Goal: Information Seeking & Learning: Learn about a topic

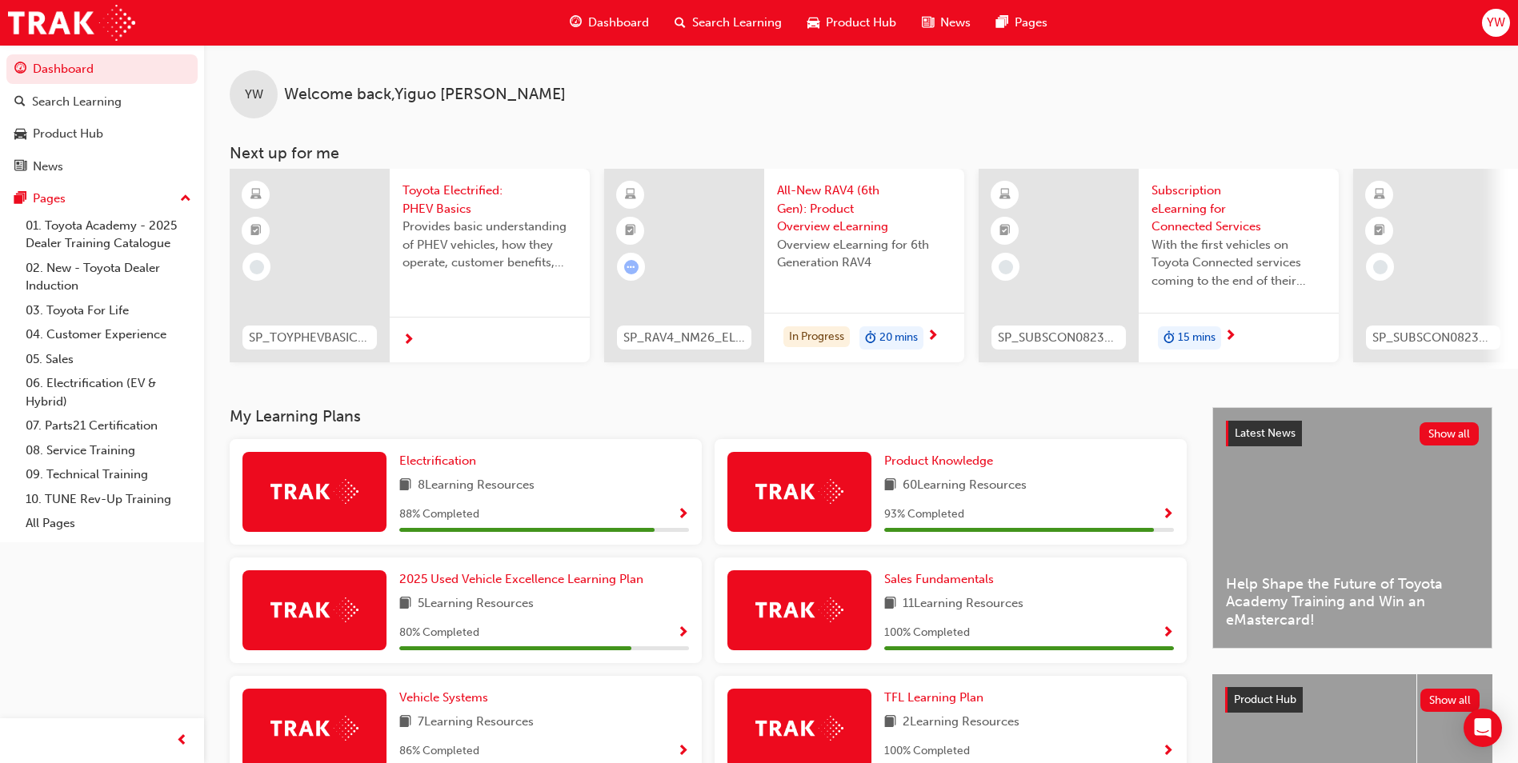
click at [806, 487] on img at bounding box center [799, 491] width 88 height 25
click at [1167, 514] on span "Show Progress" at bounding box center [1168, 515] width 12 height 14
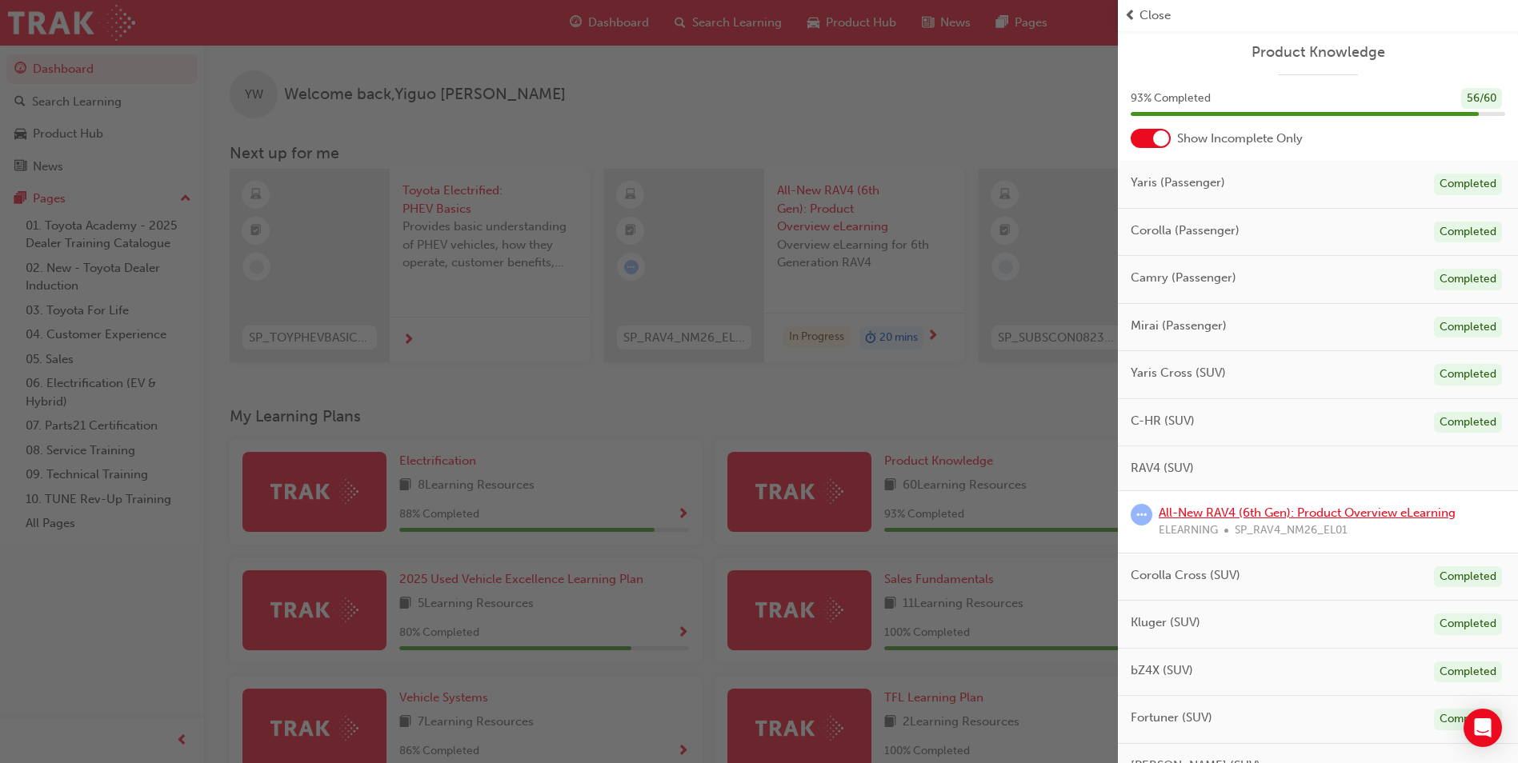
click at [1188, 512] on link "All-New RAV4 (6th Gen): Product Overview eLearning" at bounding box center [1306, 513] width 297 height 14
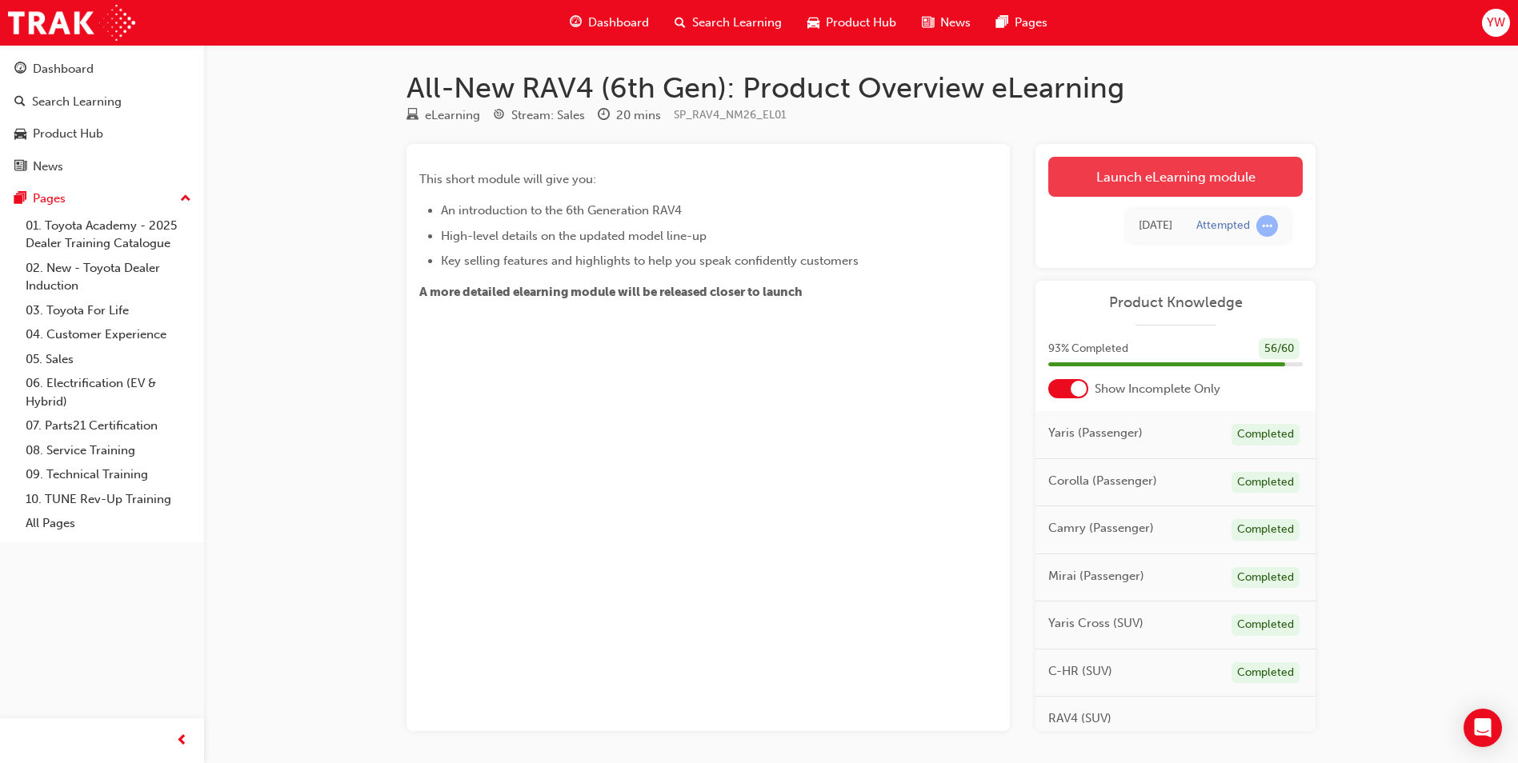
click at [1207, 164] on link "Launch eLearning module" at bounding box center [1175, 177] width 254 height 40
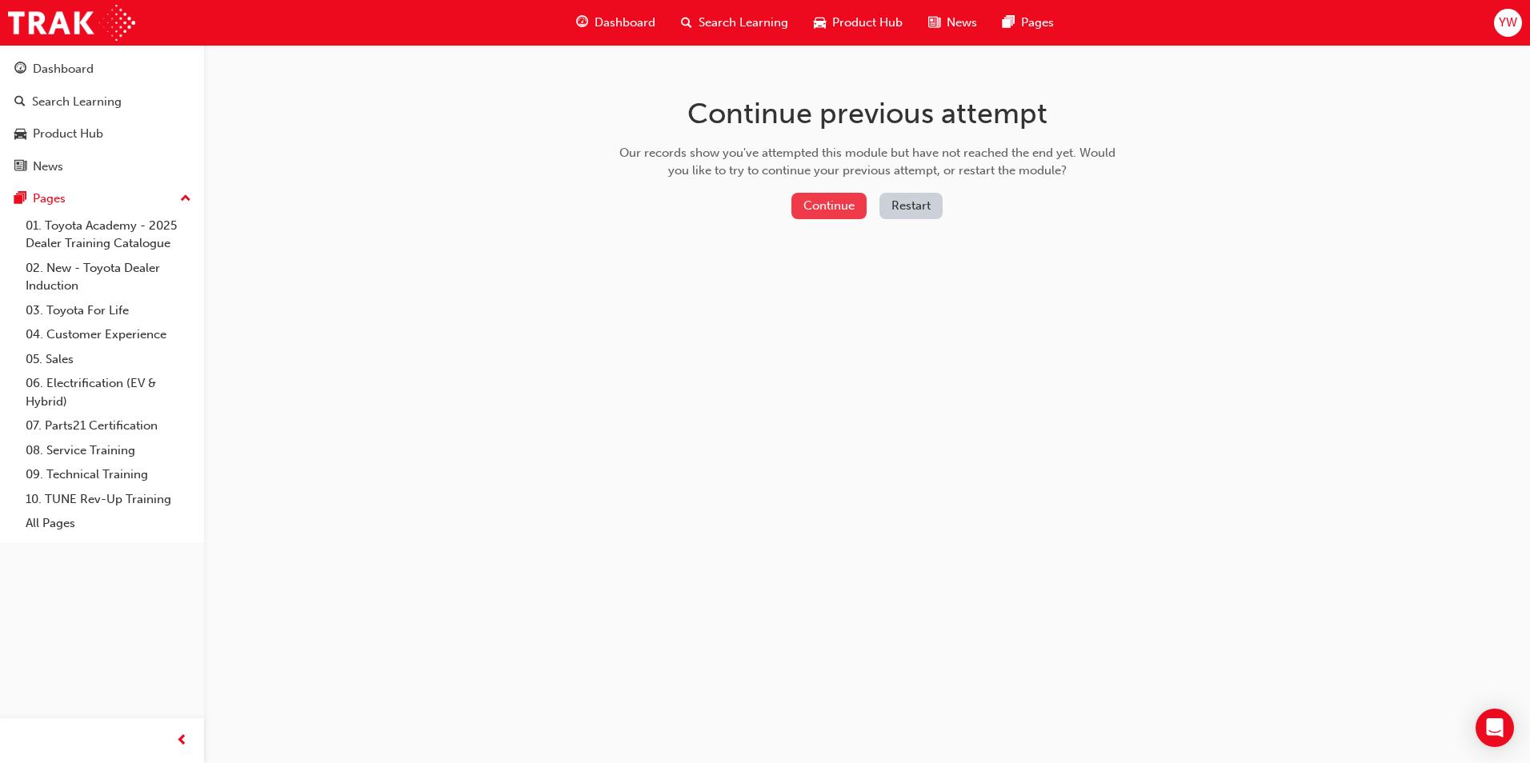
click at [836, 201] on button "Continue" at bounding box center [828, 206] width 75 height 26
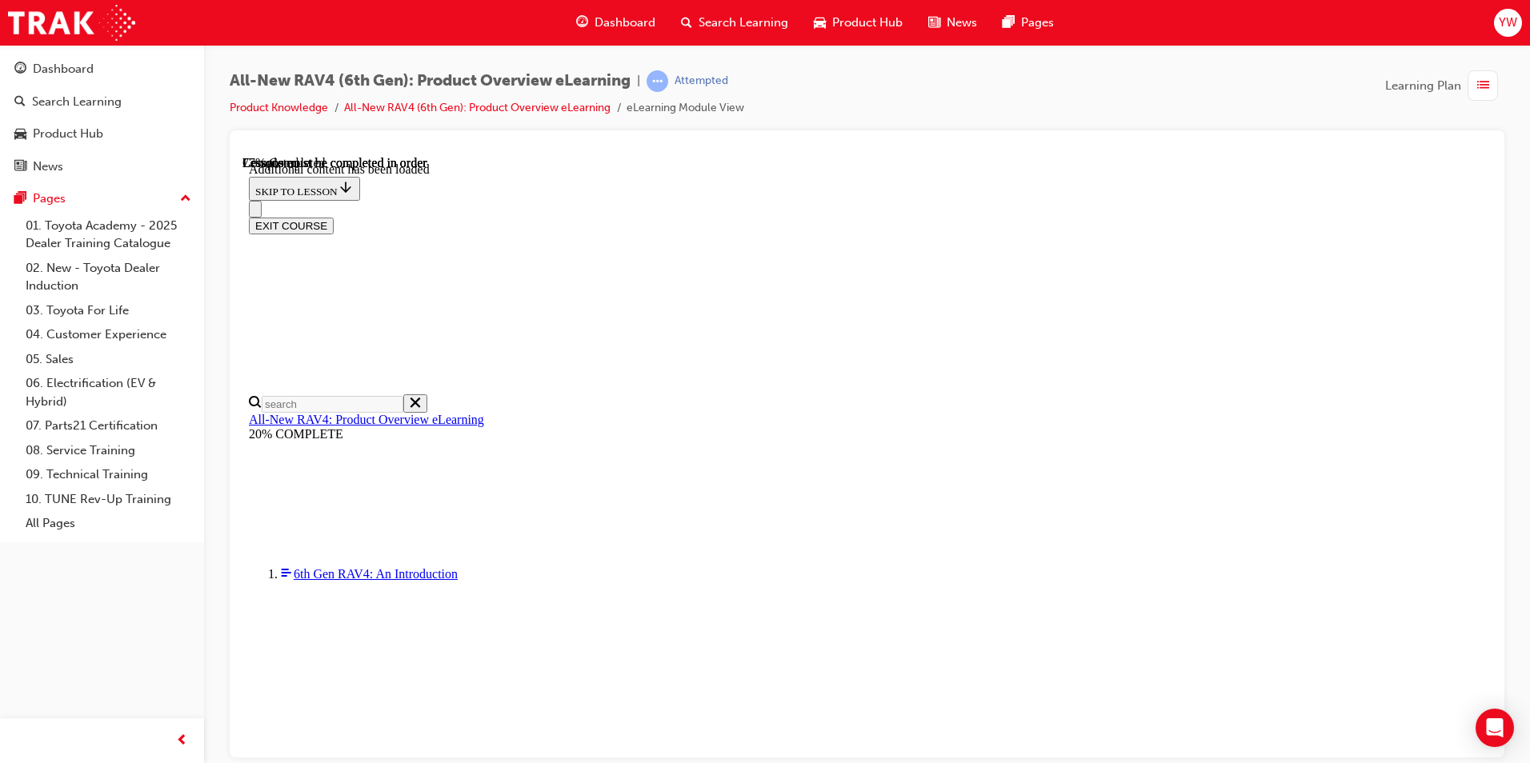
scroll to position [2212, 0]
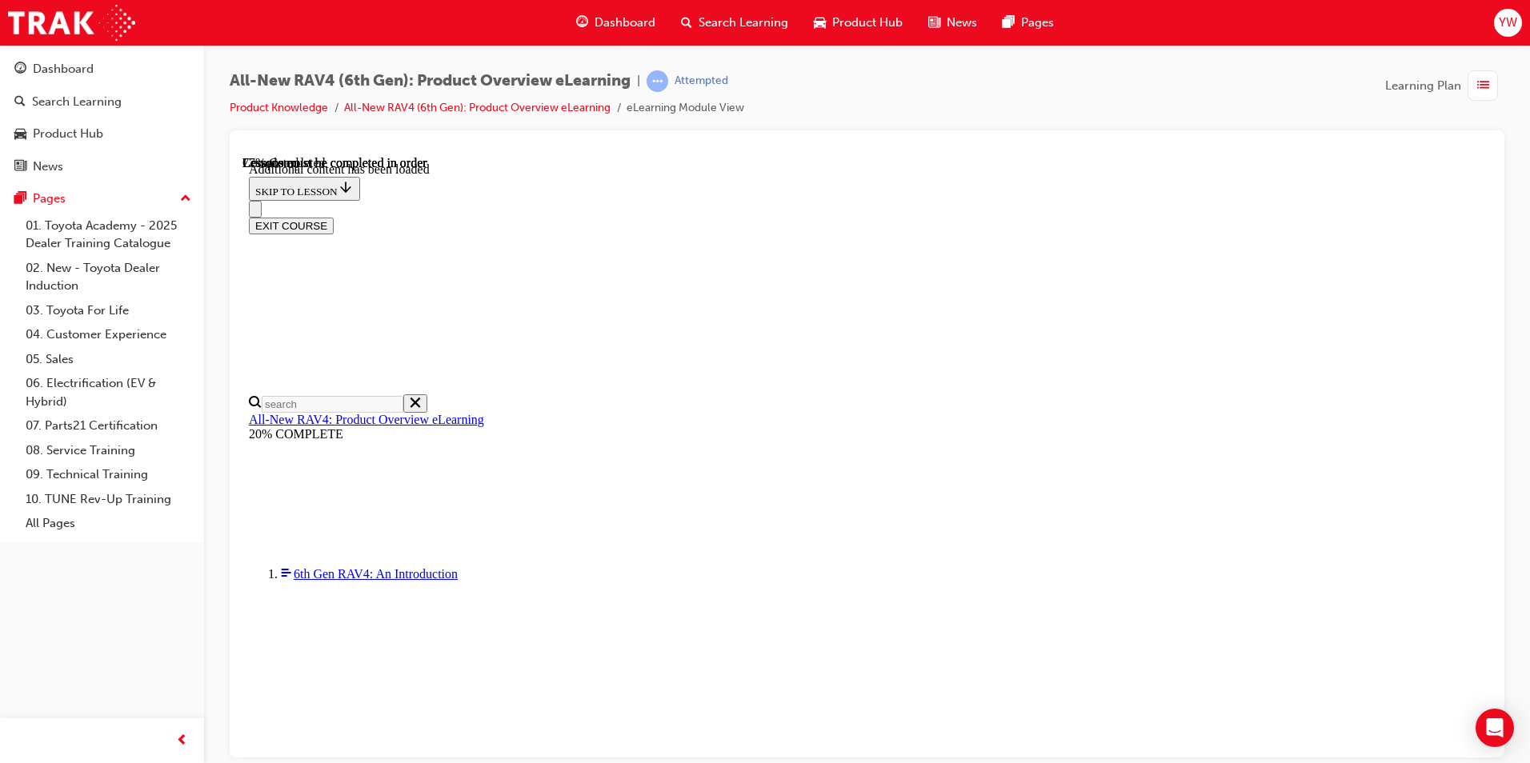
scroll to position [0, 231]
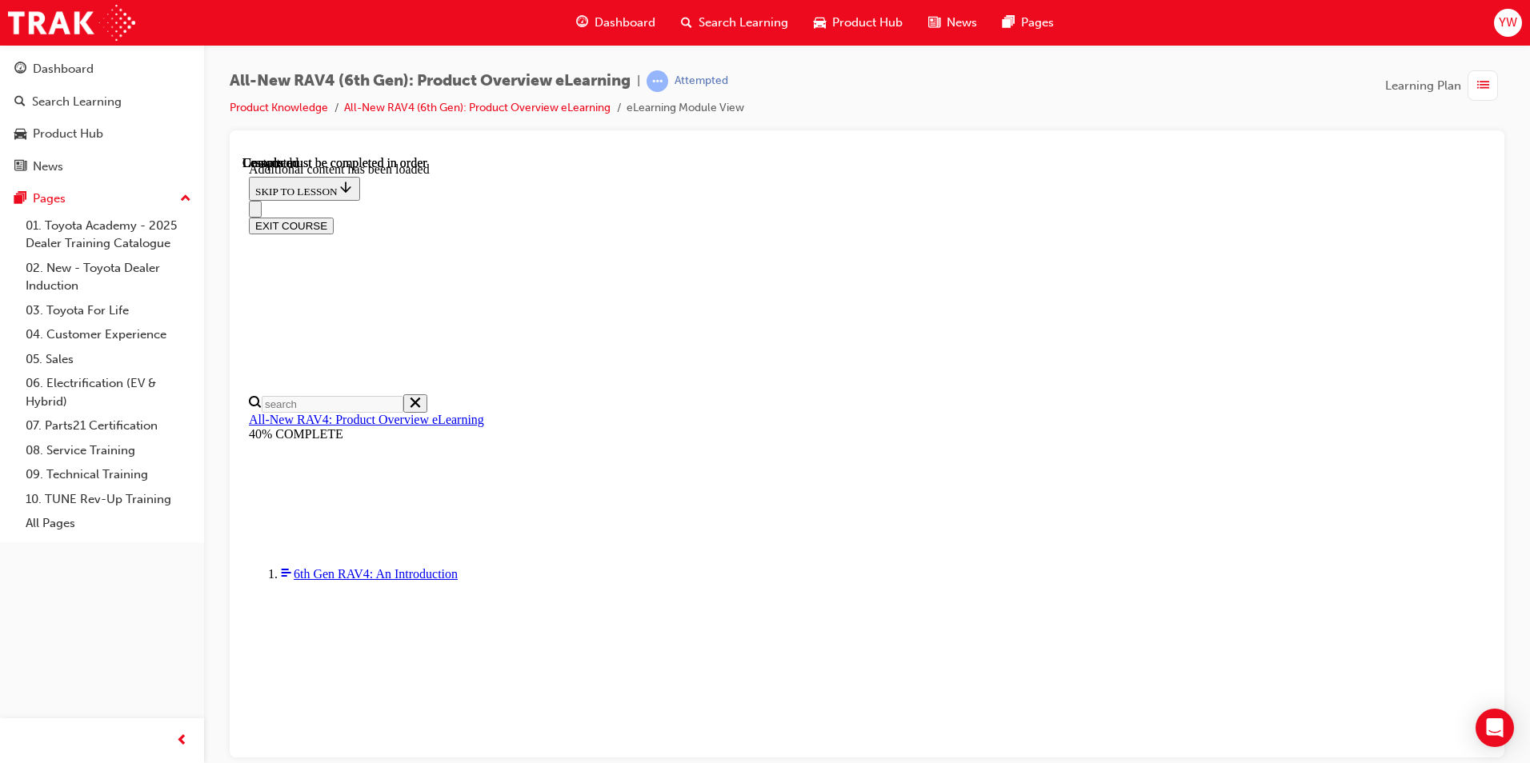
scroll to position [2904, 0]
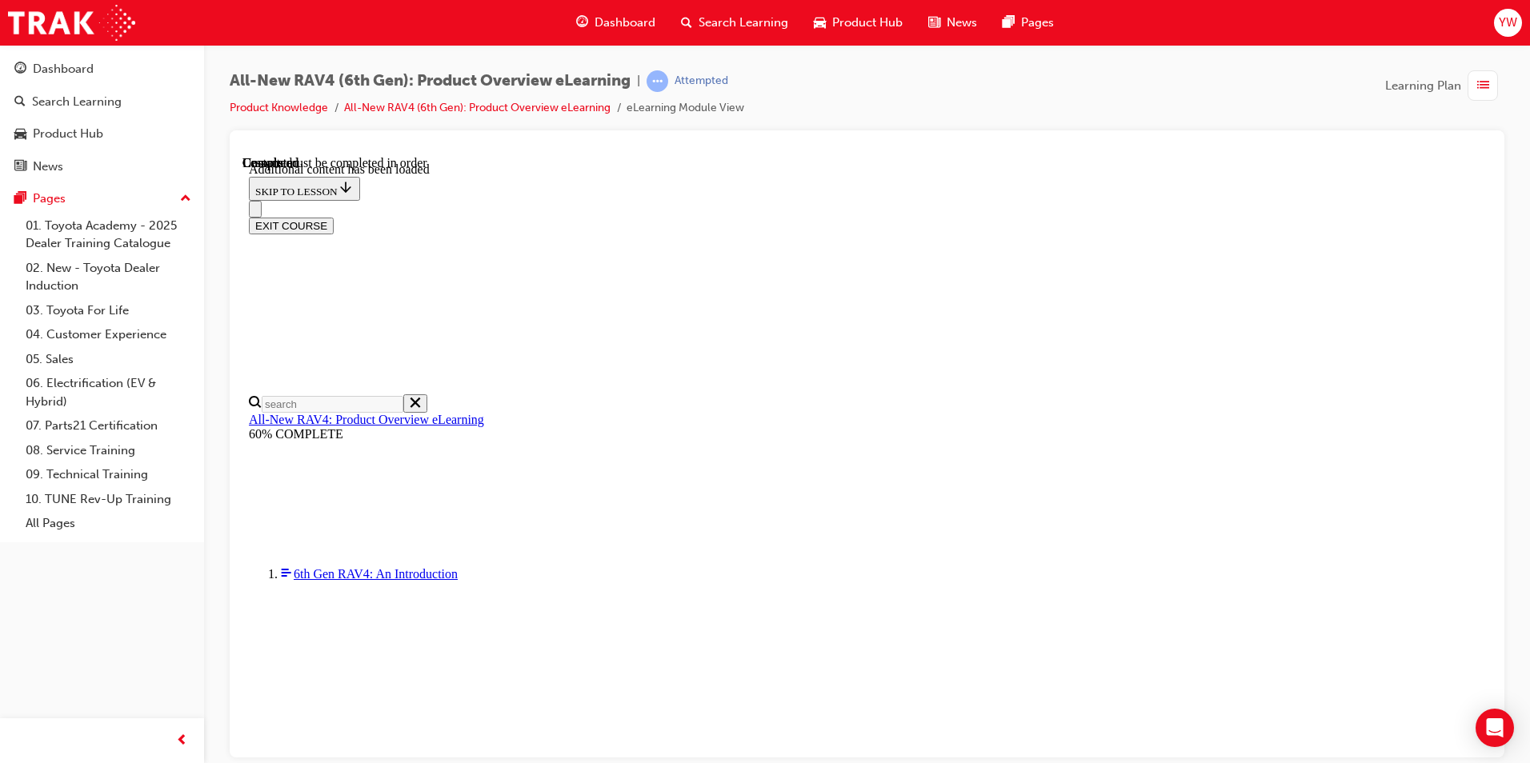
scroll to position [1118, 0]
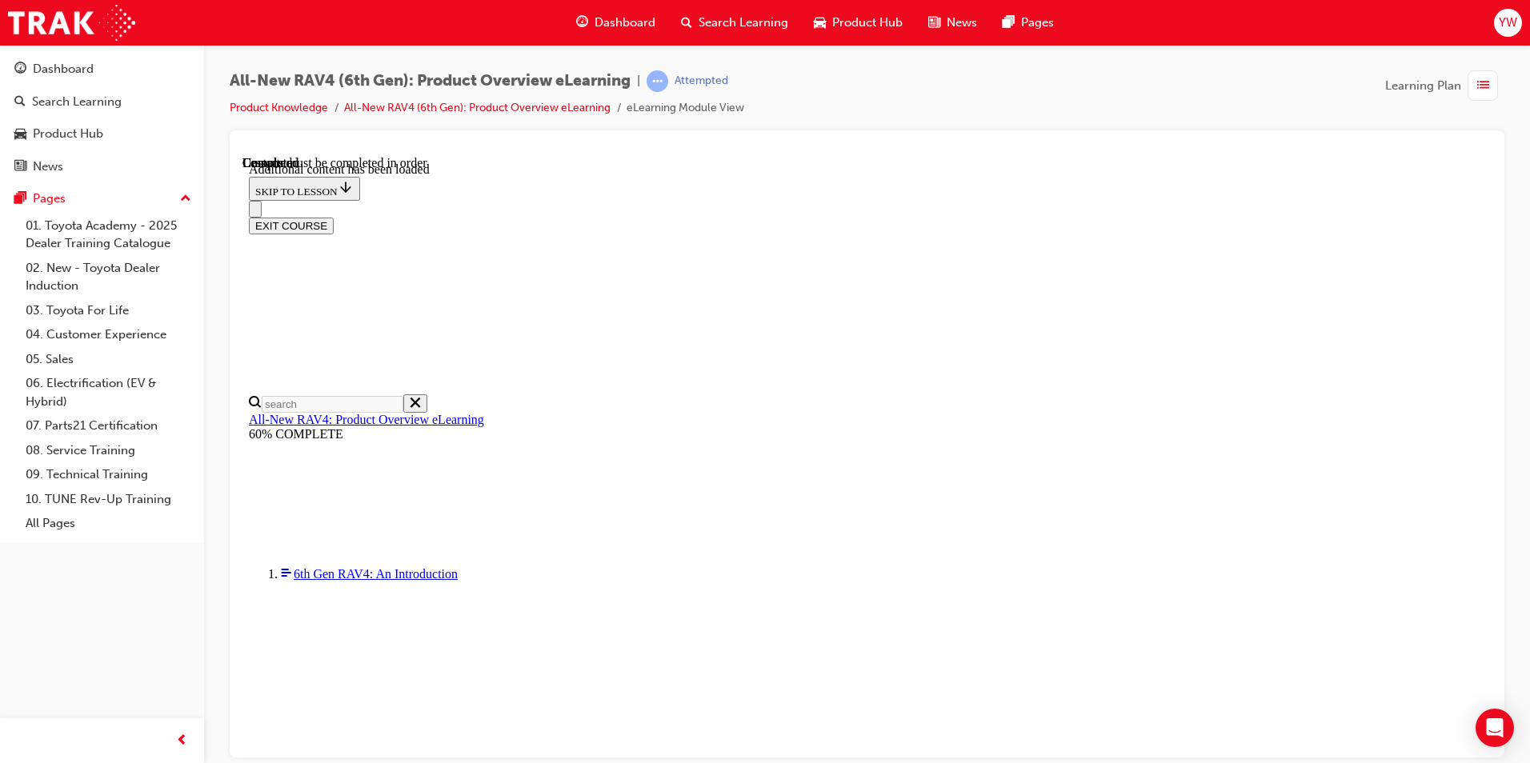
radio input "true"
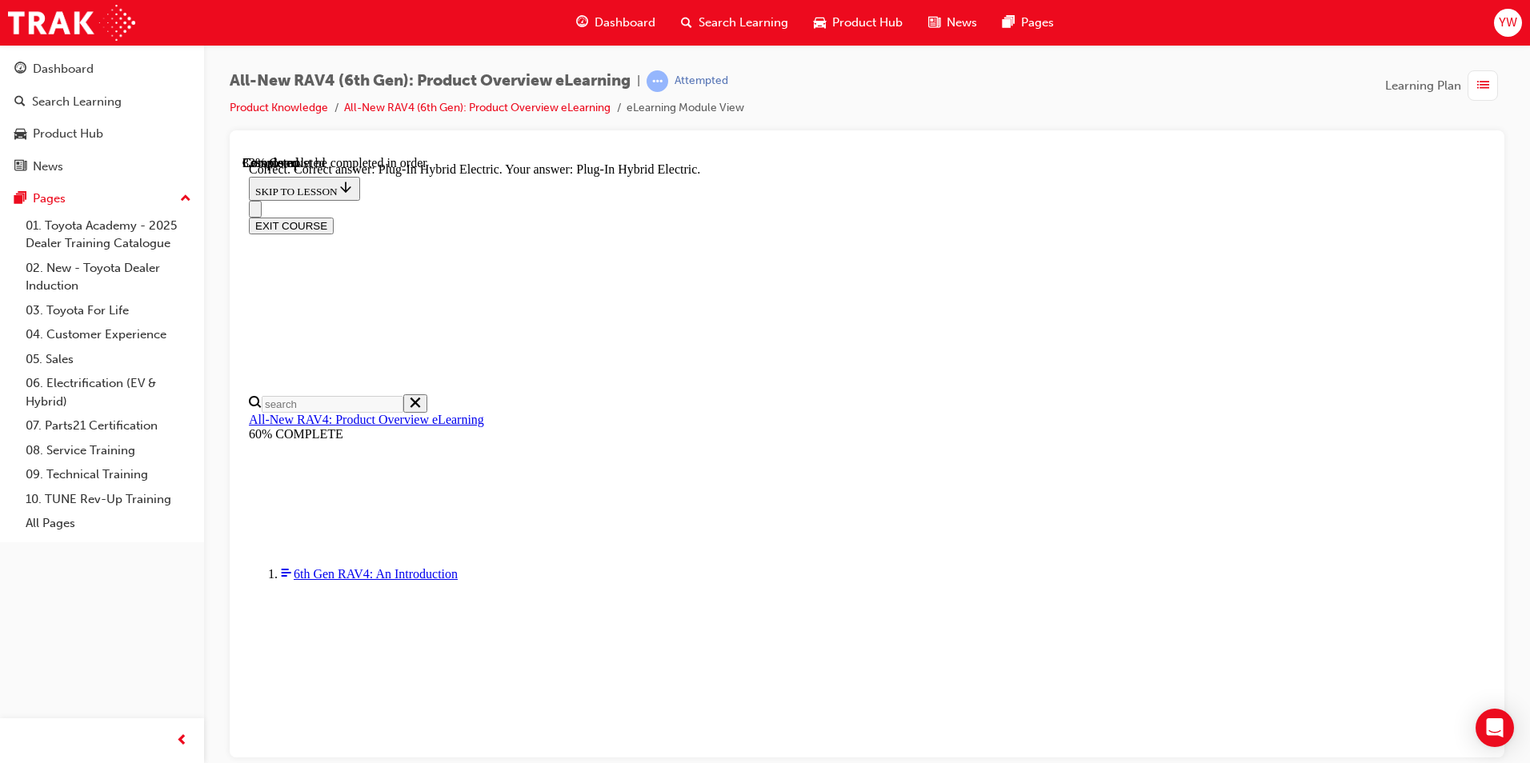
radio input "true"
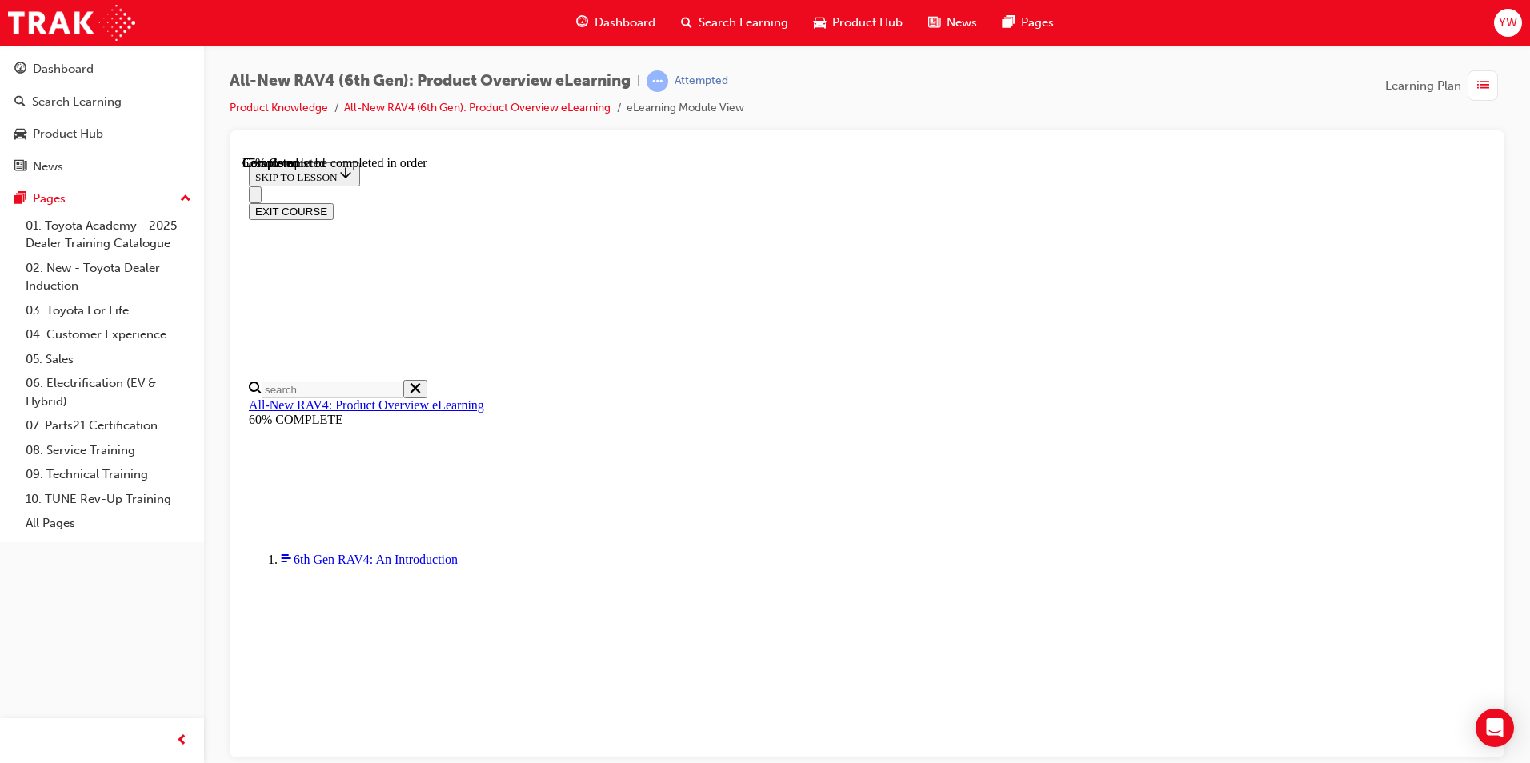
scroll to position [495, 0]
checkbox input "true"
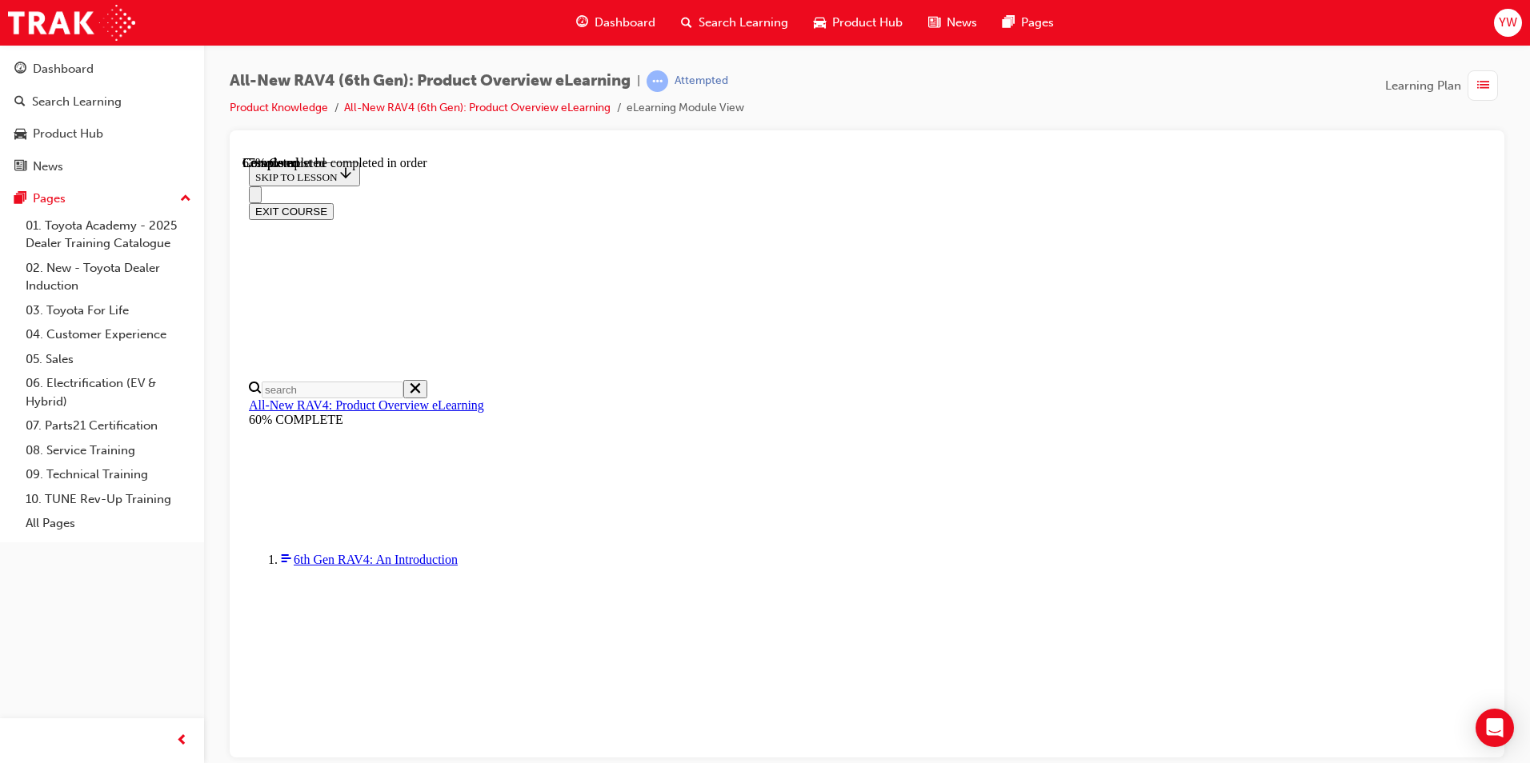
checkbox input "true"
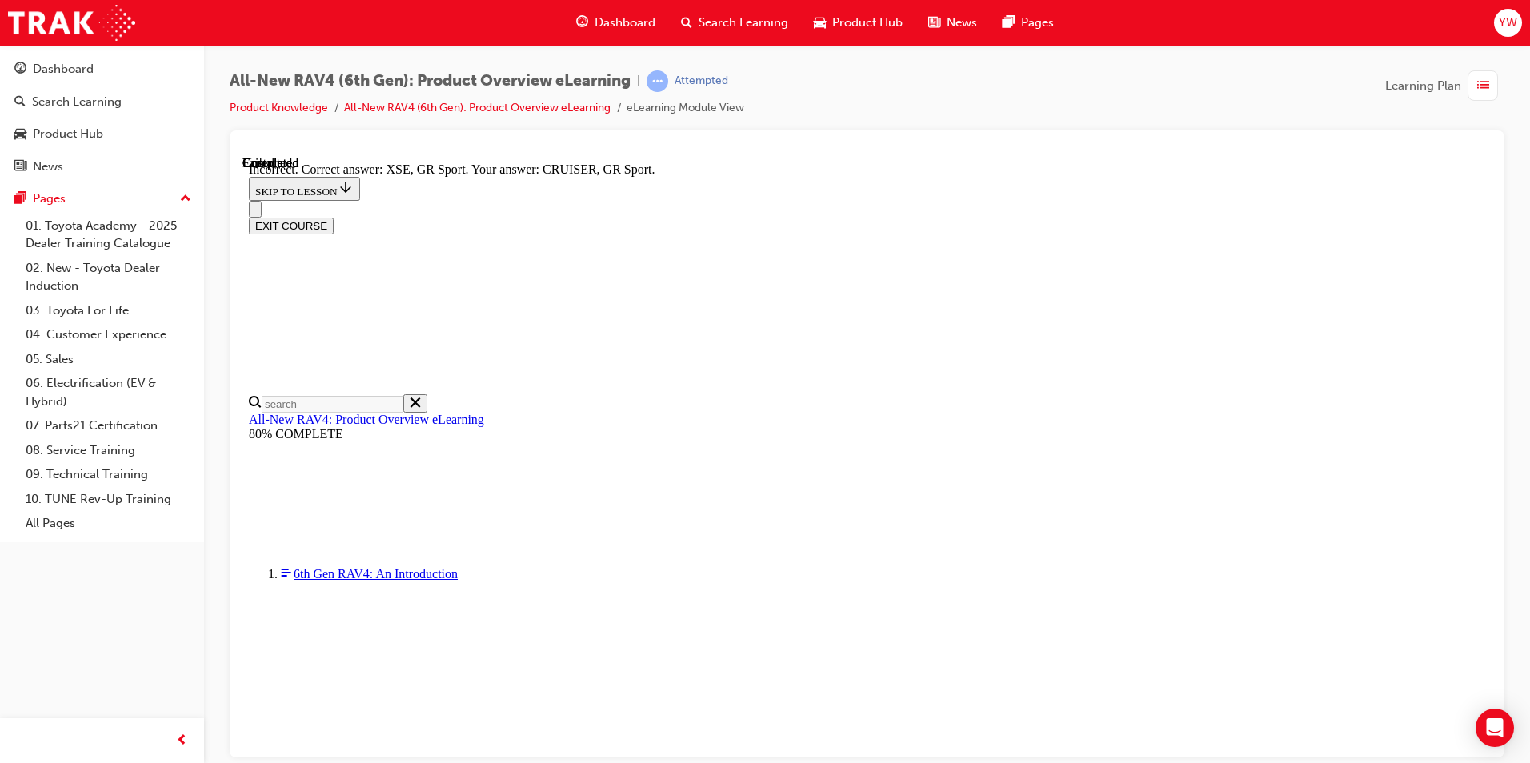
scroll to position [593, 0]
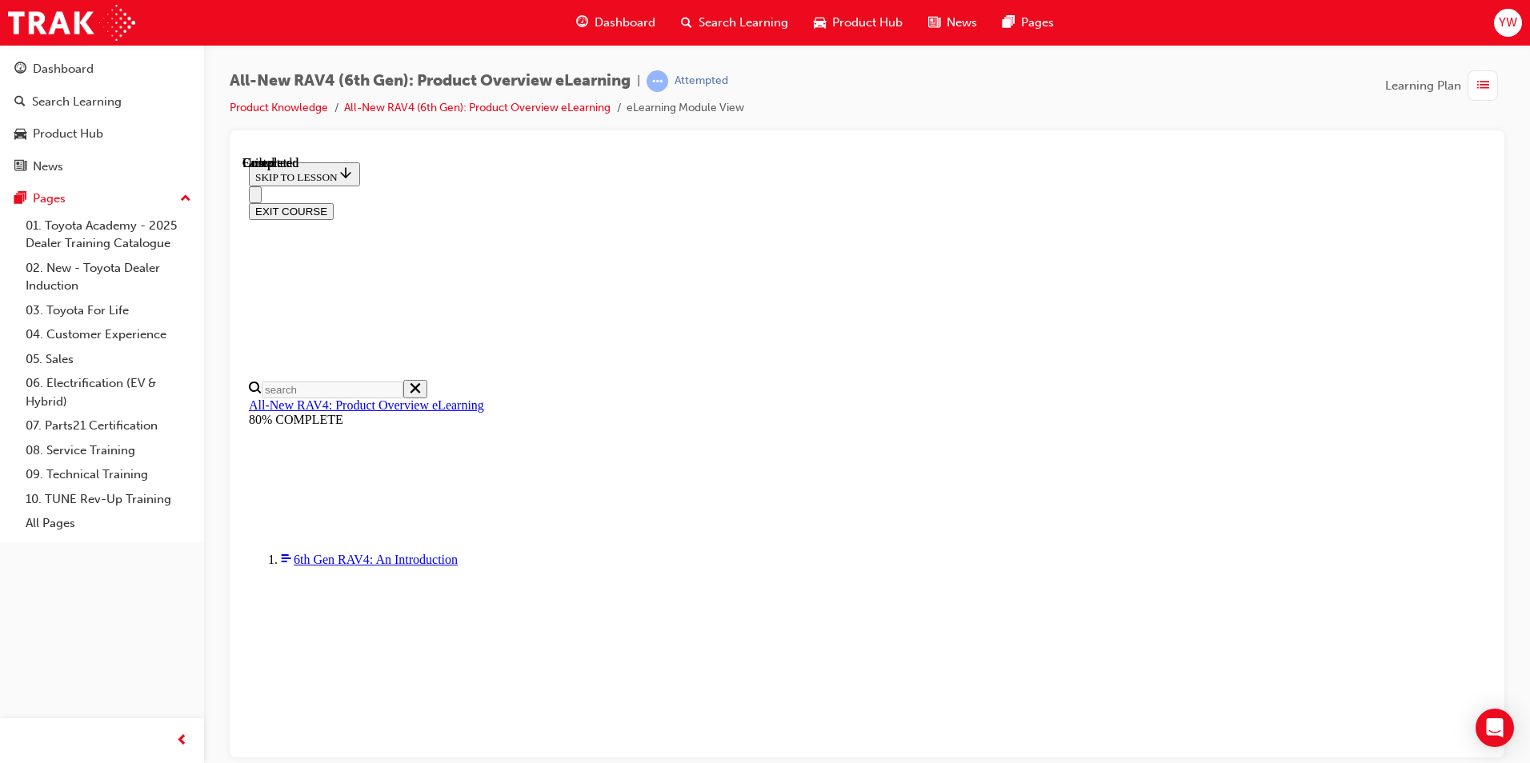
scroll to position [278, 0]
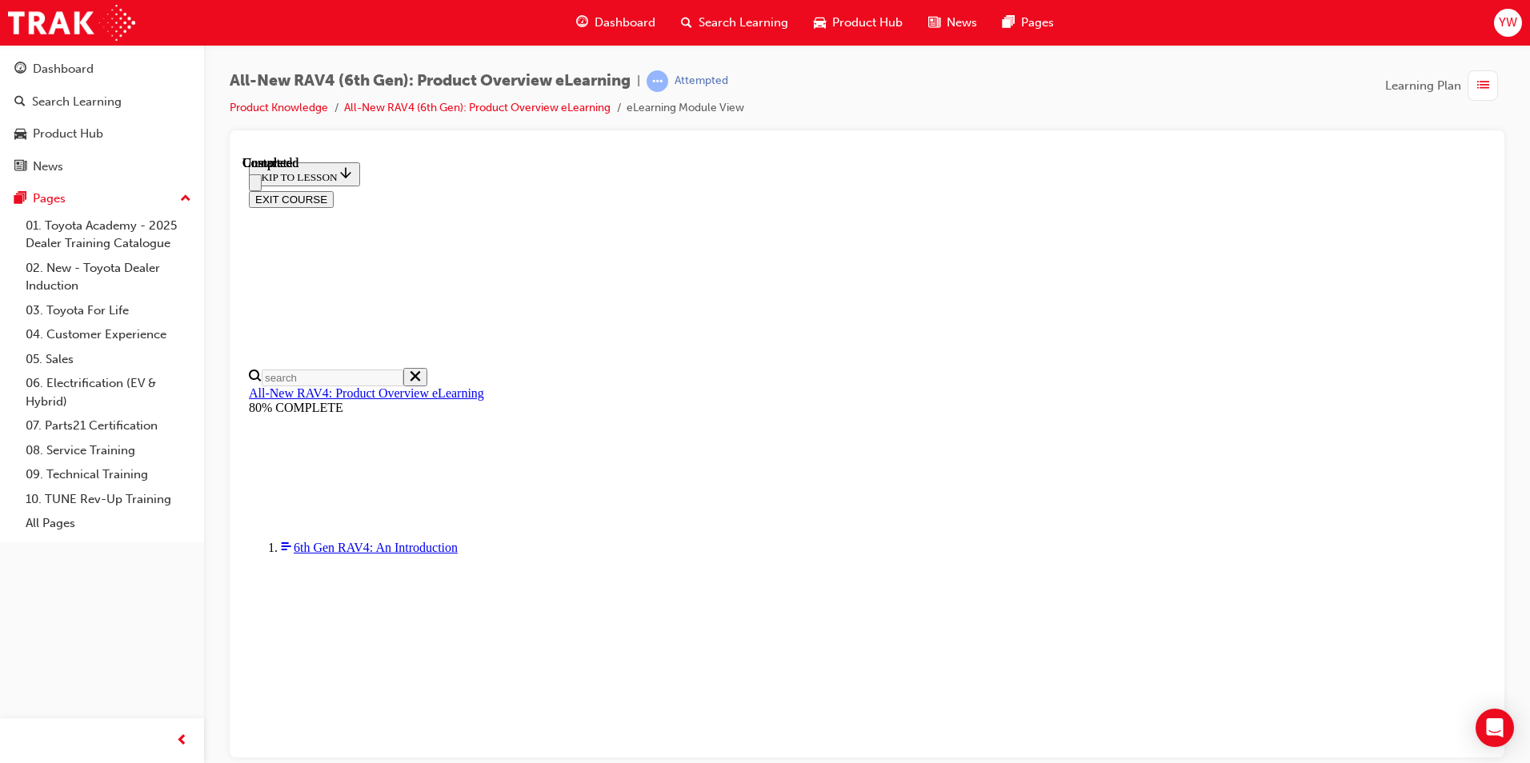
scroll to position [376, 0]
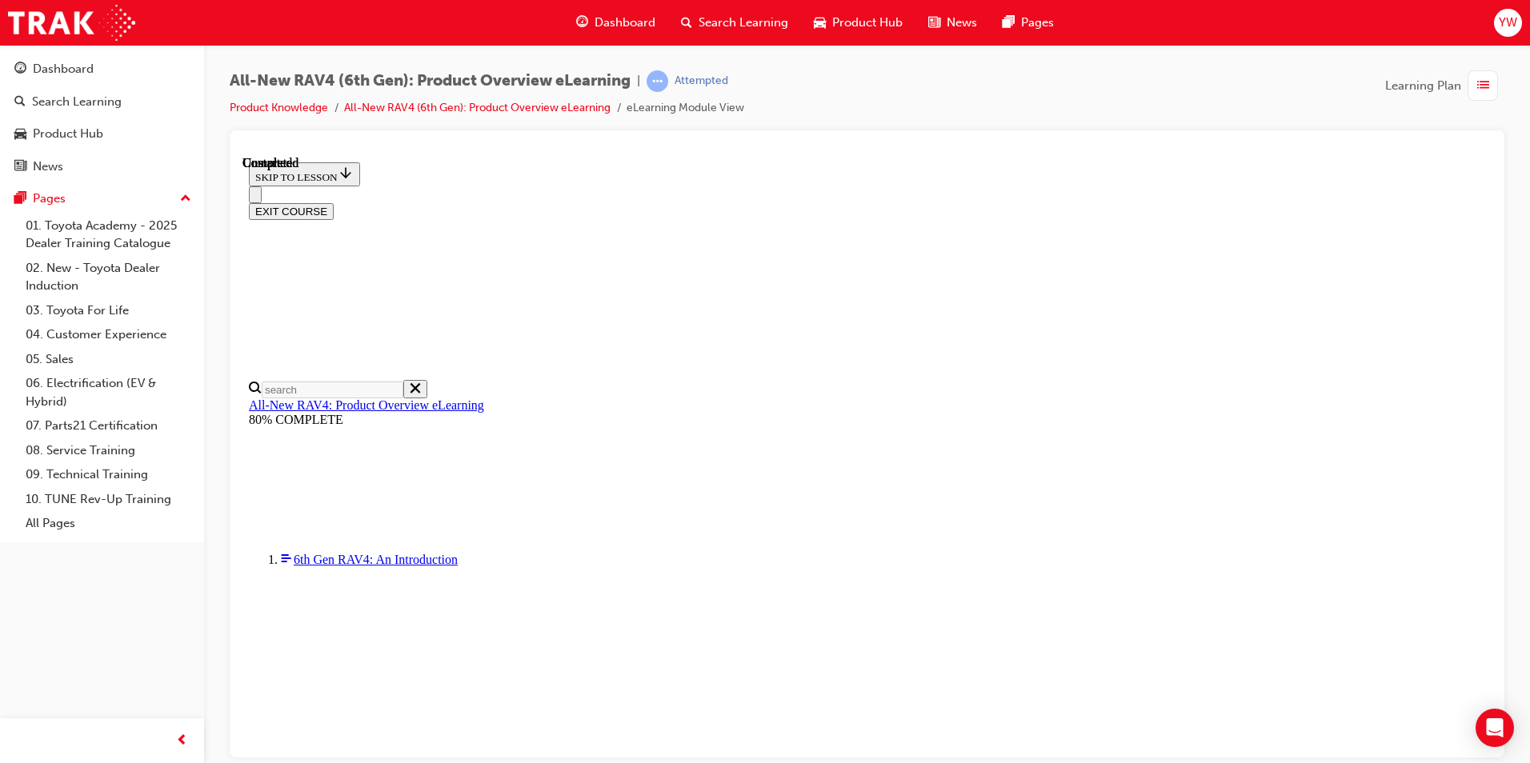
radio input "true"
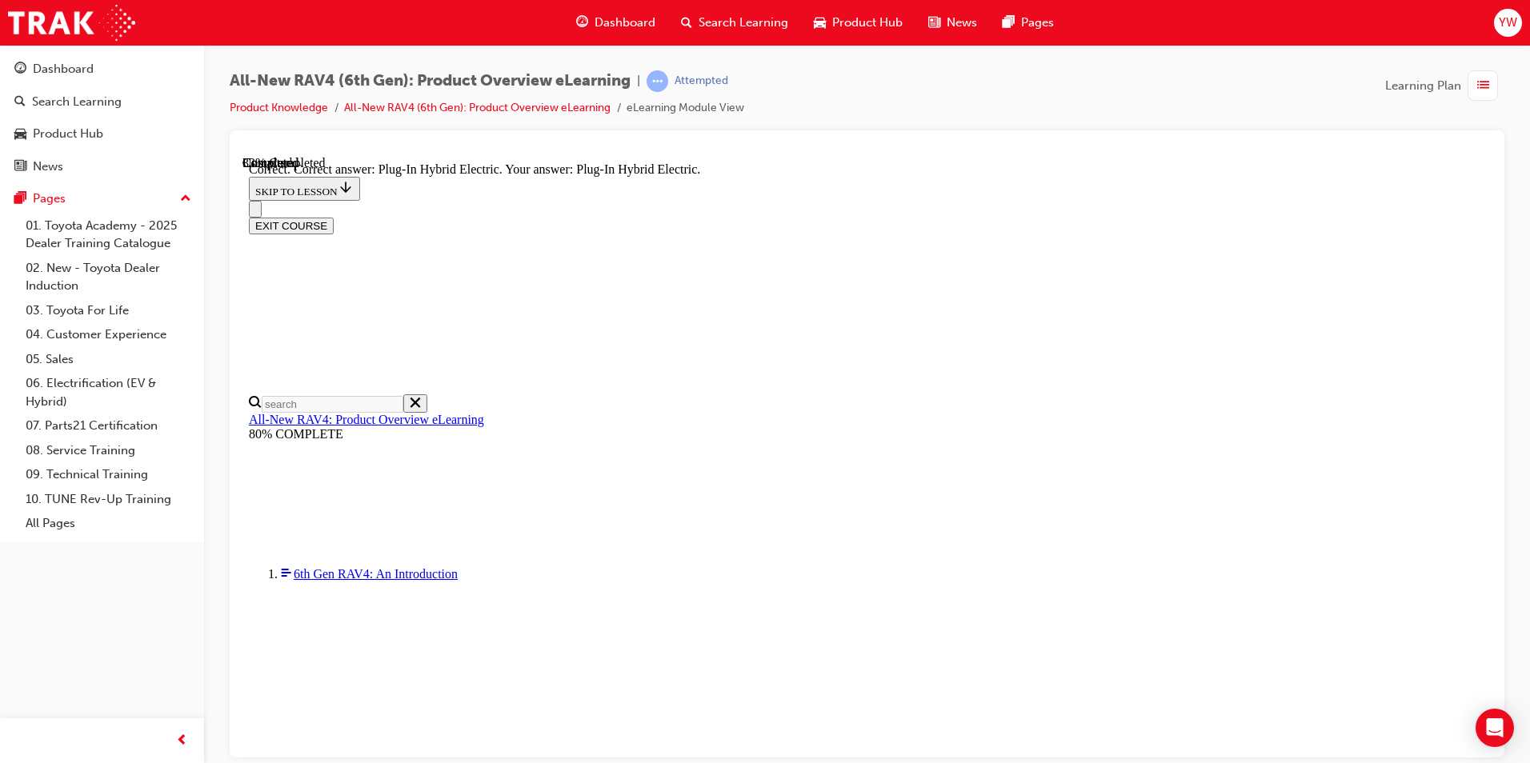
scroll to position [474, 0]
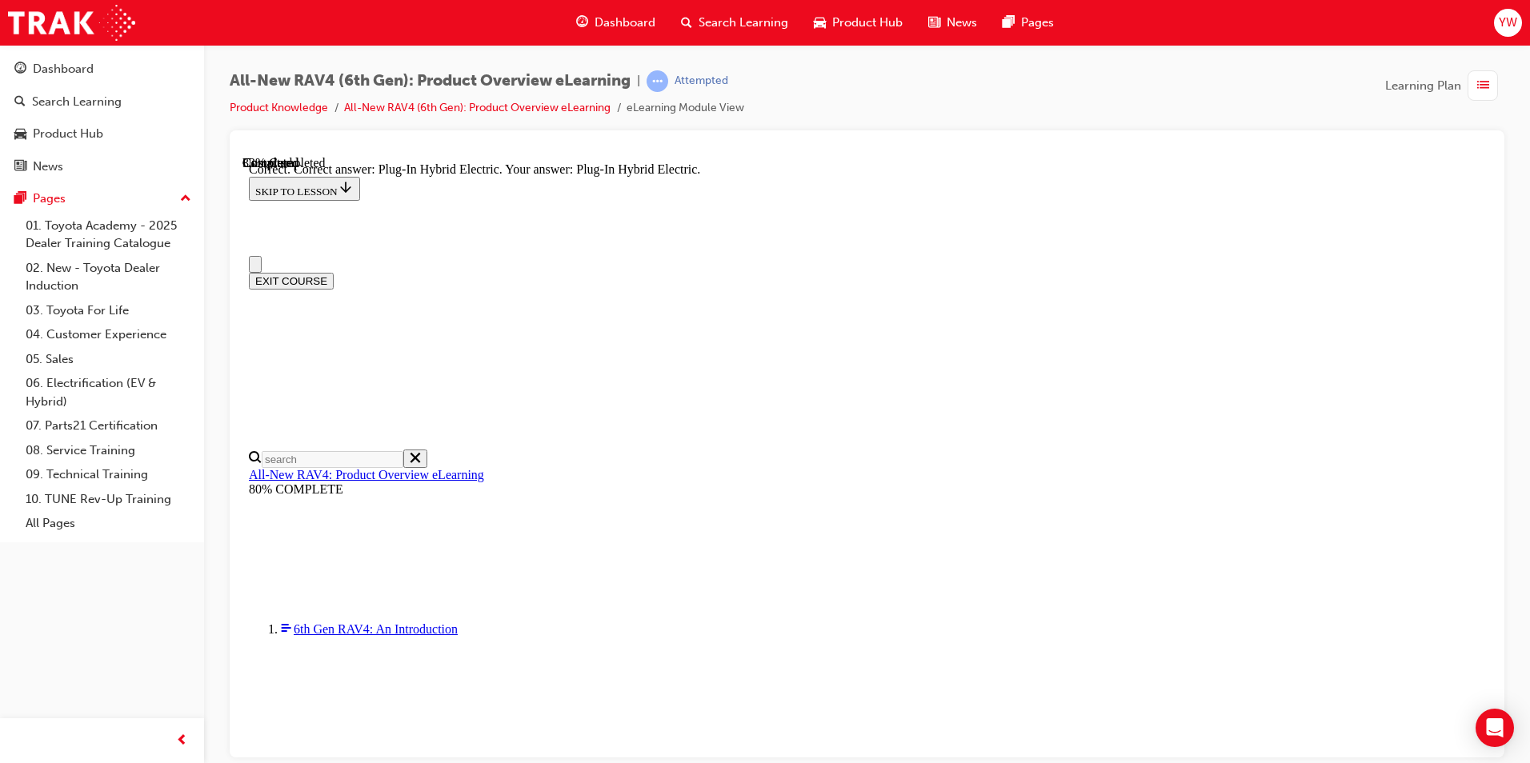
scroll to position [374, 0]
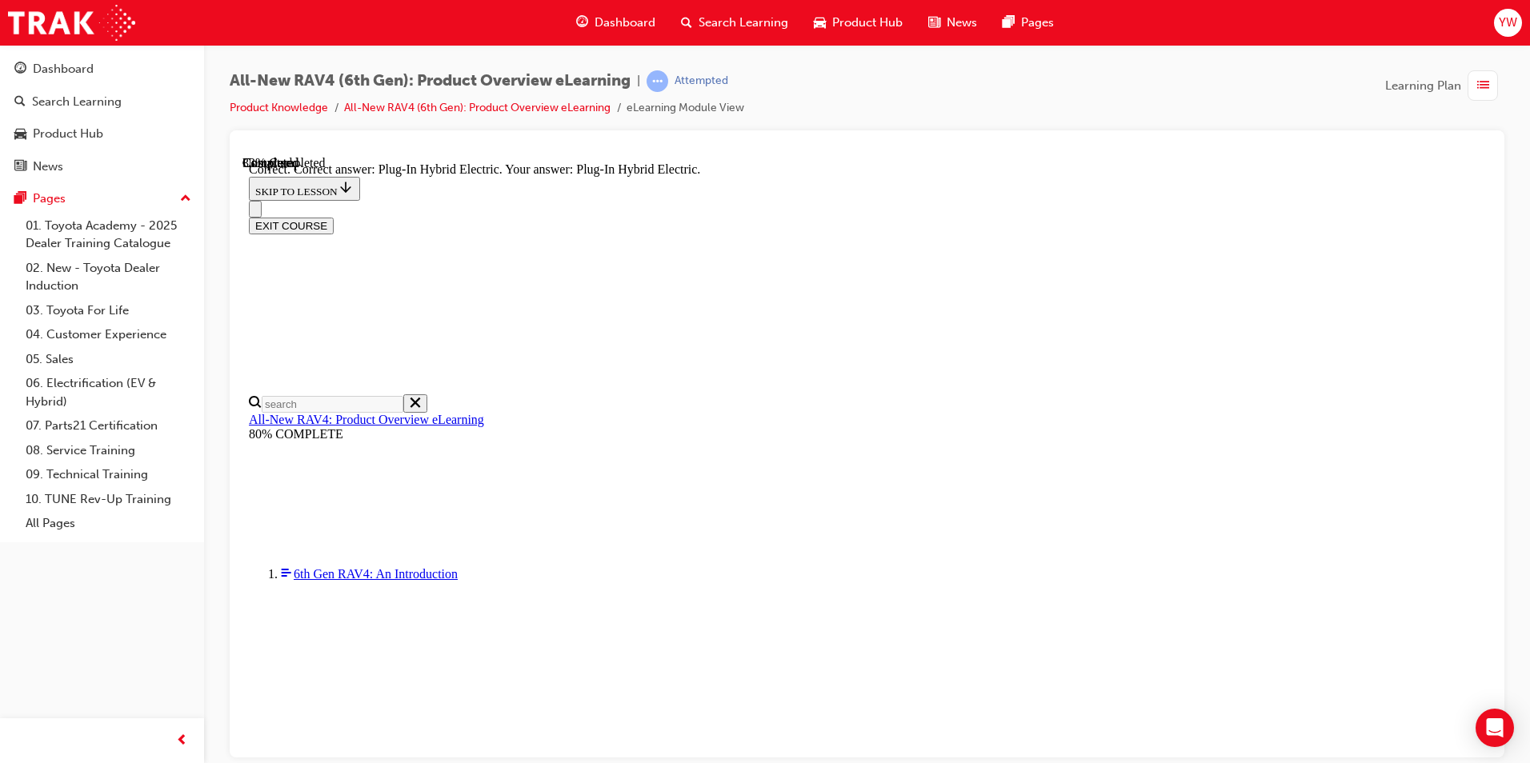
radio input "true"
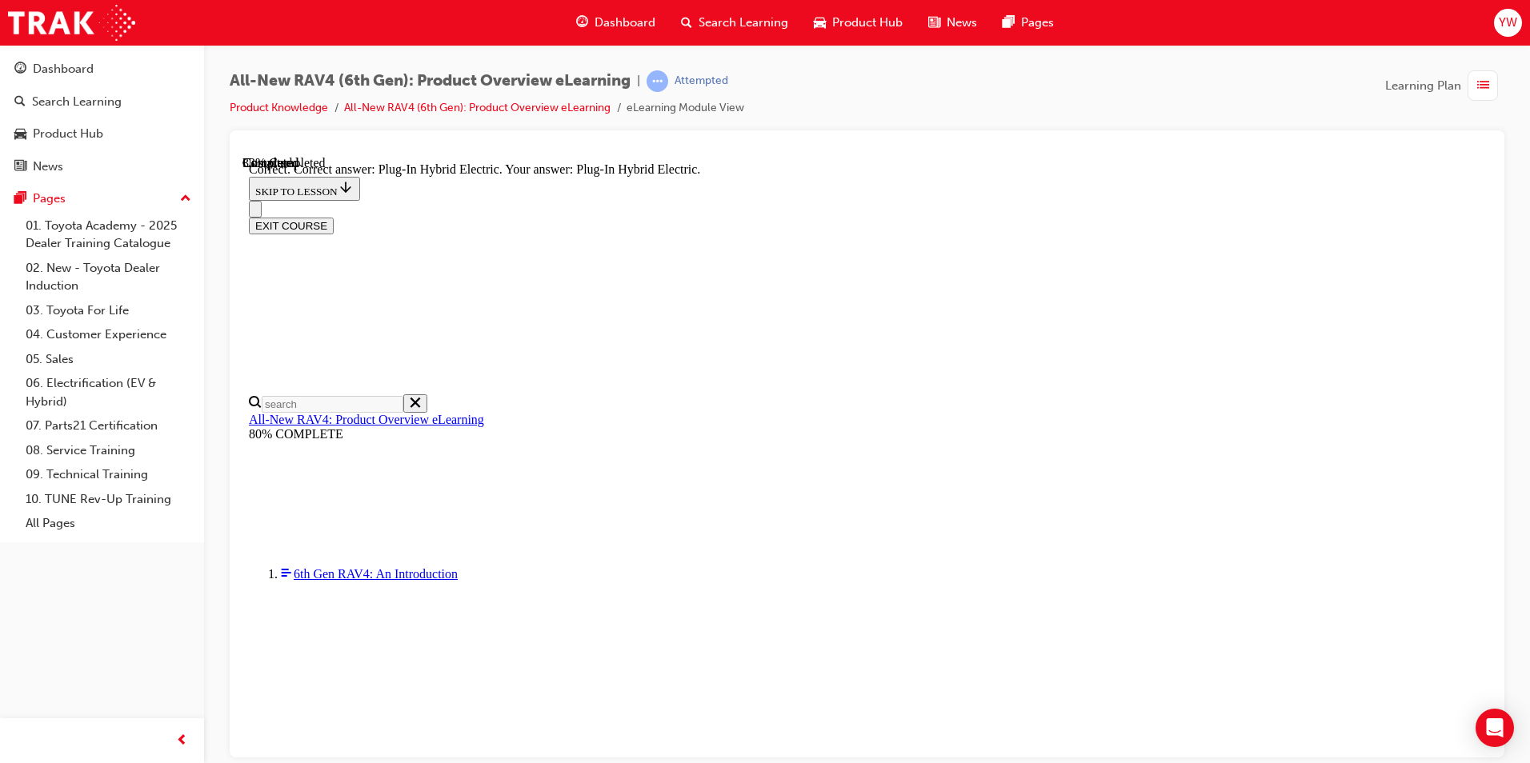
radio input "true"
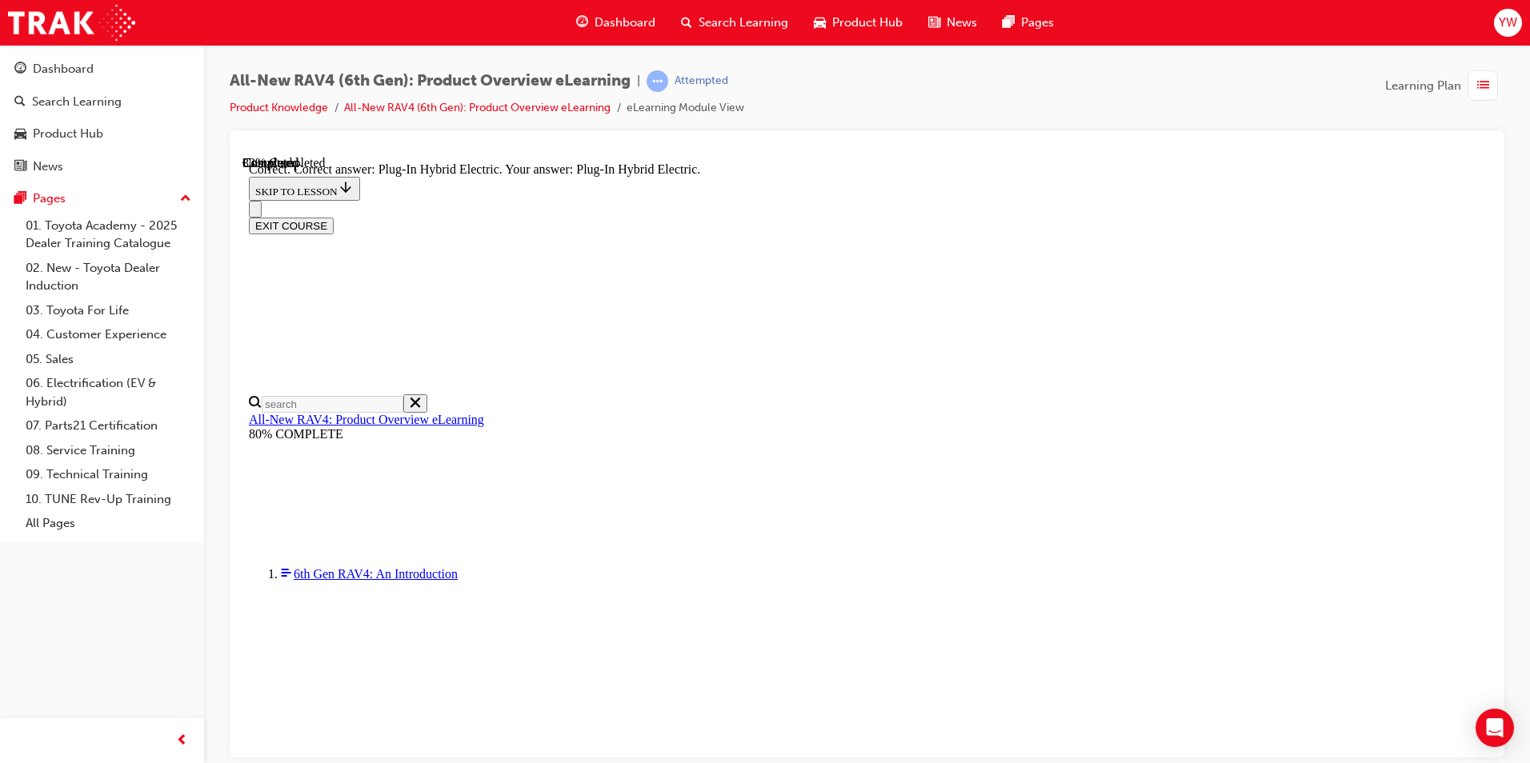
radio input "true"
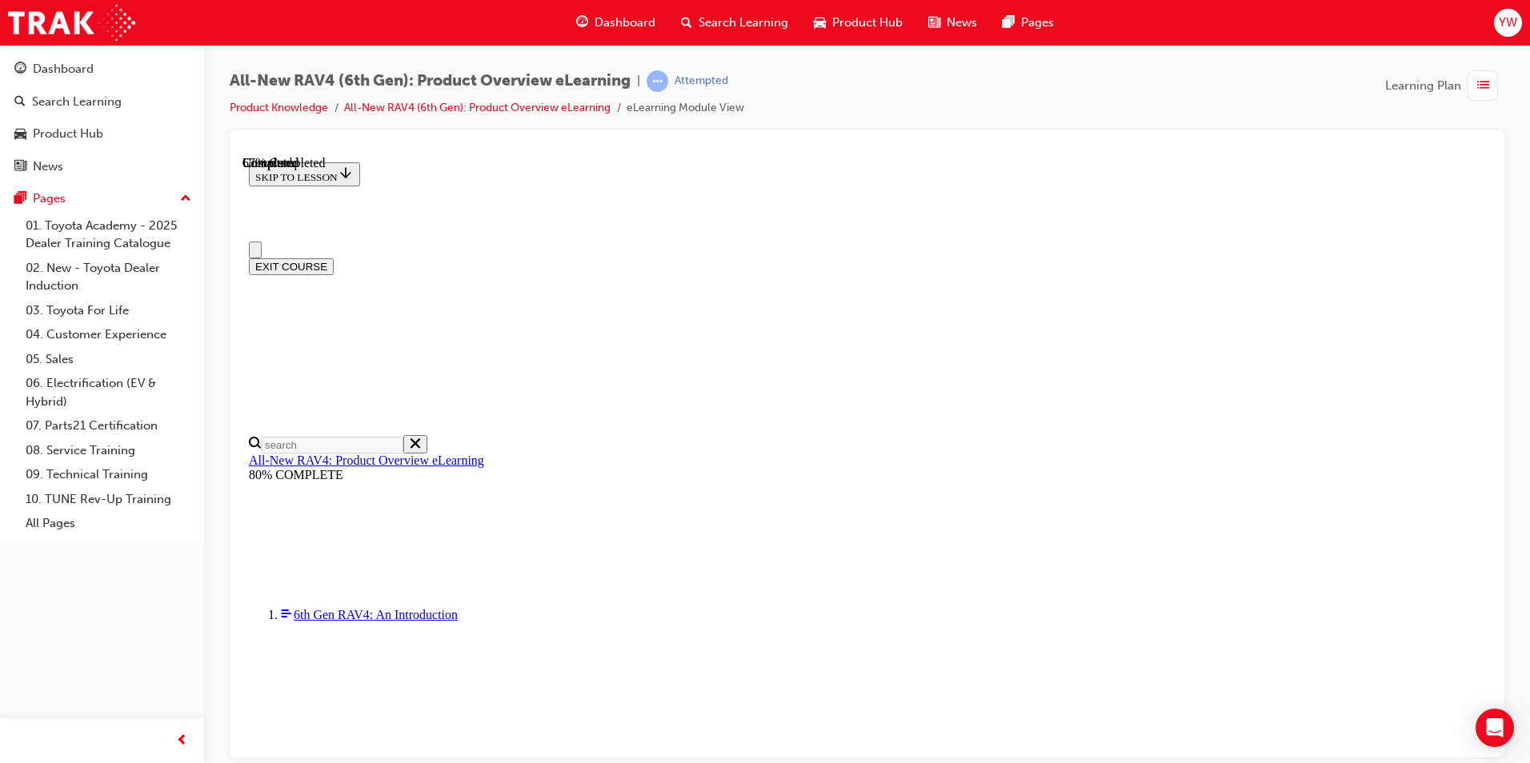
scroll to position [0, 0]
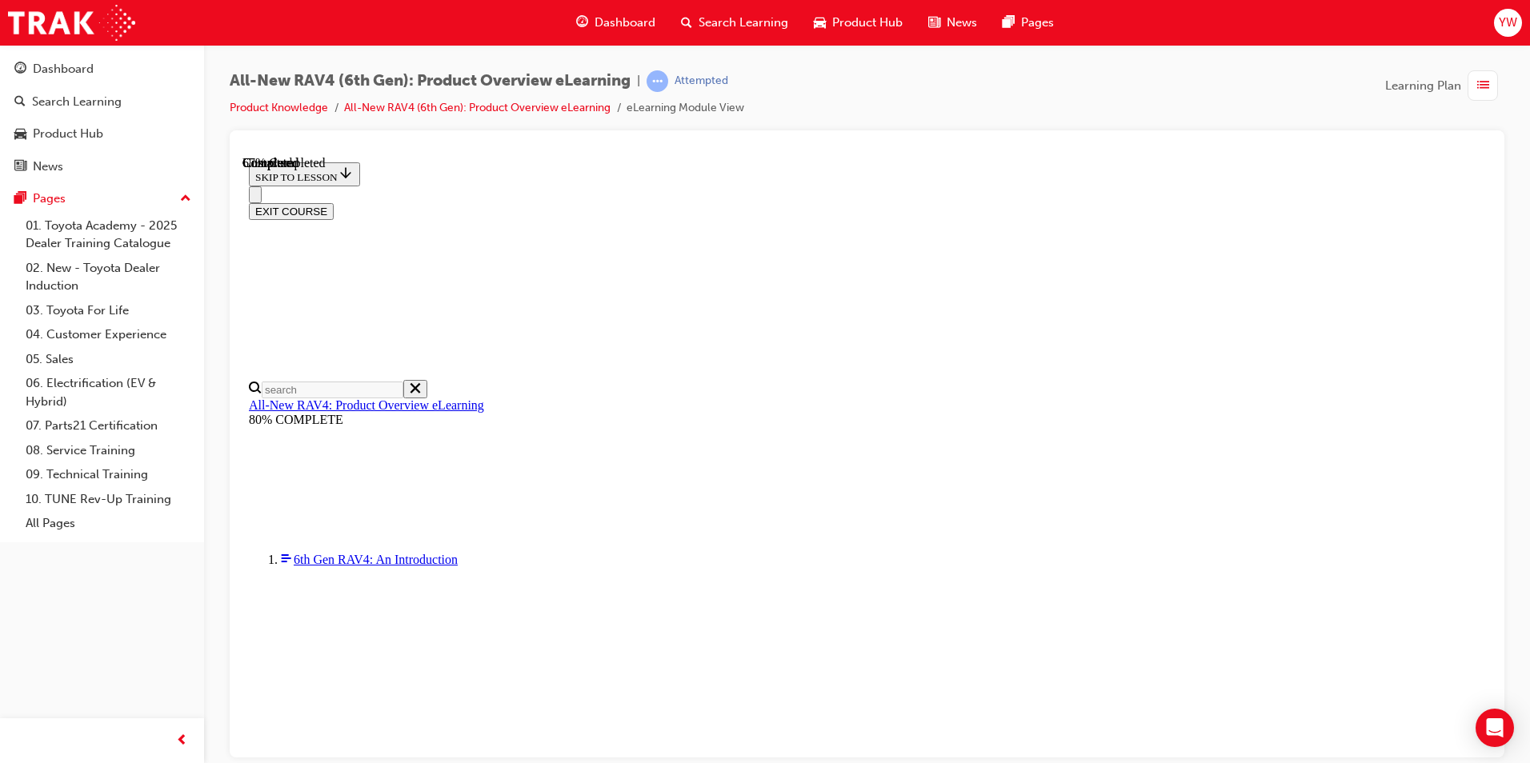
scroll to position [495, 0]
checkbox input "true"
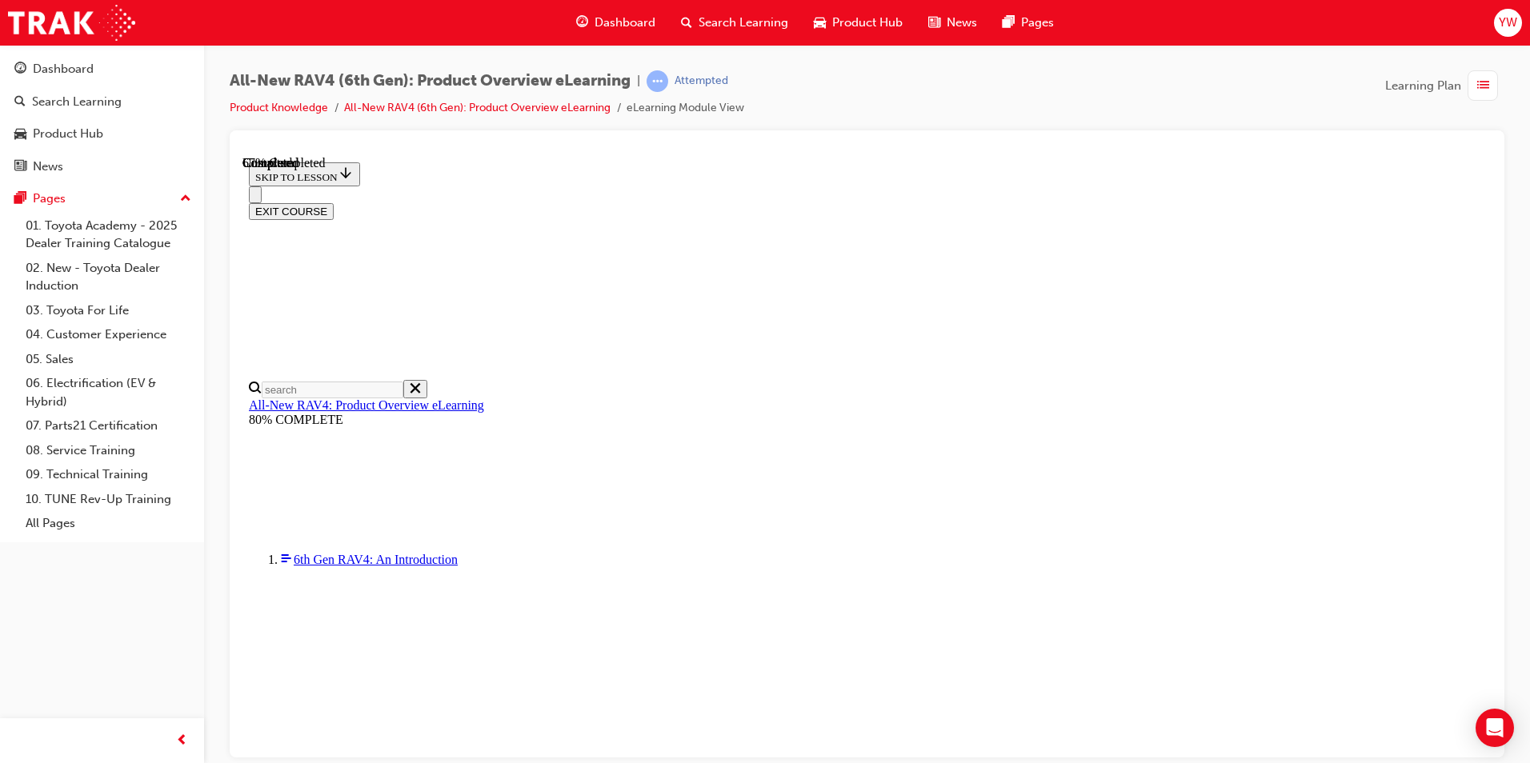
checkbox input "true"
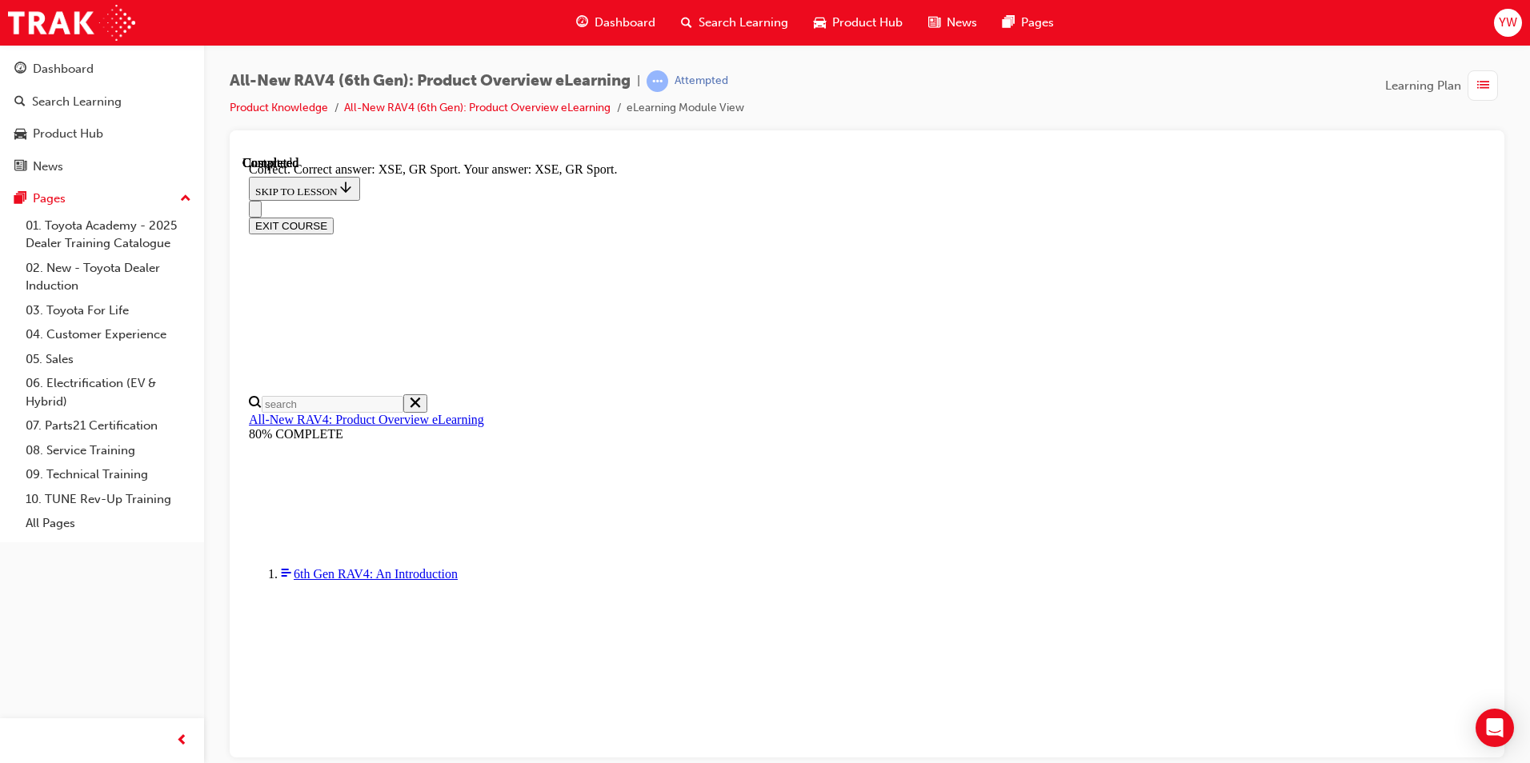
scroll to position [593, 0]
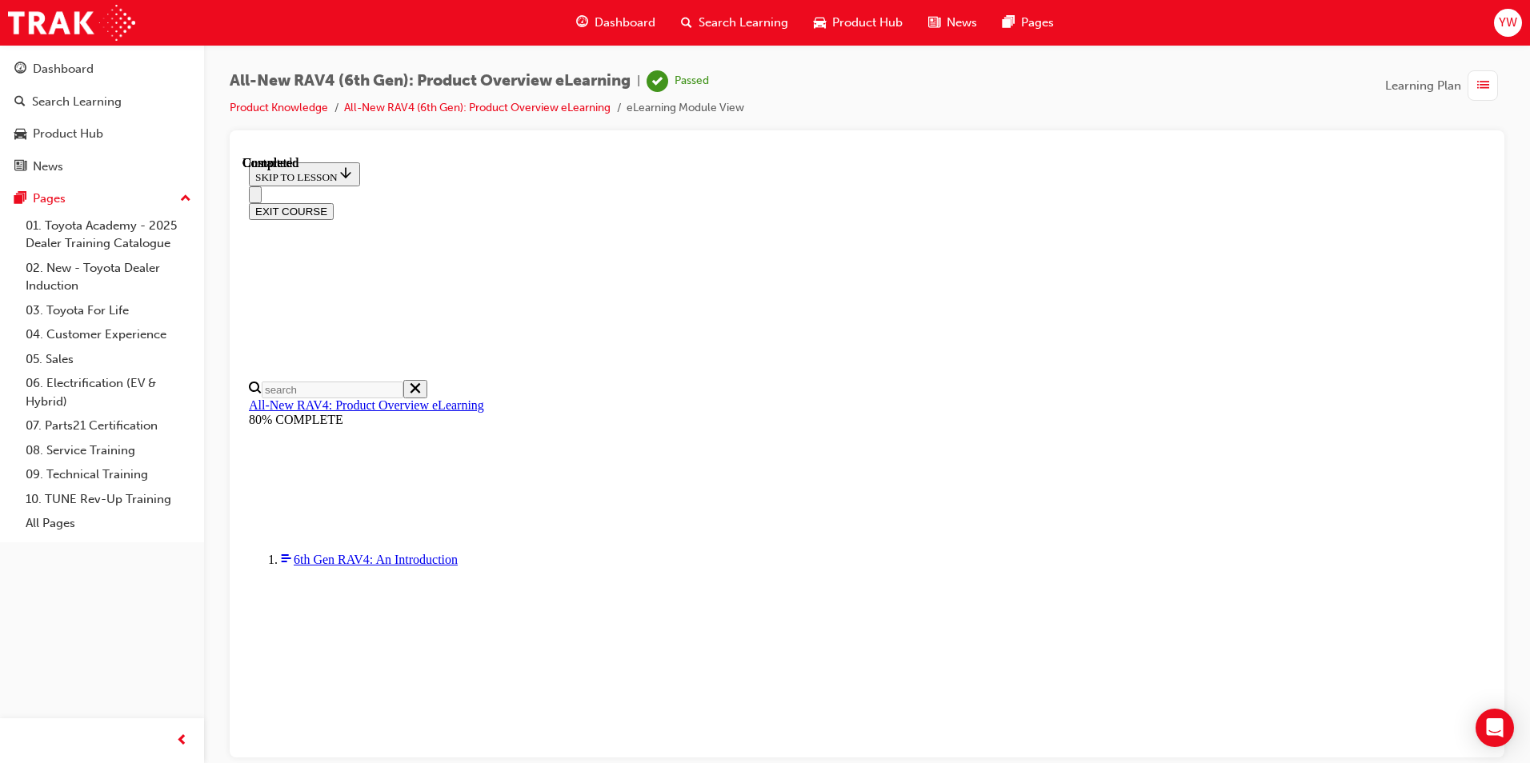
scroll to position [278, 0]
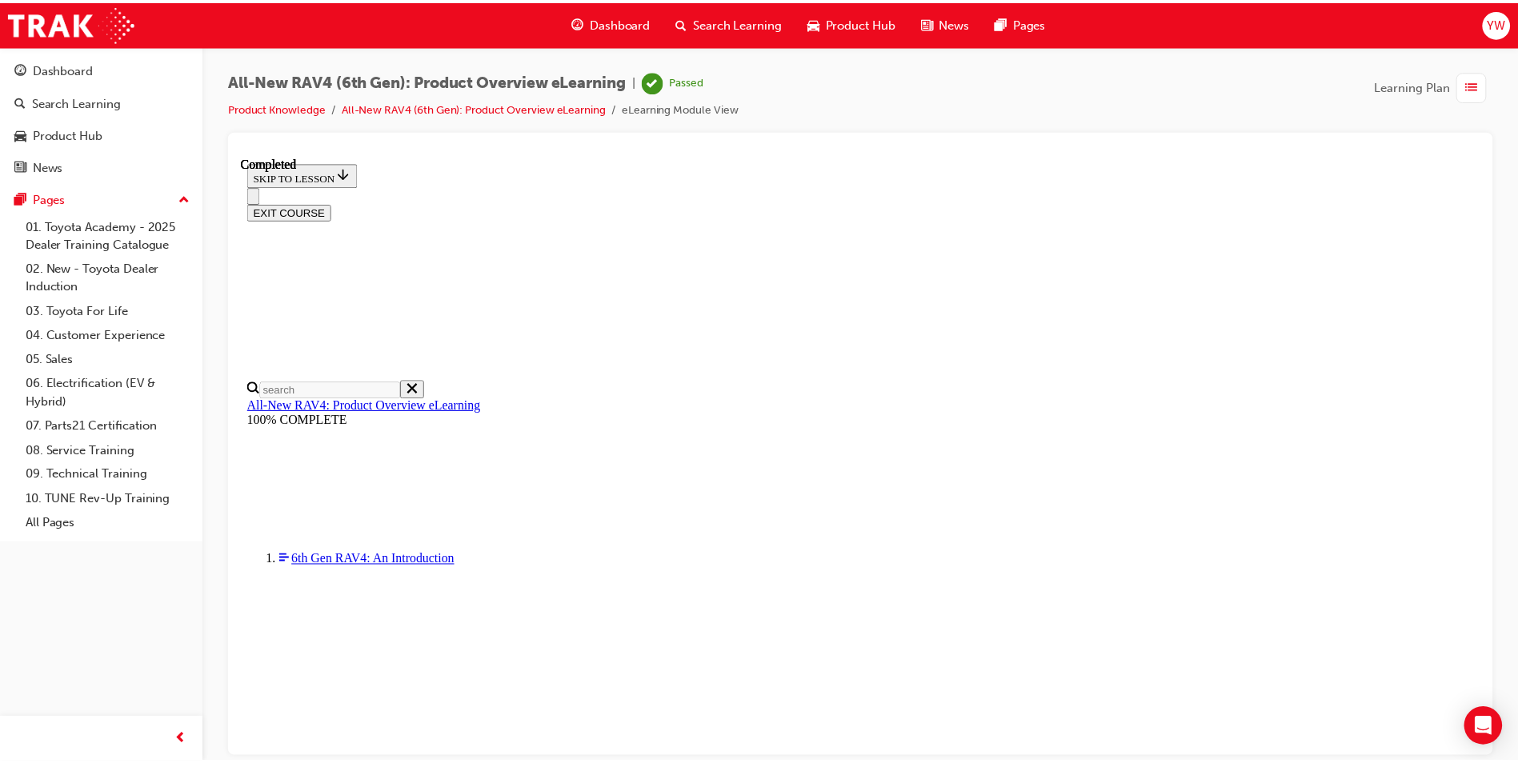
scroll to position [468, 0]
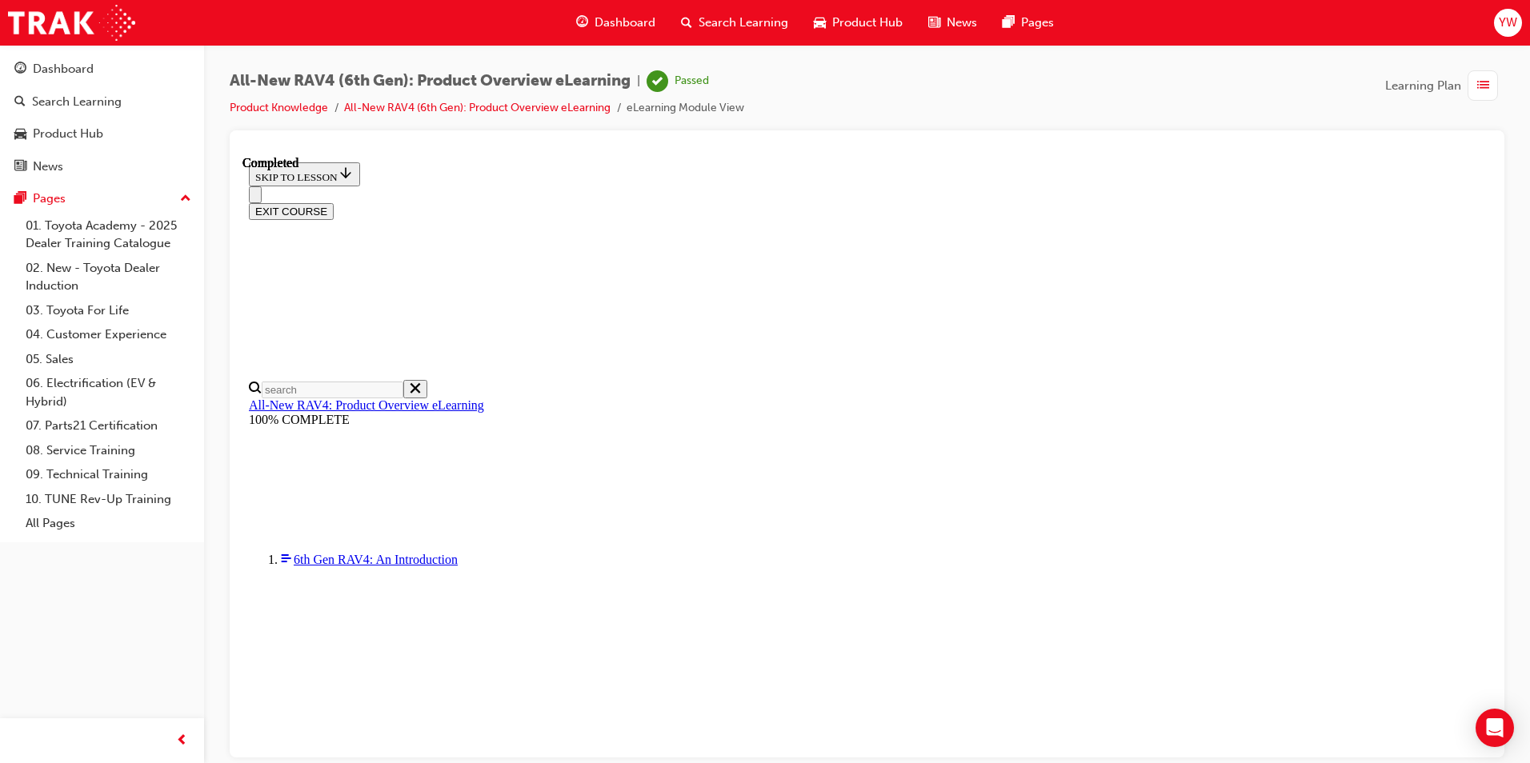
click at [725, 21] on span "Search Learning" at bounding box center [743, 23] width 90 height 18
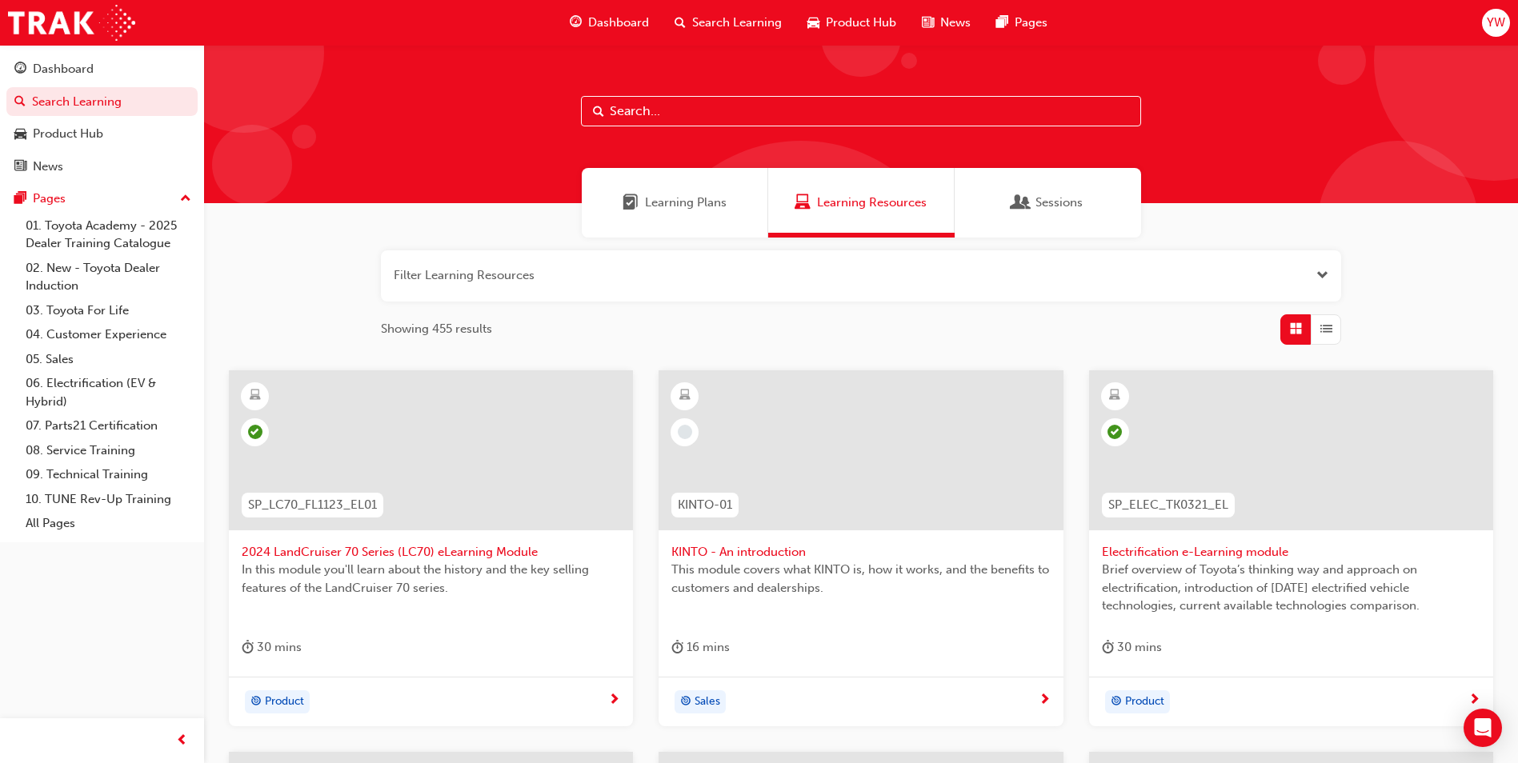
click at [618, 26] on span "Dashboard" at bounding box center [618, 23] width 61 height 18
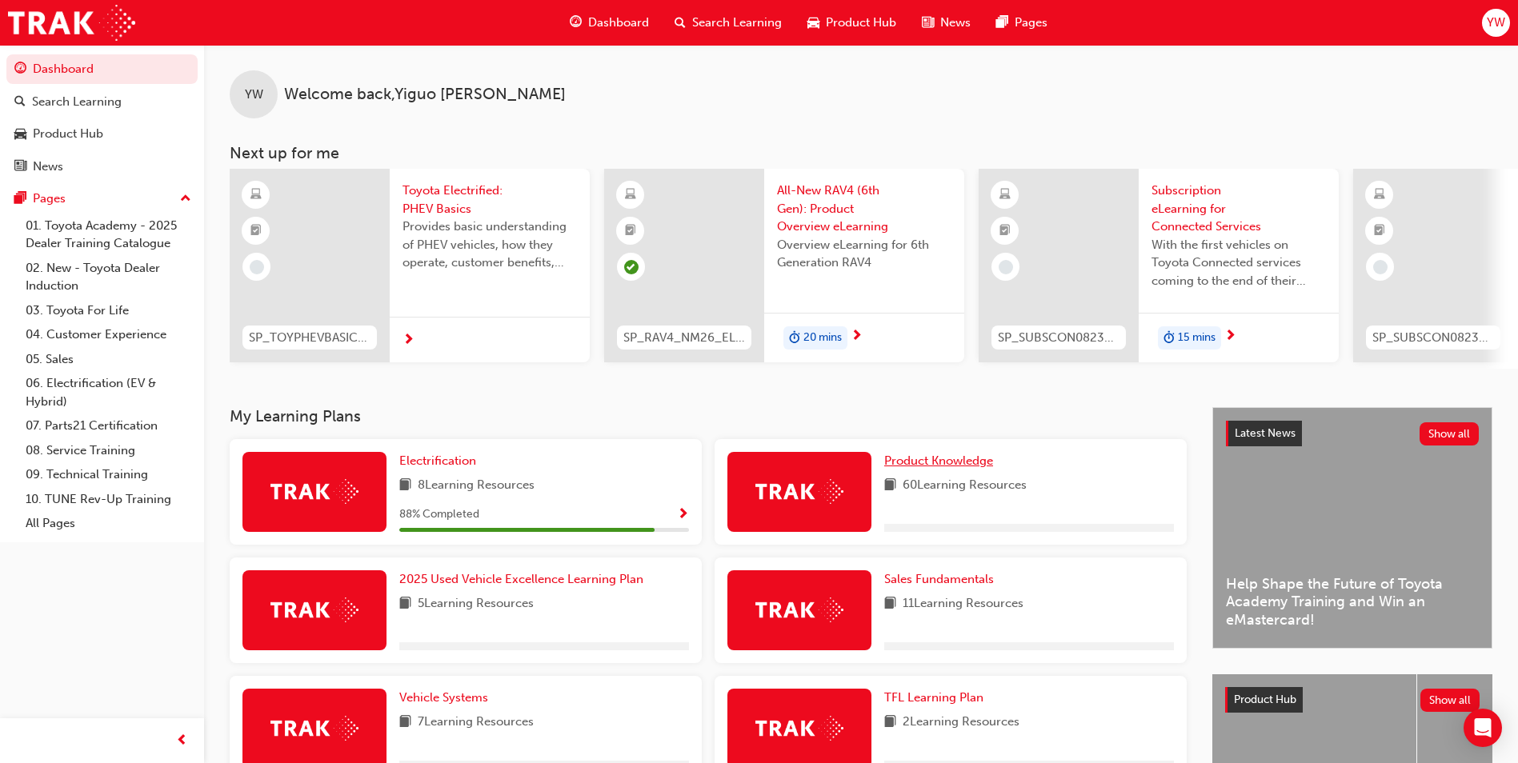
click at [940, 470] on link "Product Knowledge" at bounding box center [941, 461] width 115 height 18
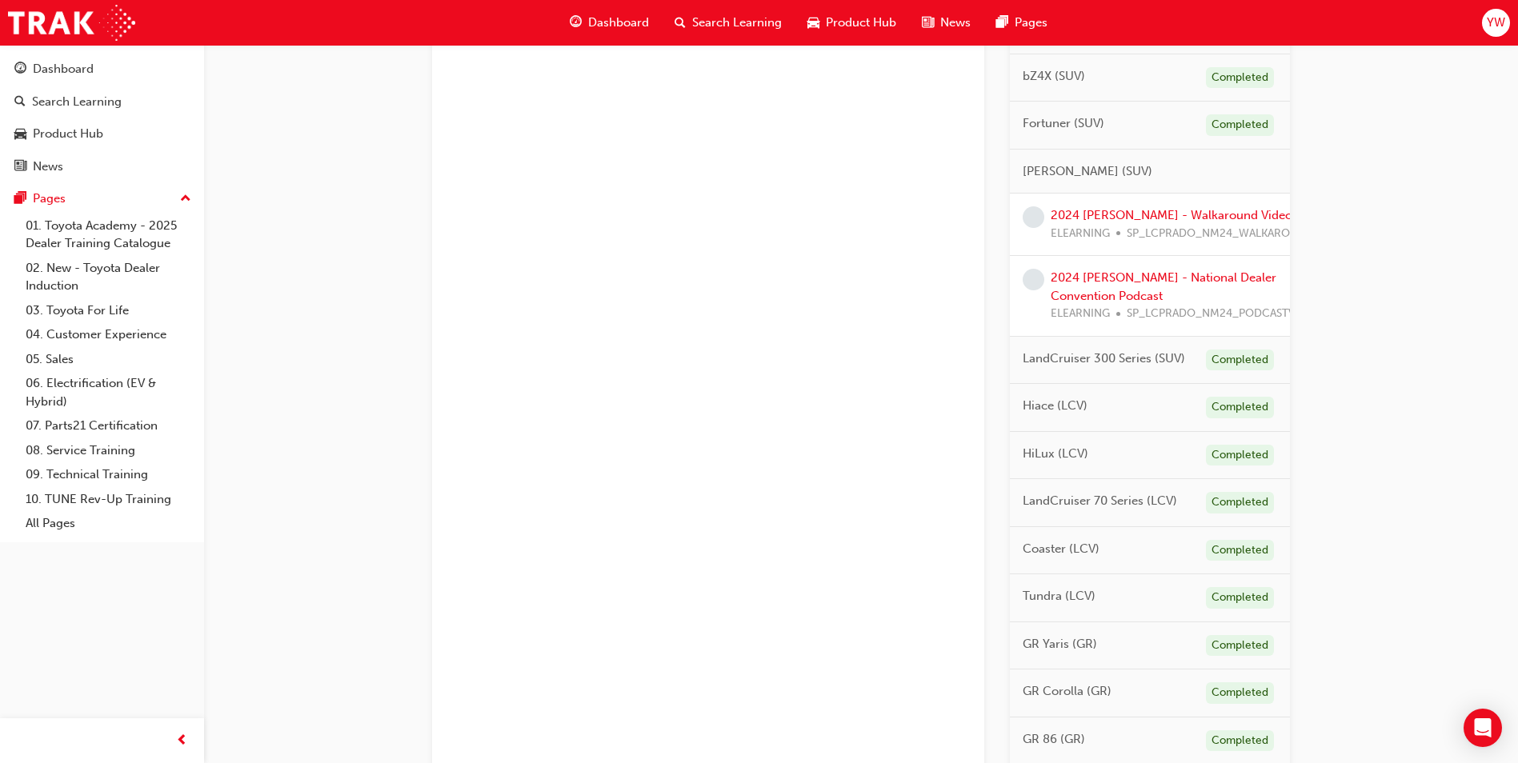
scroll to position [873, 0]
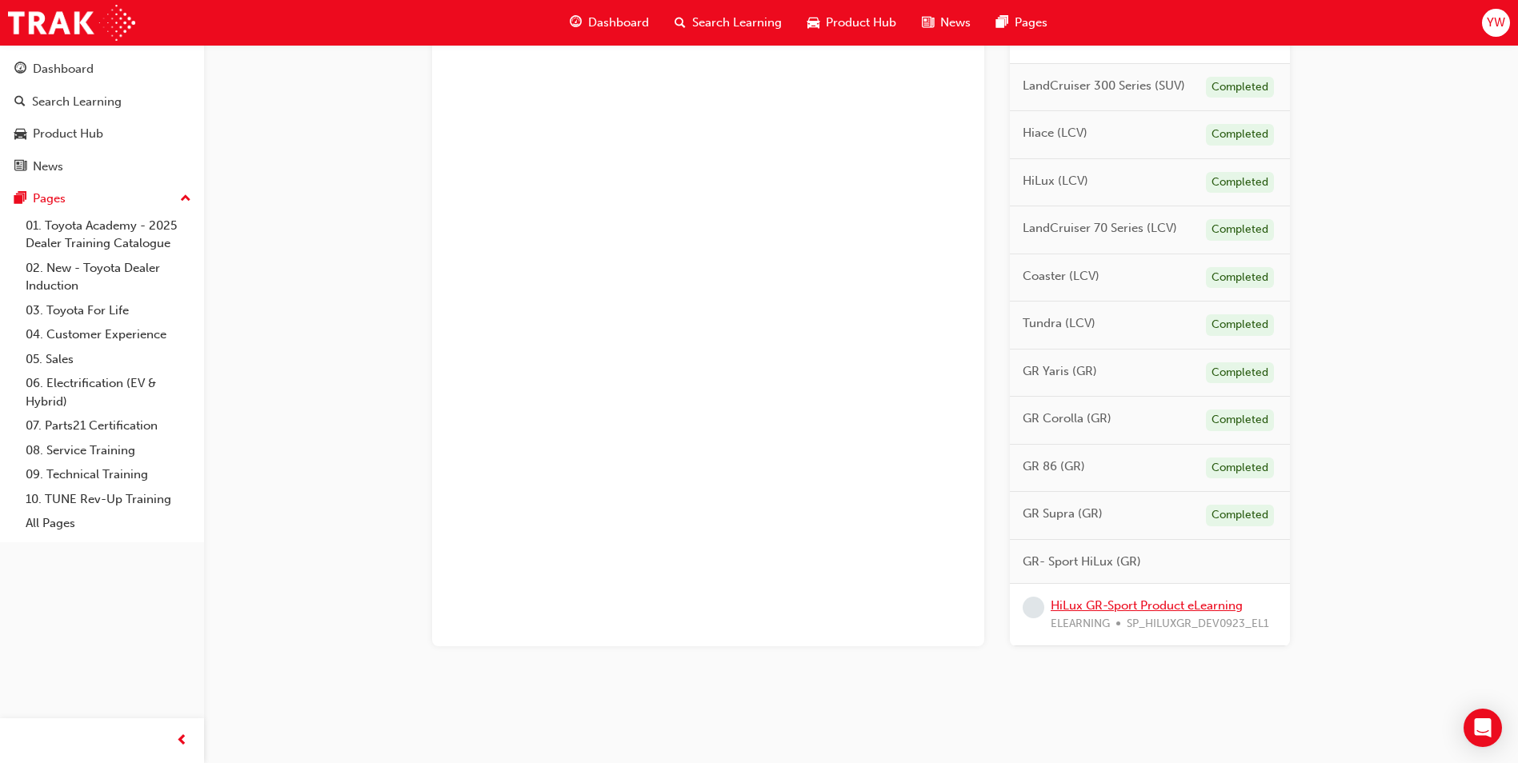
click at [1133, 598] on link "HiLux GR-Sport Product eLearning" at bounding box center [1146, 605] width 192 height 14
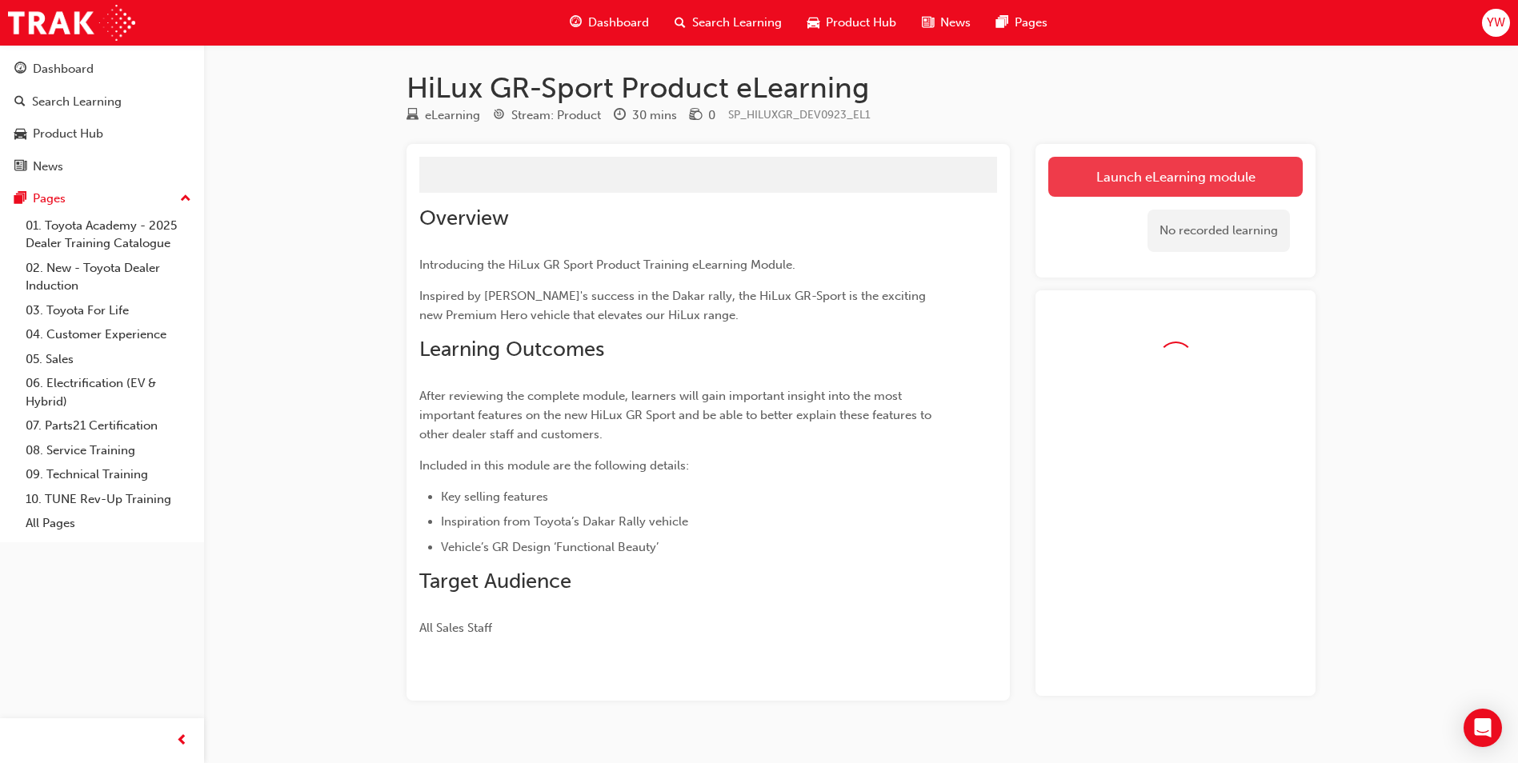
click at [1159, 178] on link "Launch eLearning module" at bounding box center [1175, 177] width 254 height 40
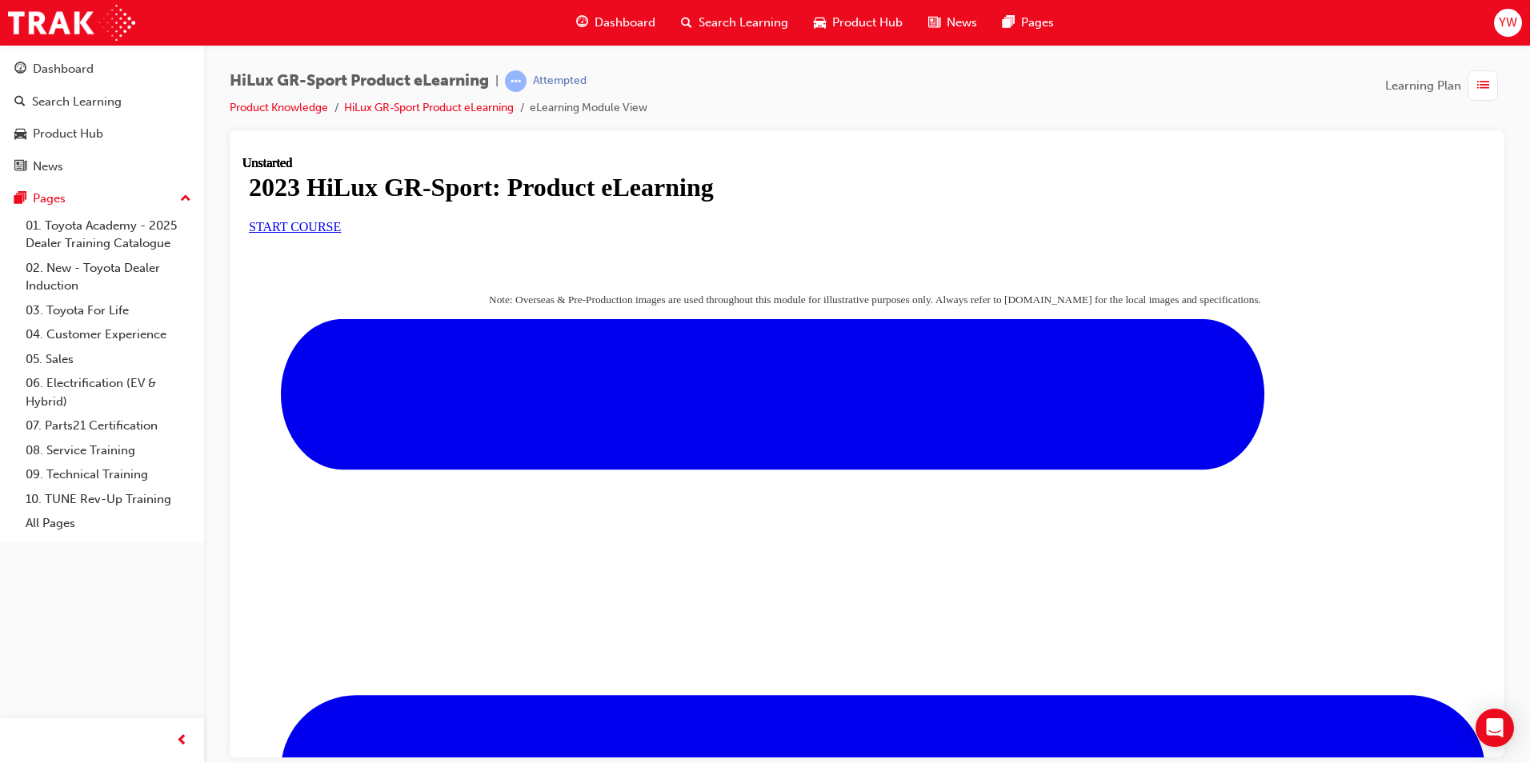
click at [341, 233] on link "START COURSE" at bounding box center [295, 226] width 92 height 14
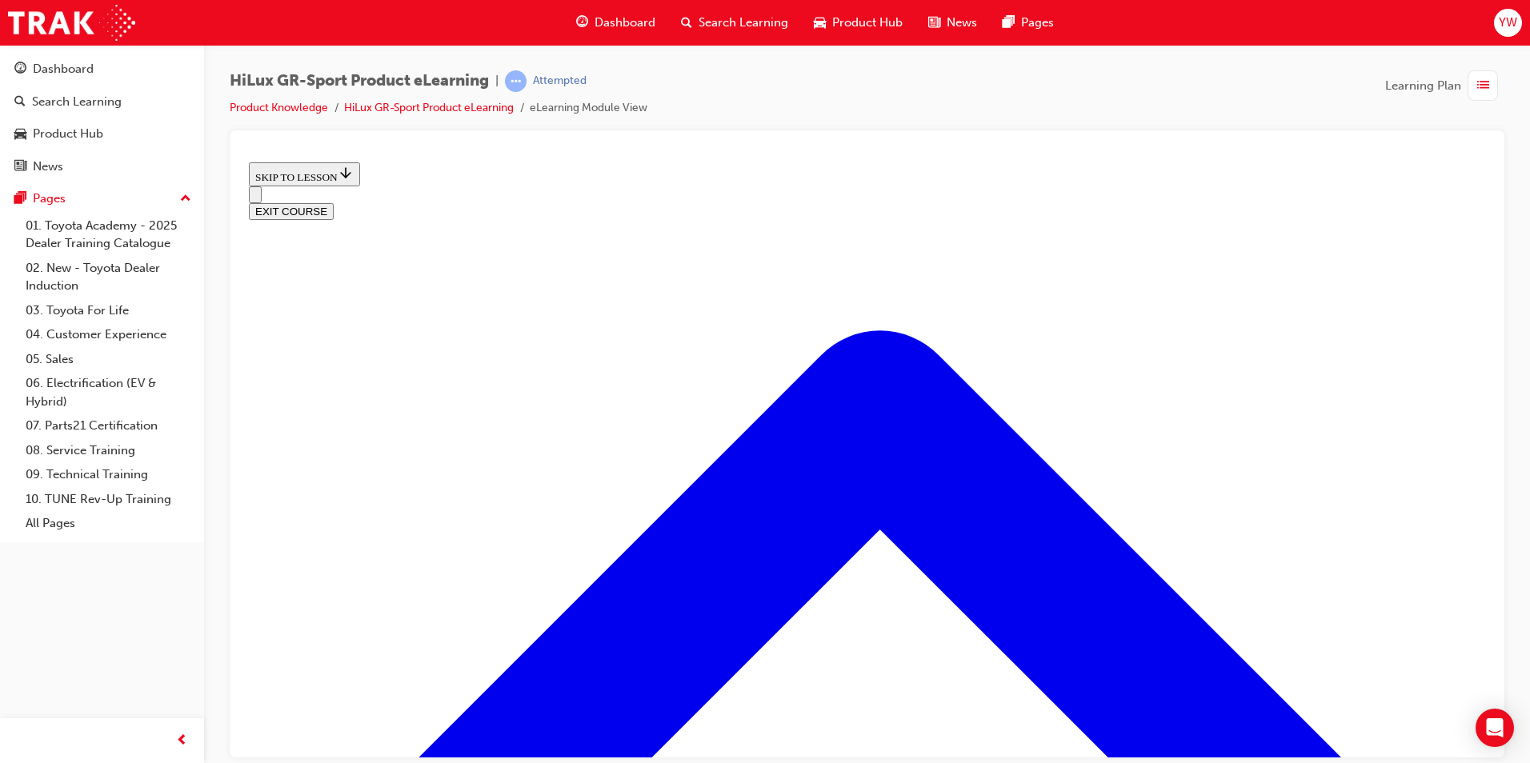
scroll to position [796, 0]
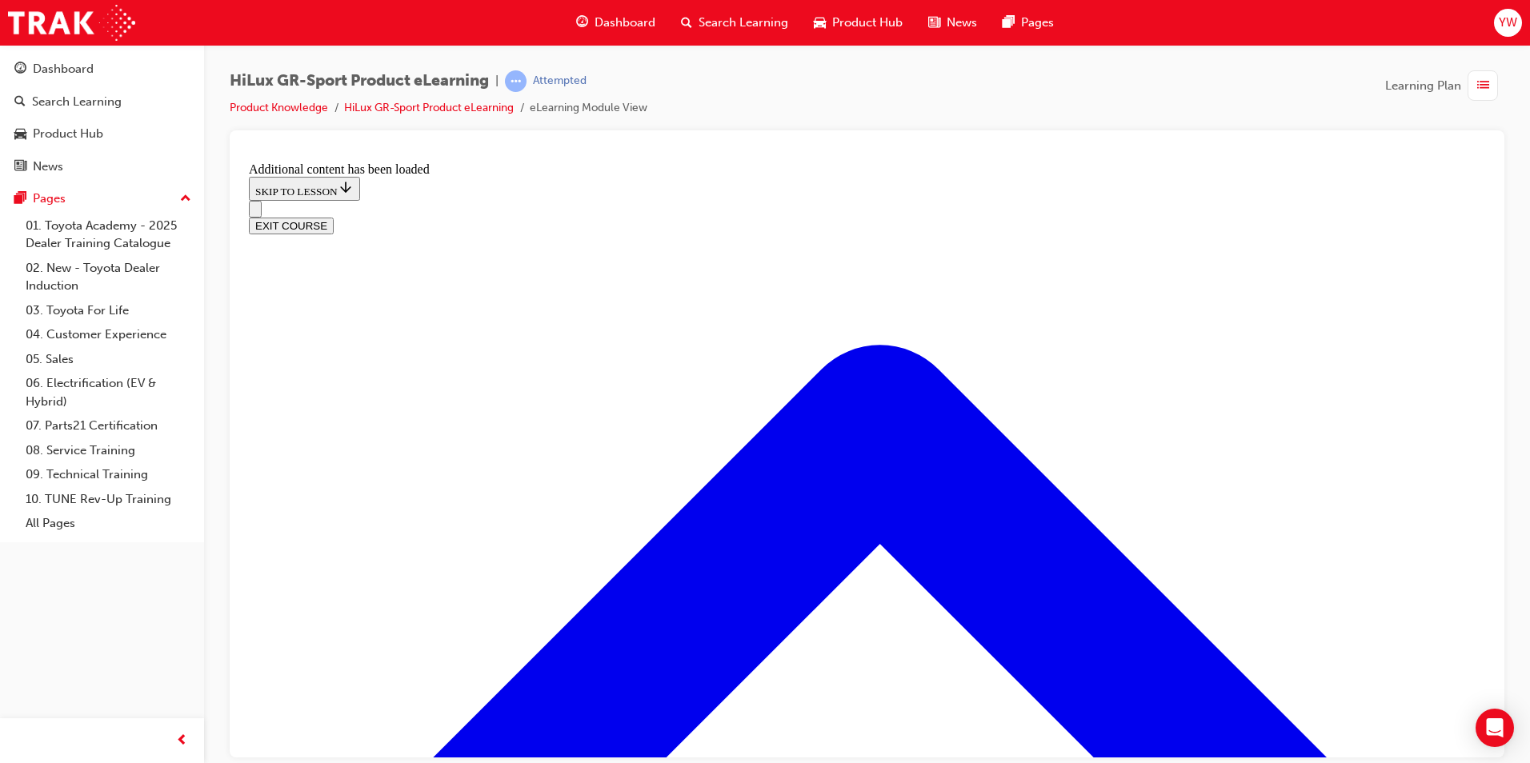
scroll to position [1512, 0]
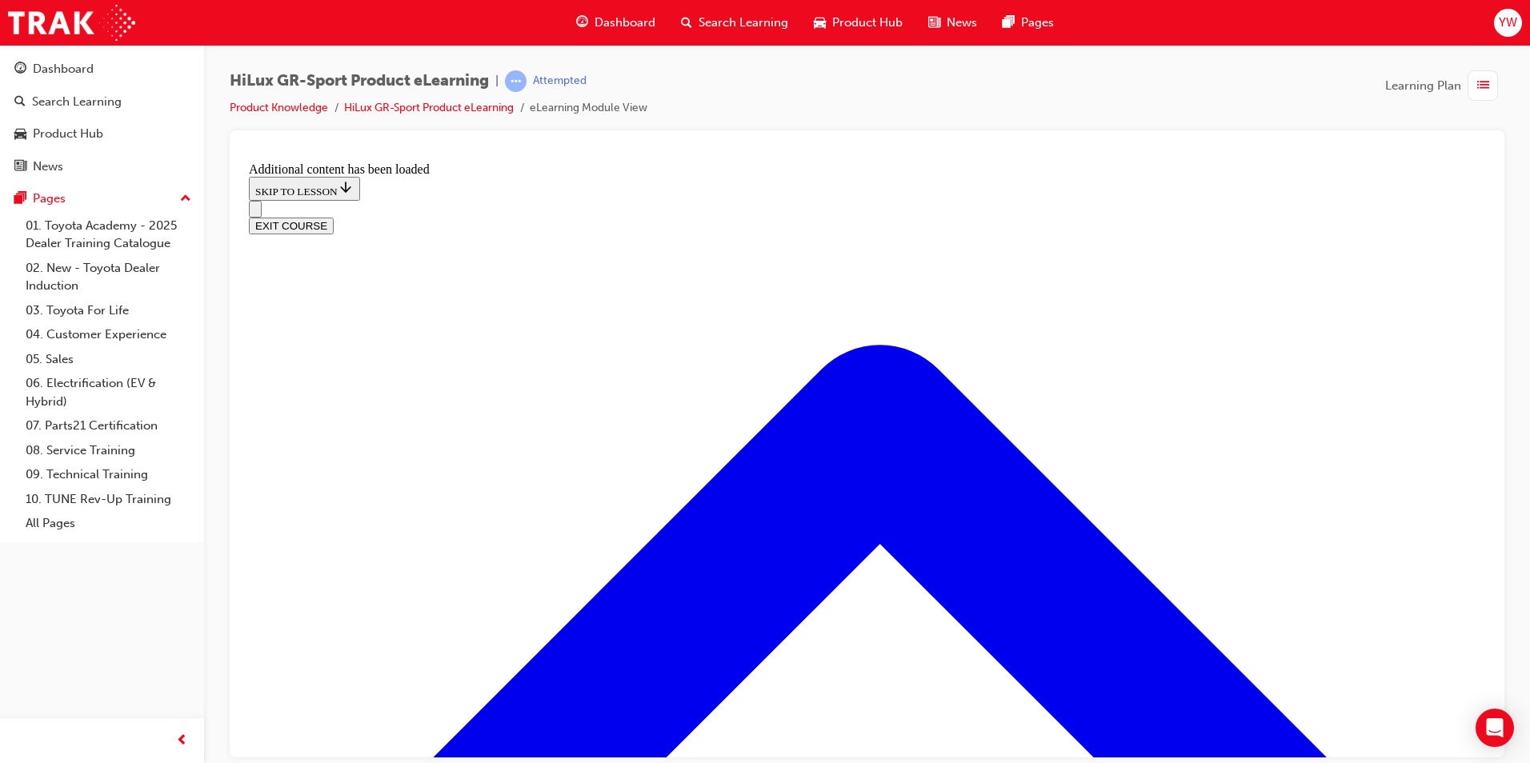
scroll to position [1516, 0]
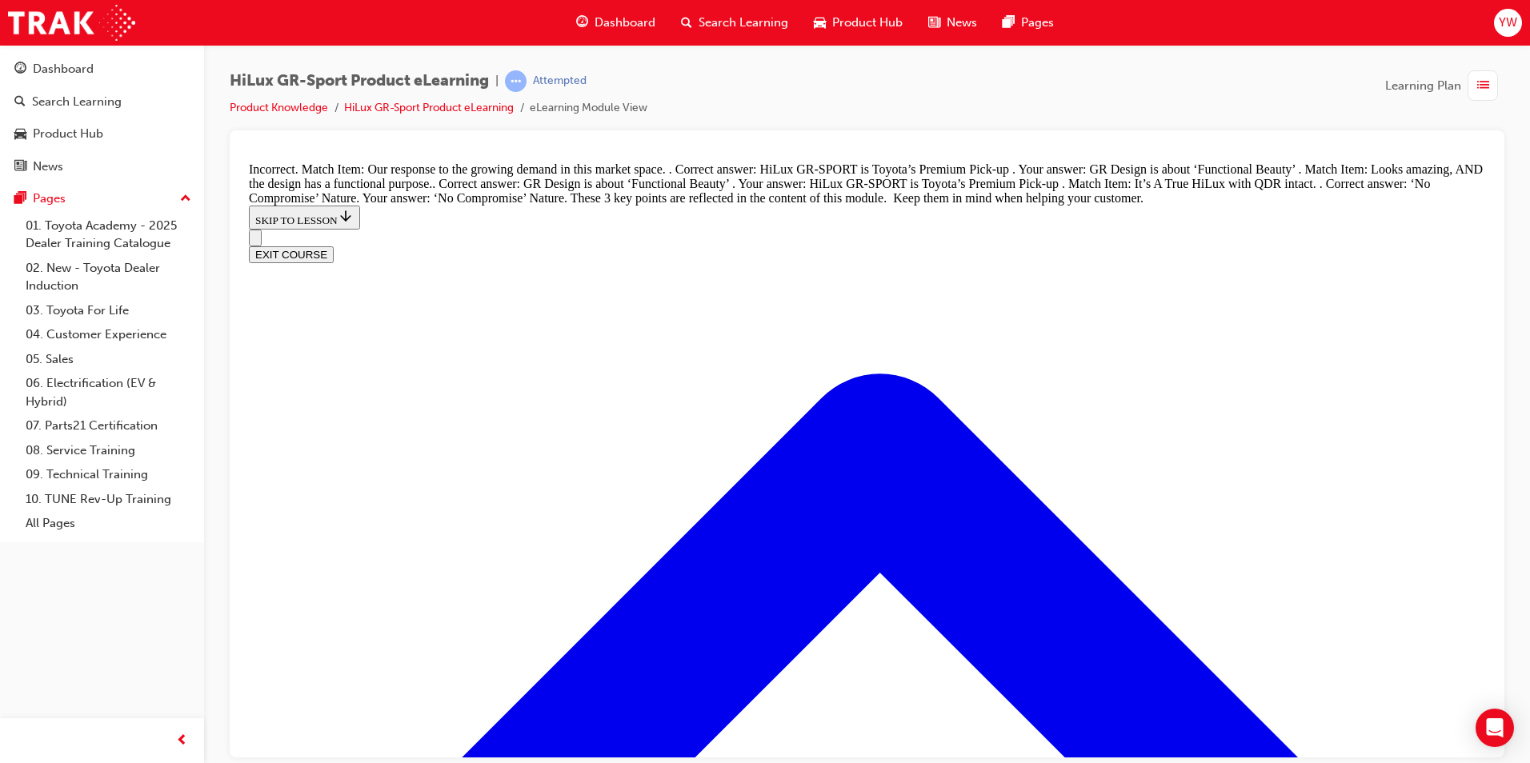
drag, startPoint x: 734, startPoint y: 546, endPoint x: 1015, endPoint y: 454, distance: 296.3
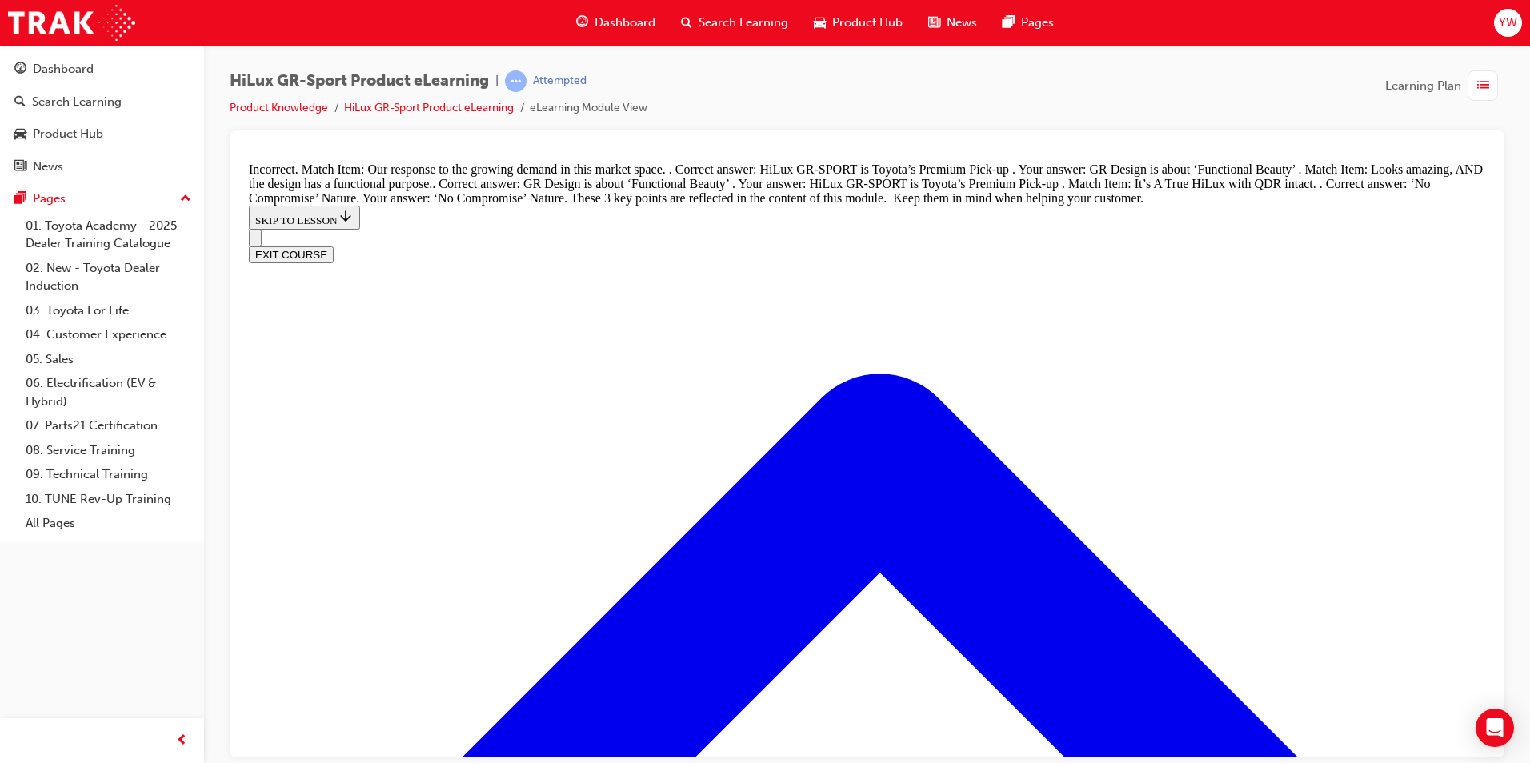
drag, startPoint x: 778, startPoint y: 538, endPoint x: 979, endPoint y: 543, distance: 201.7
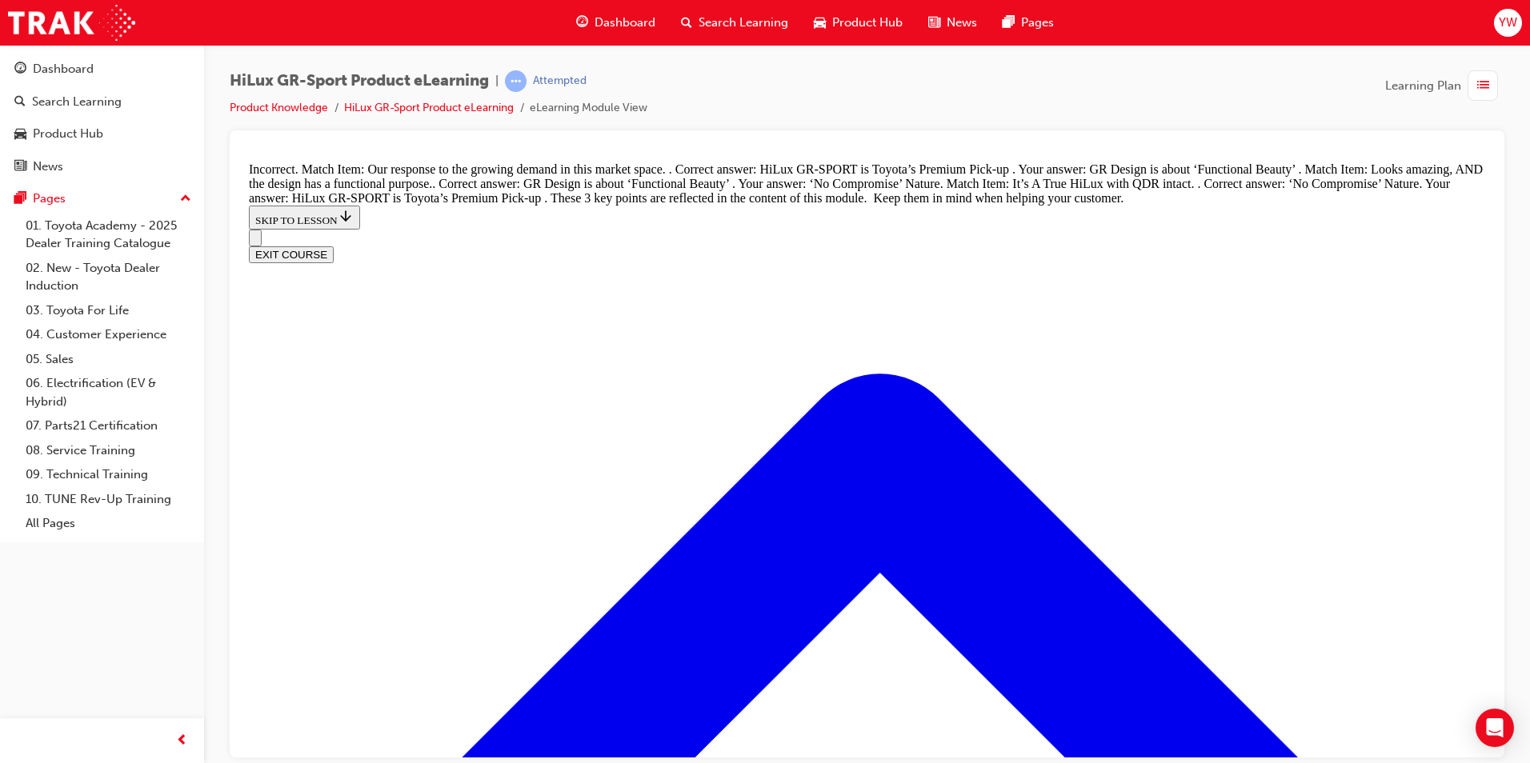
drag, startPoint x: 769, startPoint y: 234, endPoint x: 1050, endPoint y: 401, distance: 327.1
drag, startPoint x: 757, startPoint y: 319, endPoint x: 1034, endPoint y: 236, distance: 289.0
drag, startPoint x: 811, startPoint y: 319, endPoint x: 1055, endPoint y: 328, distance: 244.2
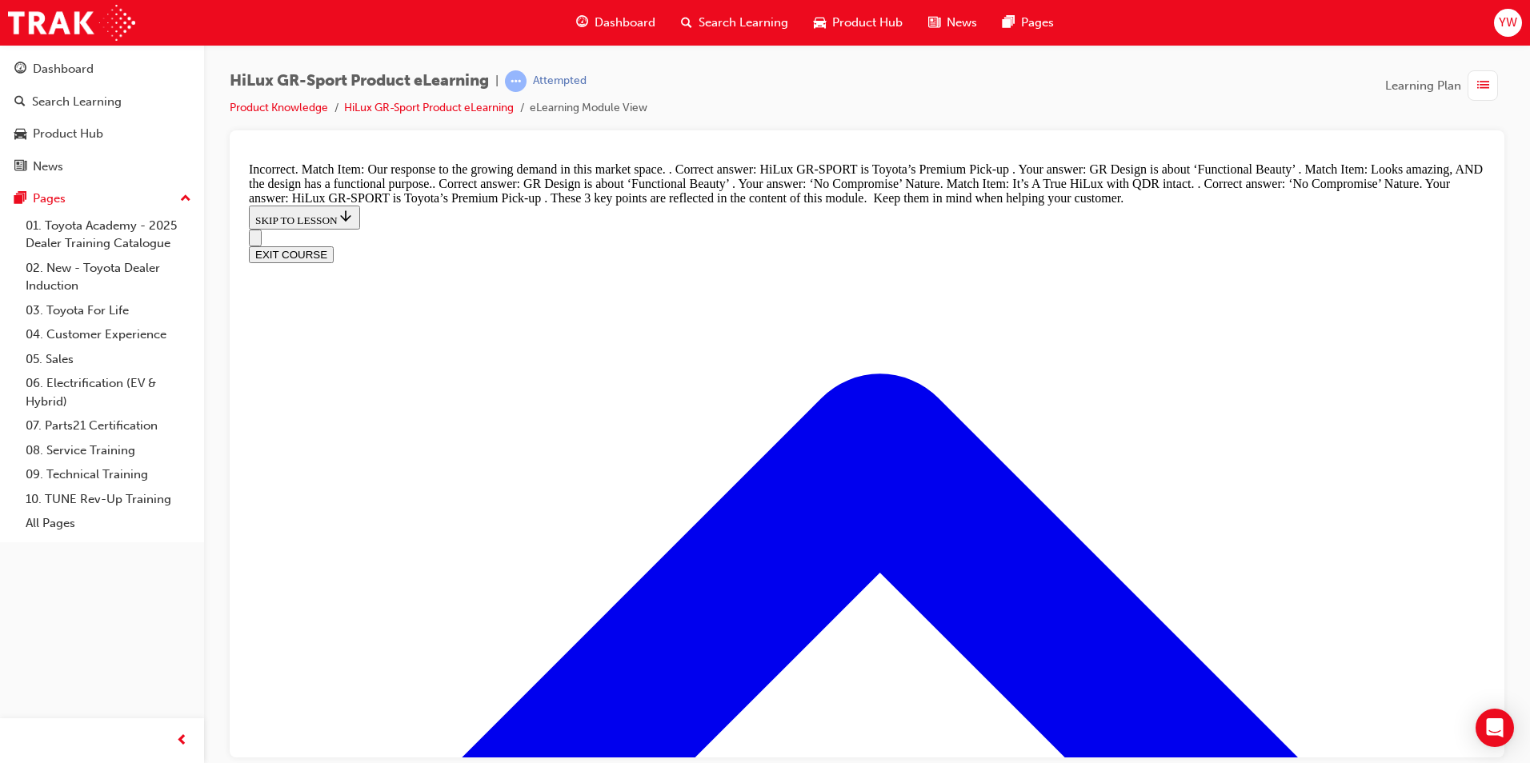
drag, startPoint x: 802, startPoint y: 314, endPoint x: 1031, endPoint y: 313, distance: 229.6
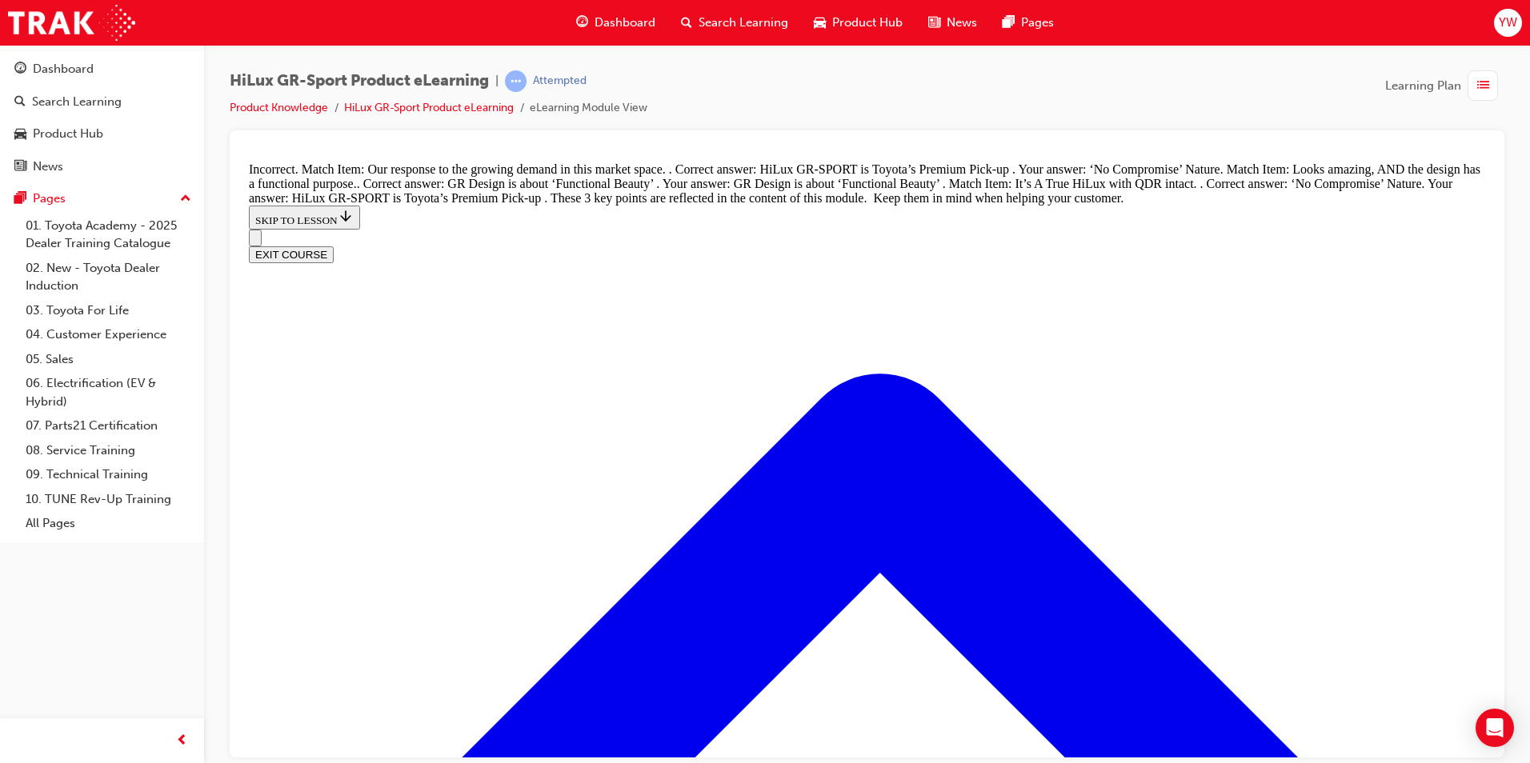
drag, startPoint x: 732, startPoint y: 389, endPoint x: 948, endPoint y: 392, distance: 216.0
drag, startPoint x: 735, startPoint y: 215, endPoint x: 997, endPoint y: 296, distance: 273.8
drag, startPoint x: 721, startPoint y: 230, endPoint x: 988, endPoint y: 237, distance: 267.3
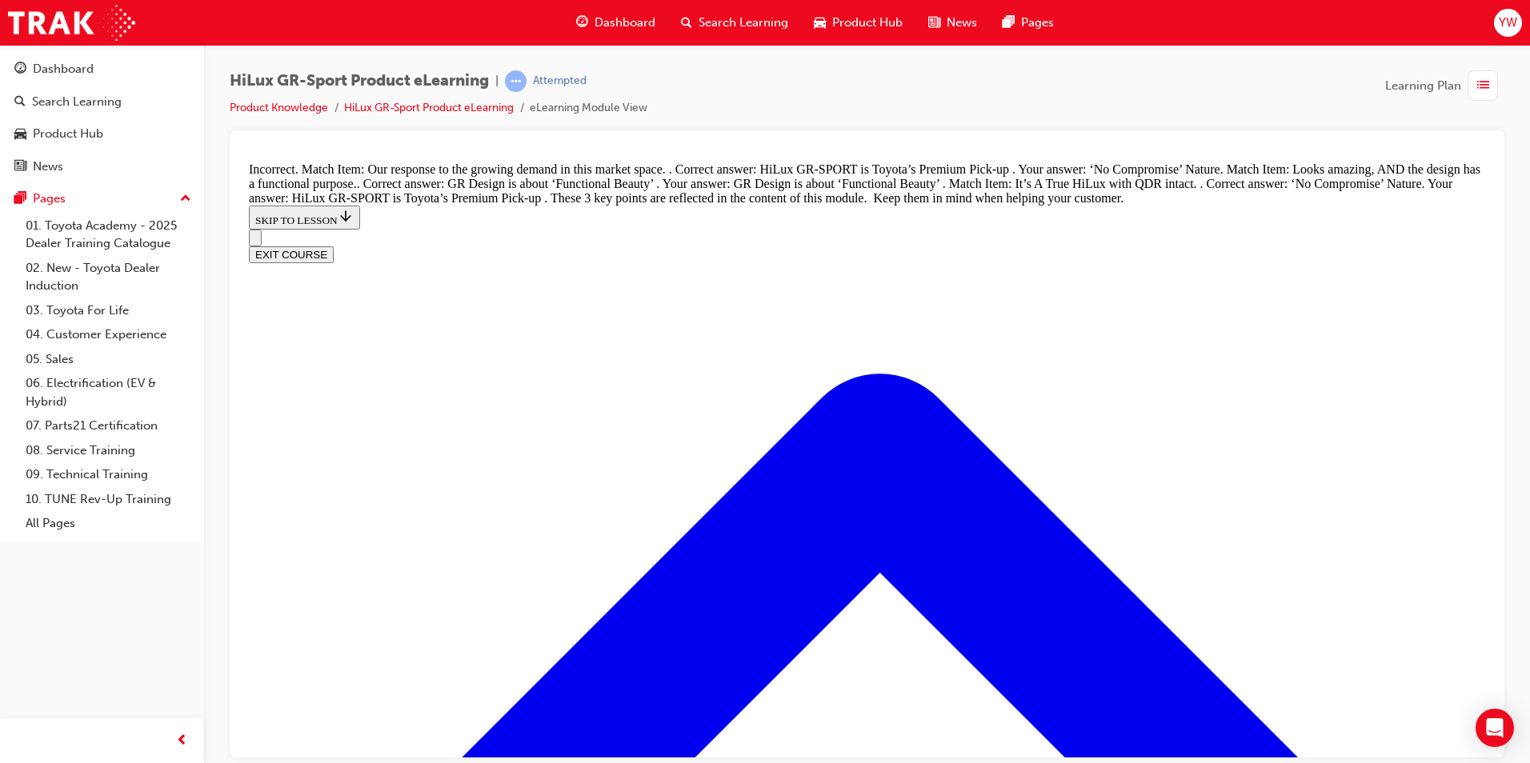
drag, startPoint x: 743, startPoint y: 218, endPoint x: 1006, endPoint y: 303, distance: 275.8
drag, startPoint x: 738, startPoint y: 394, endPoint x: 1050, endPoint y: 394, distance: 311.2
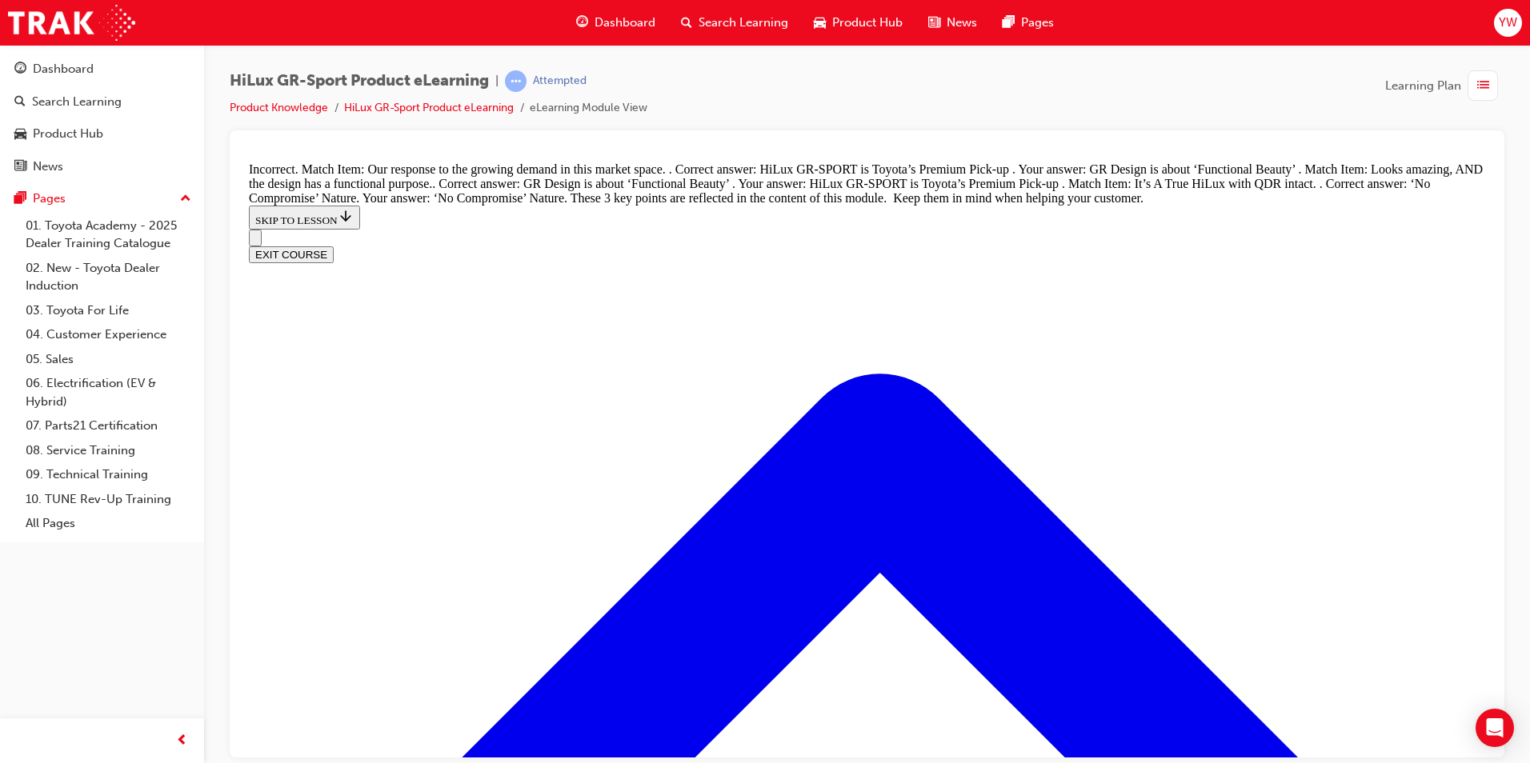
drag, startPoint x: 769, startPoint y: 226, endPoint x: 1036, endPoint y: 228, distance: 267.2
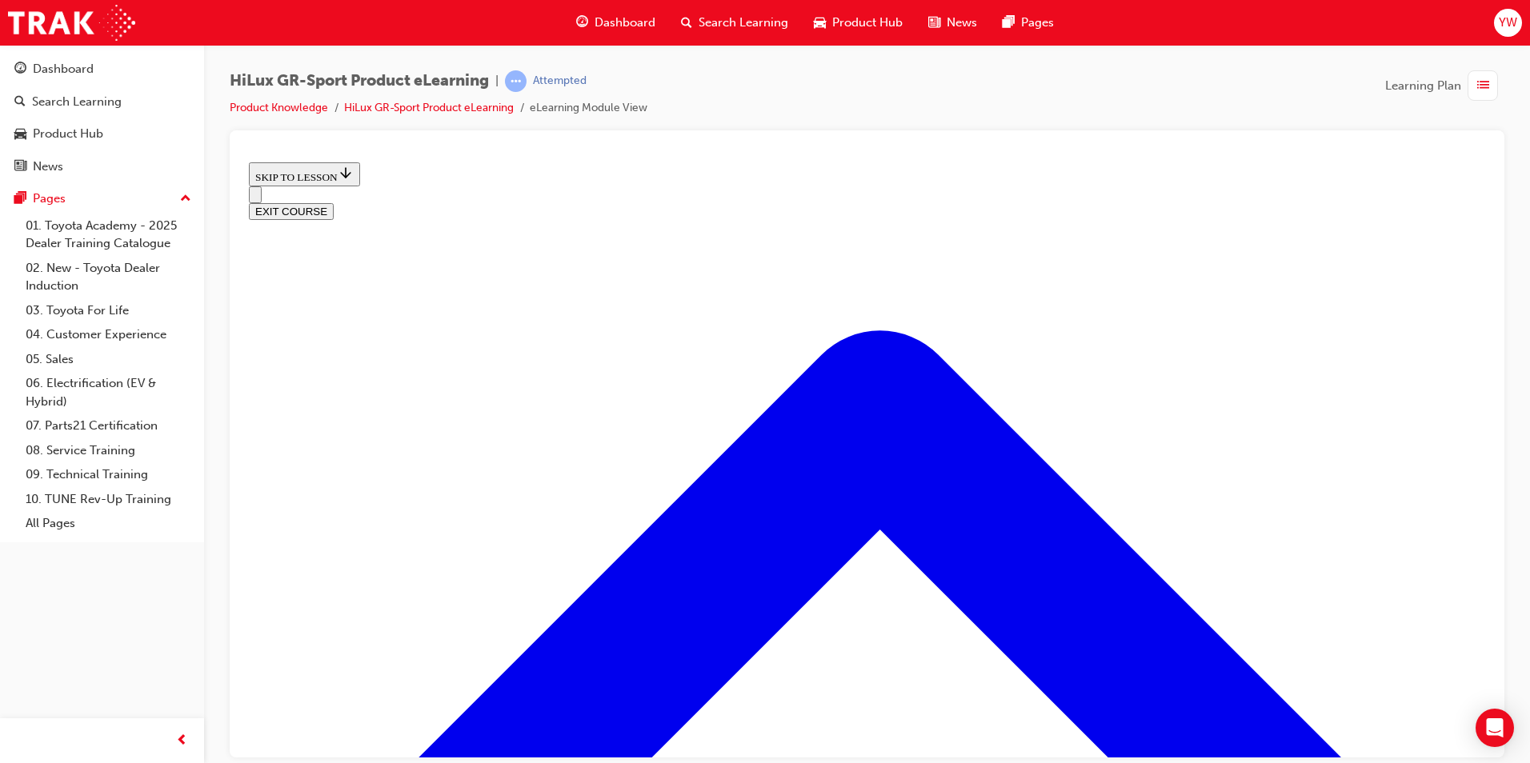
scroll to position [515, 0]
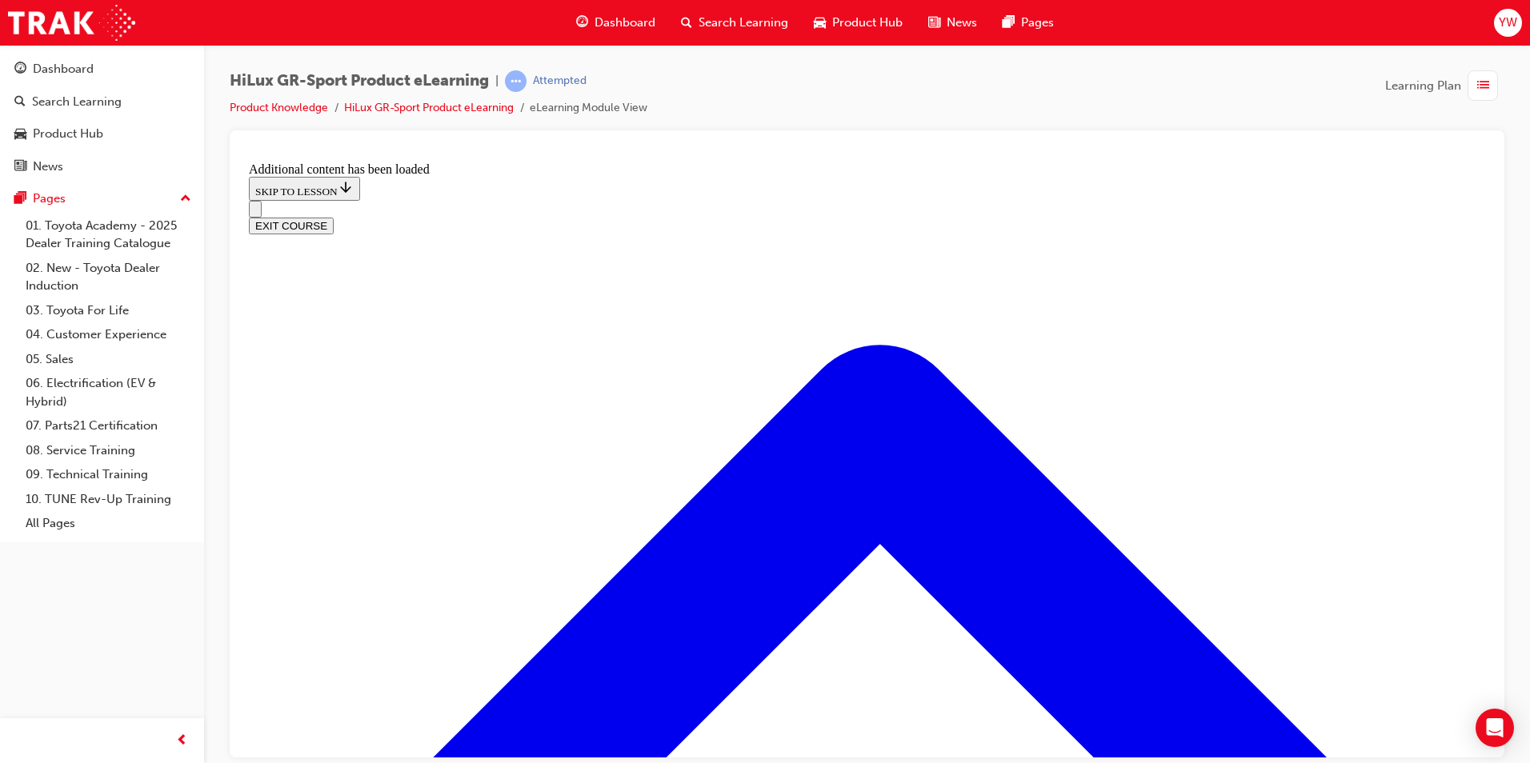
scroll to position [1334, 0]
radio input "true"
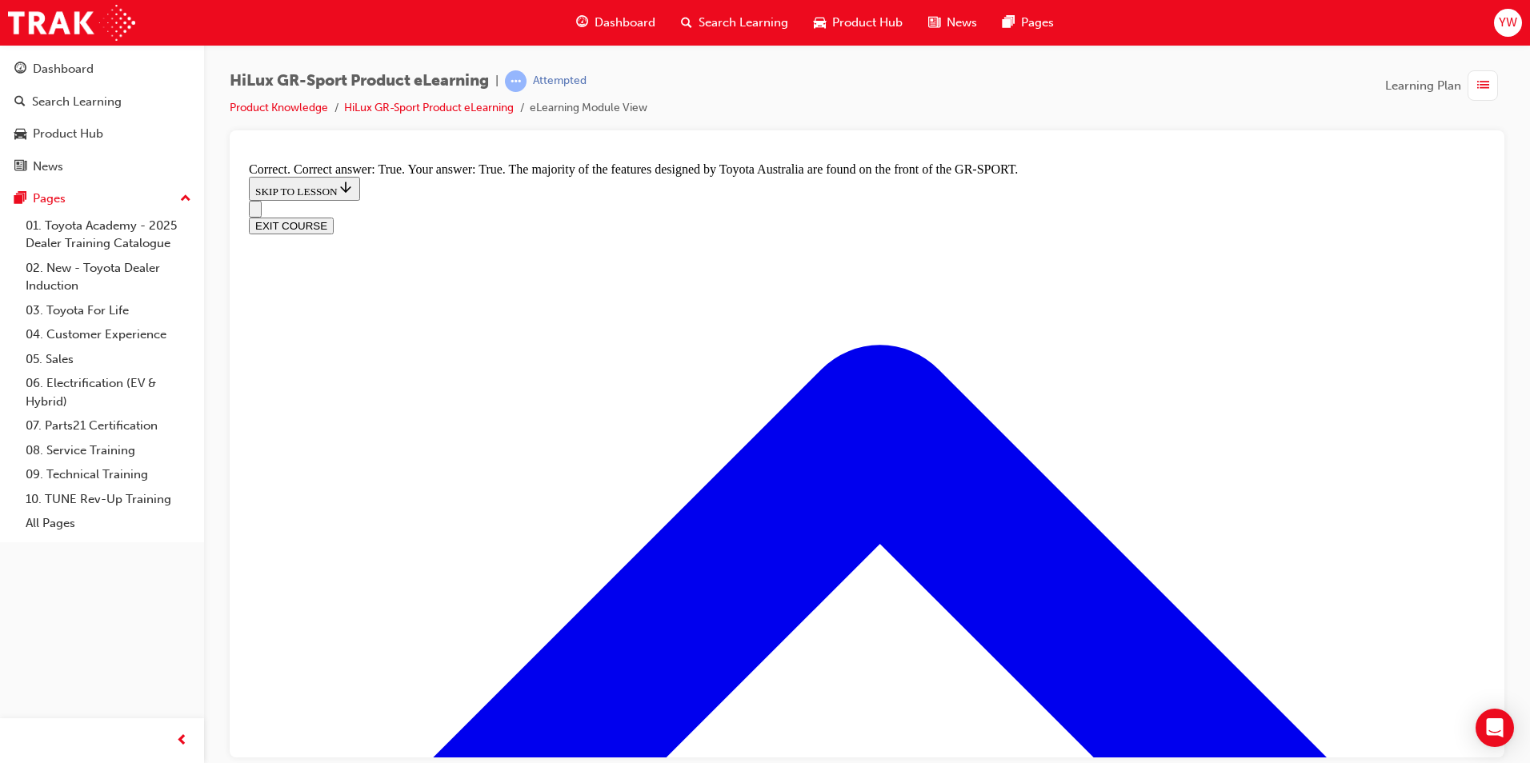
scroll to position [2081, 0]
radio input "true"
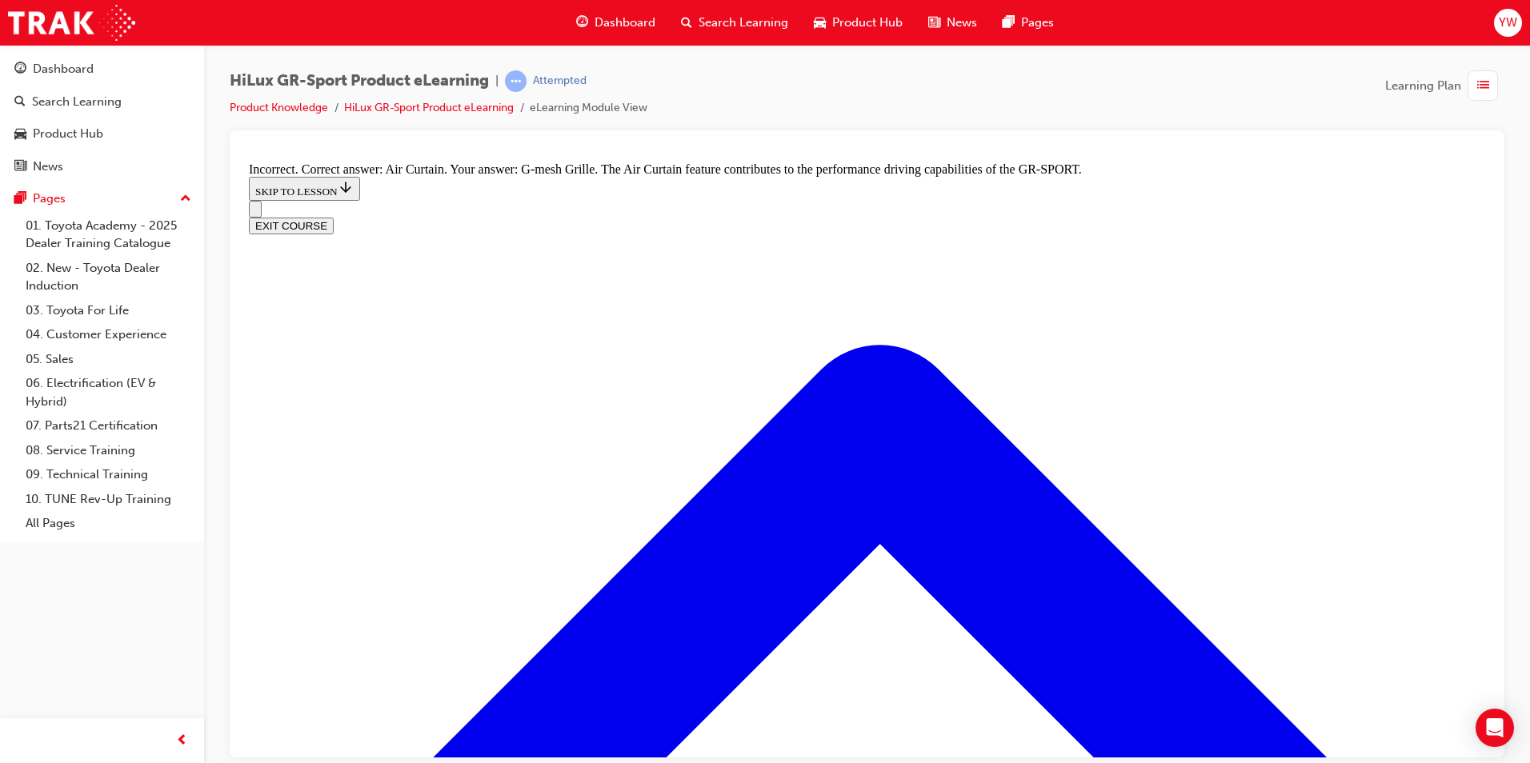
scroll to position [2454, 0]
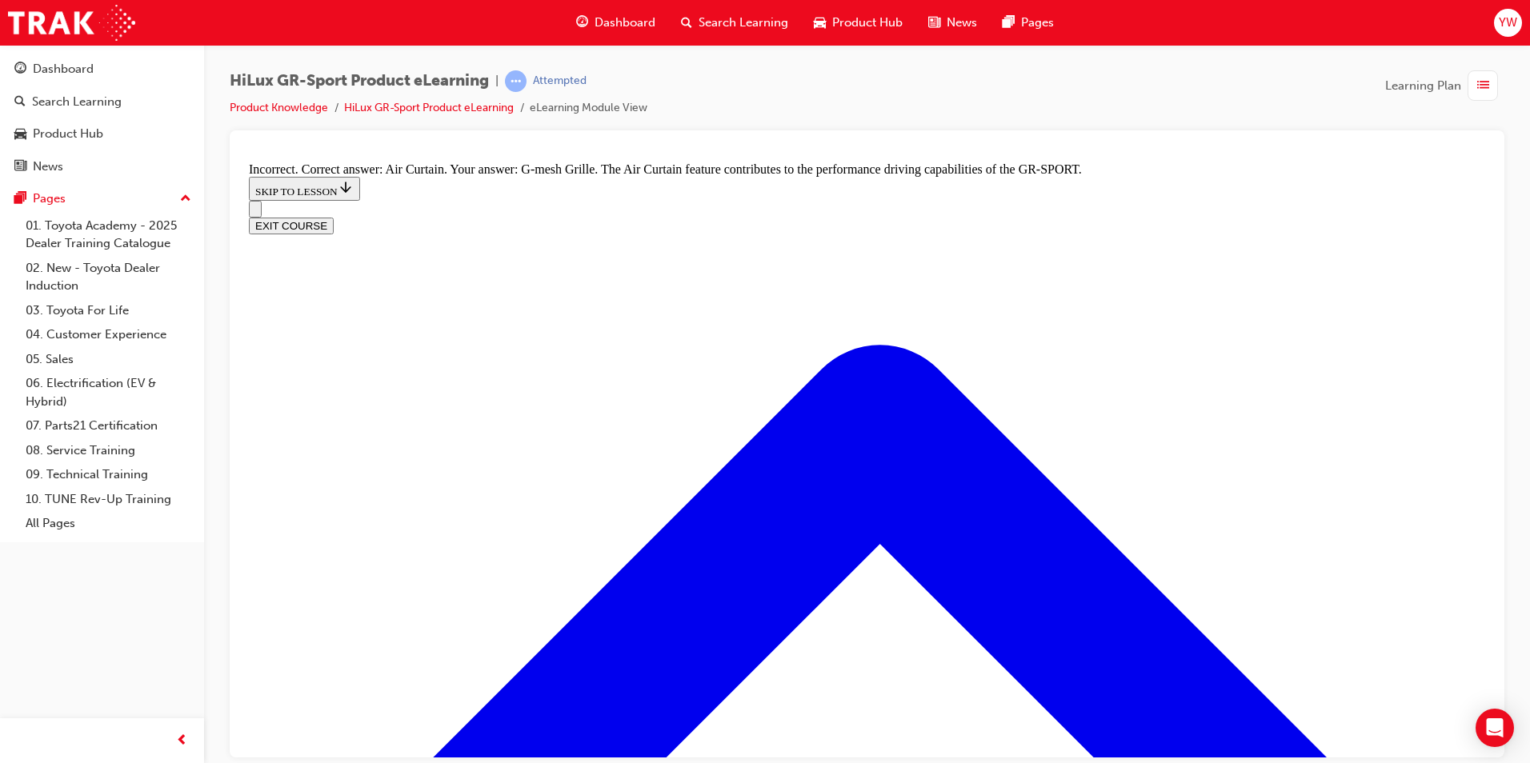
radio input "true"
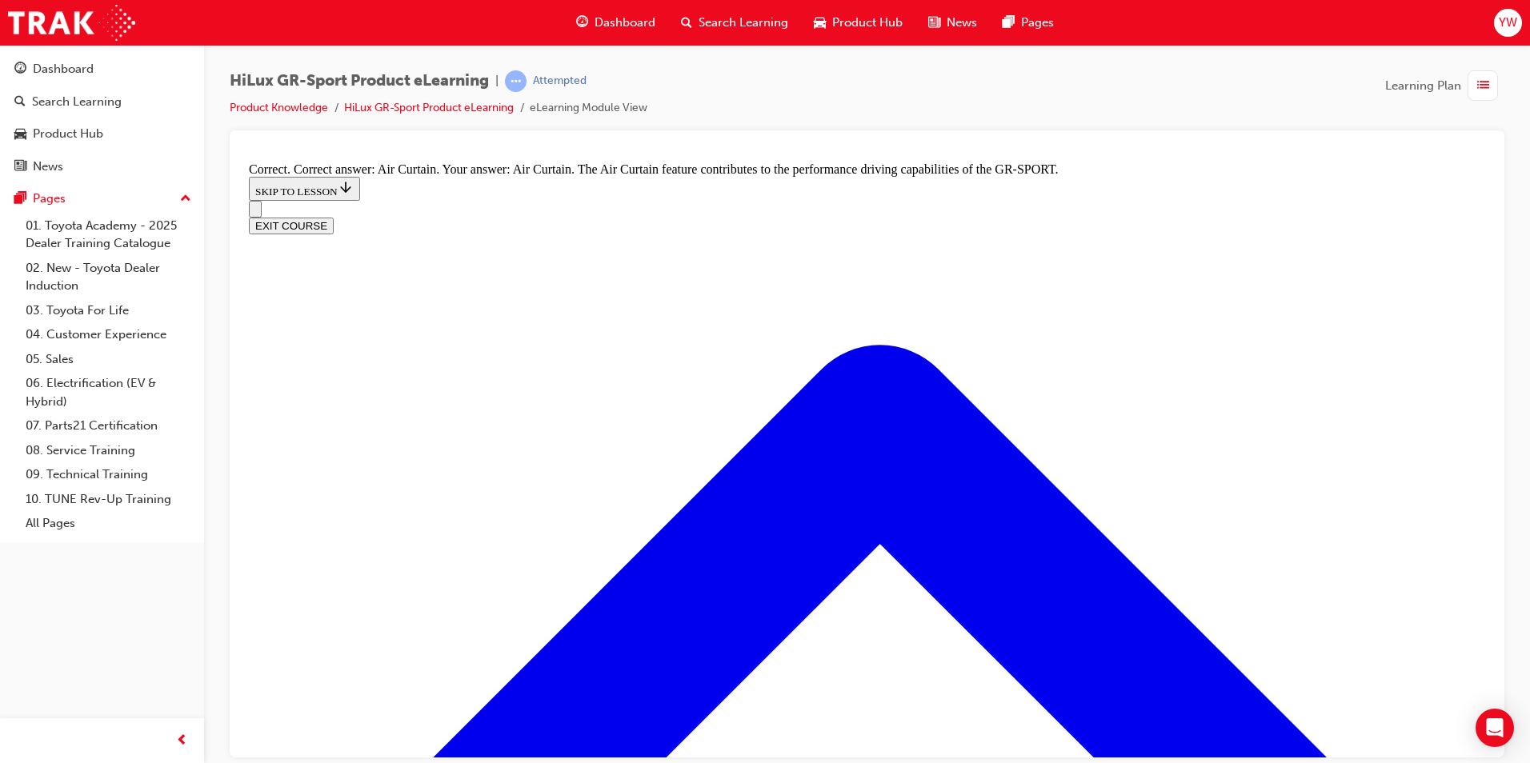
radio input "true"
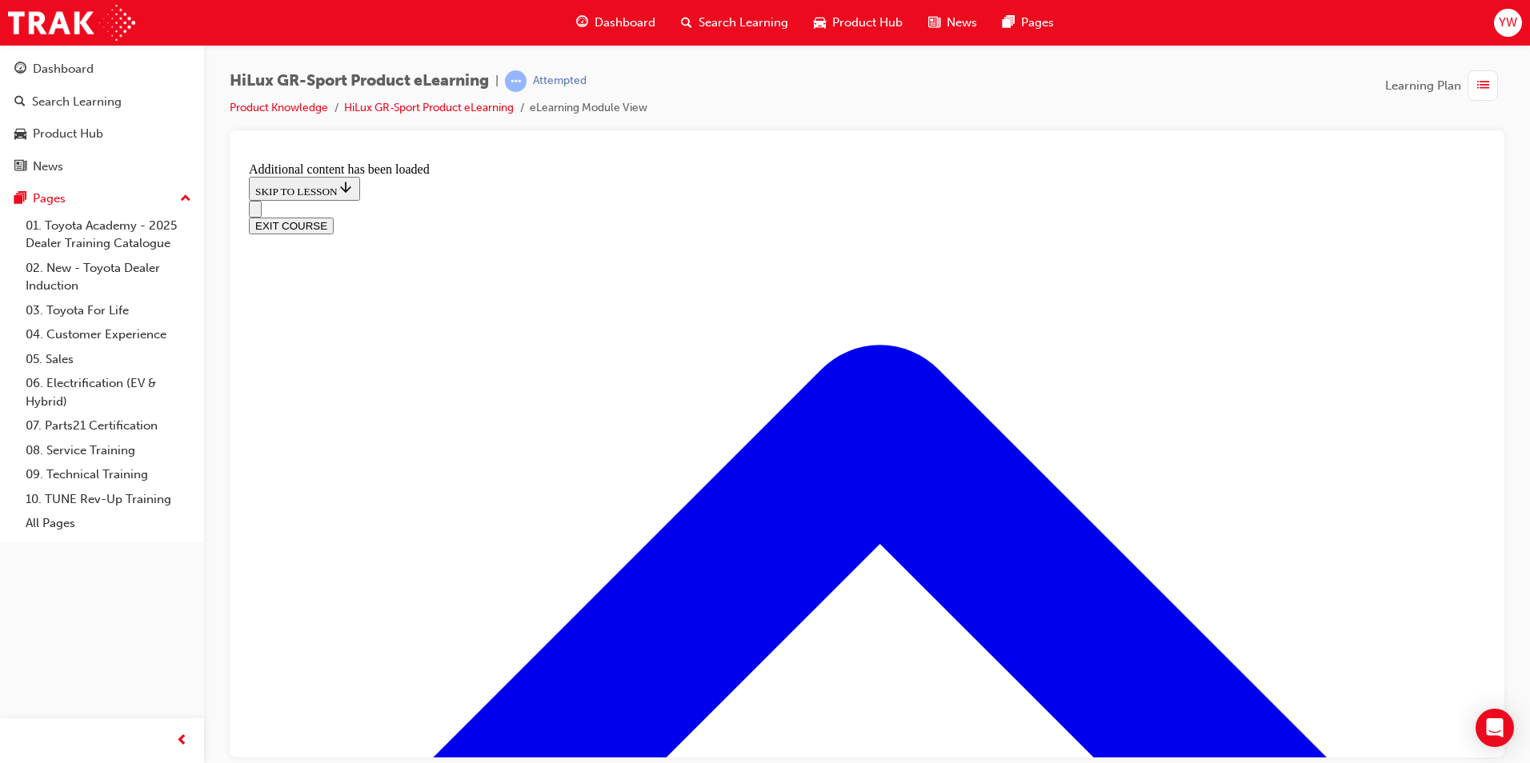
scroll to position [854, 0]
radio input "true"
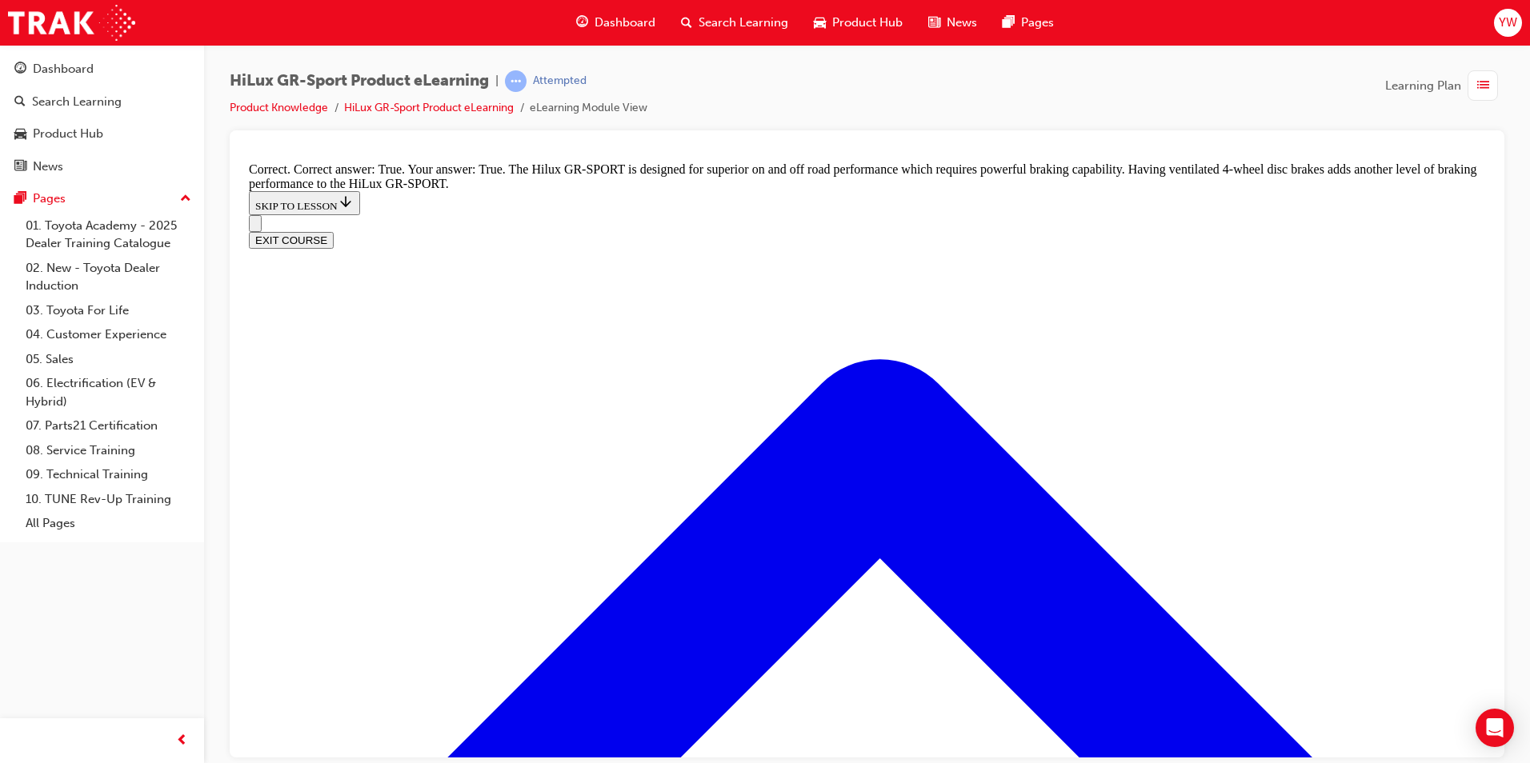
scroll to position [1175, 0]
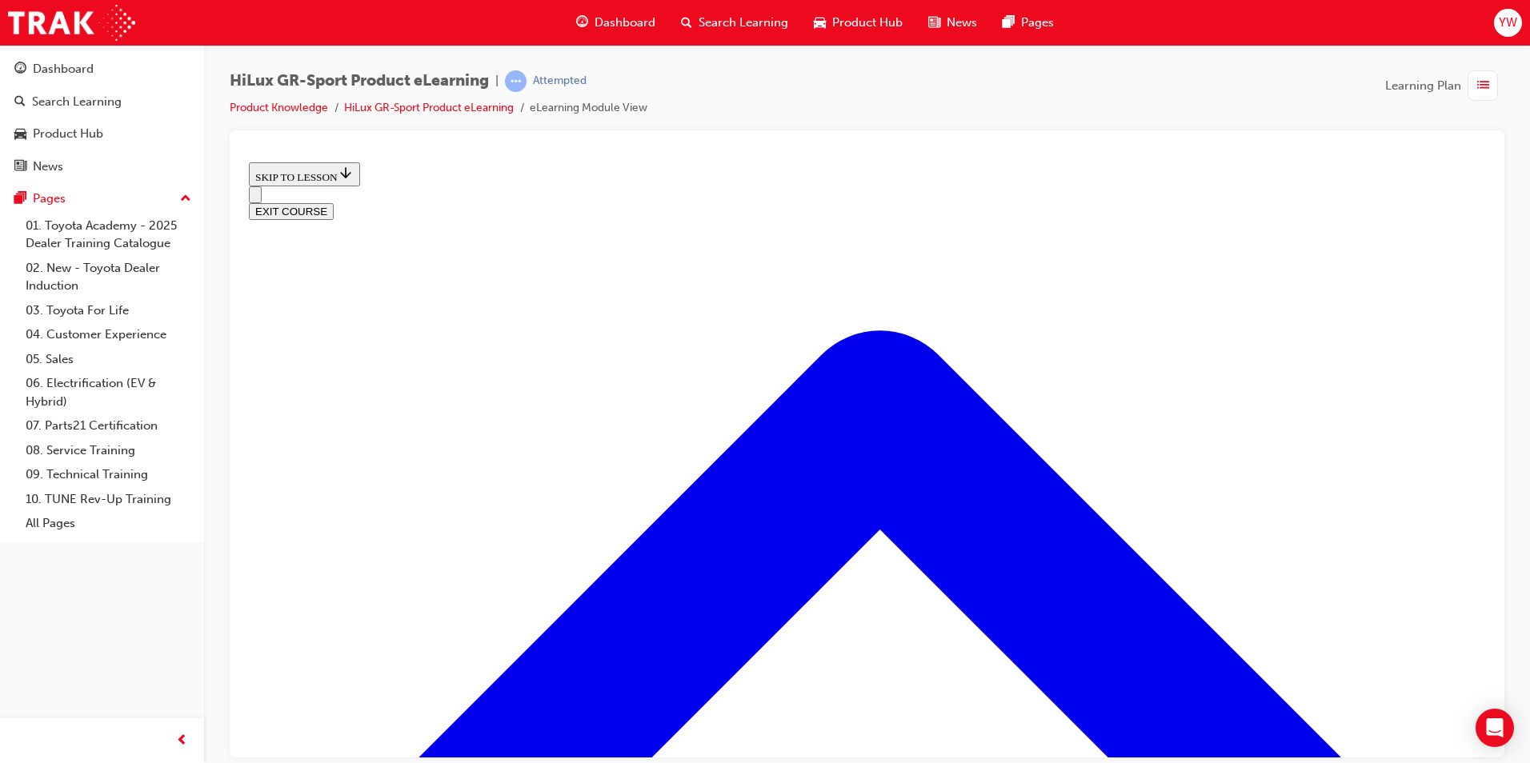
scroll to position [423, 0]
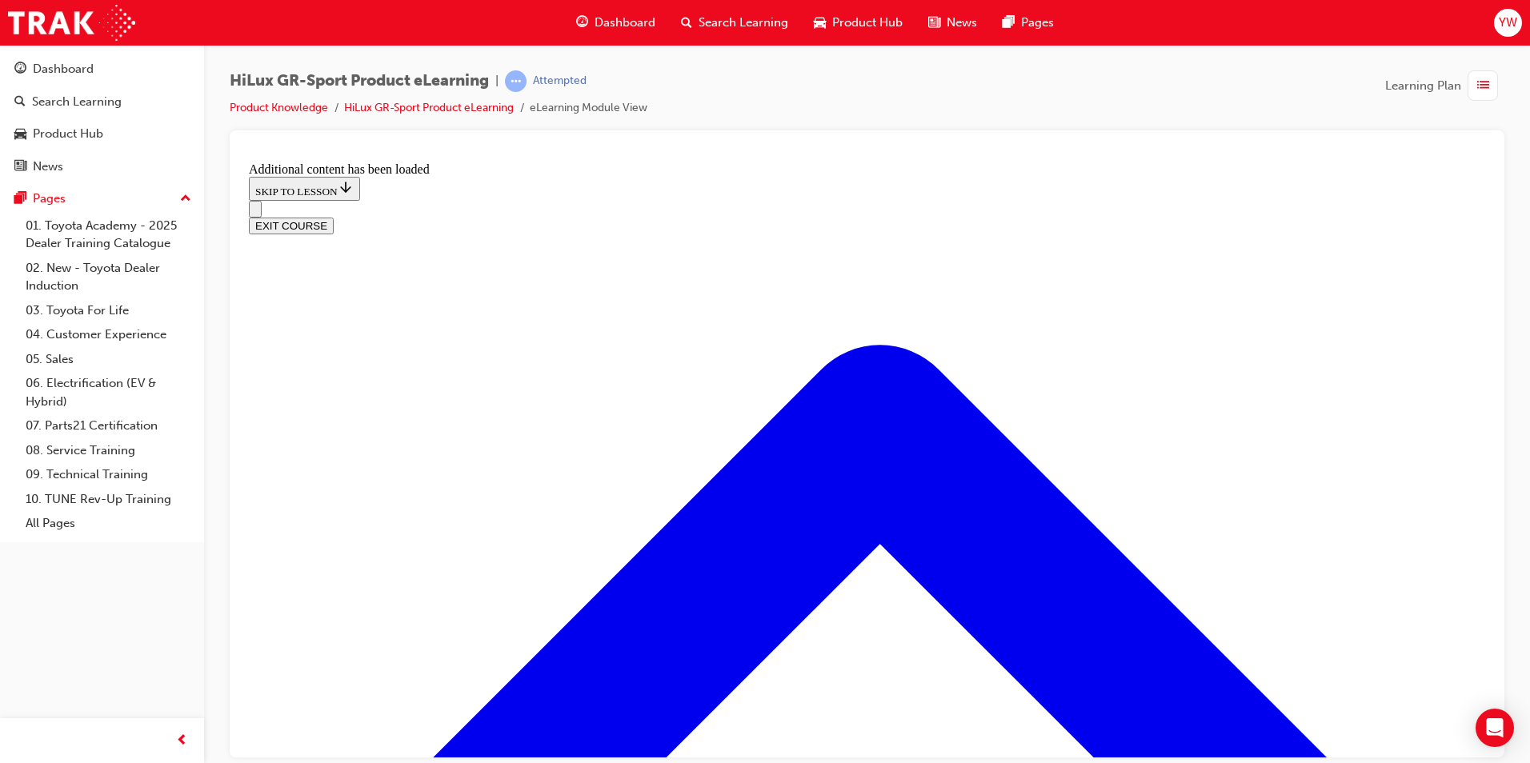
scroll to position [1923, 0]
checkbox input "true"
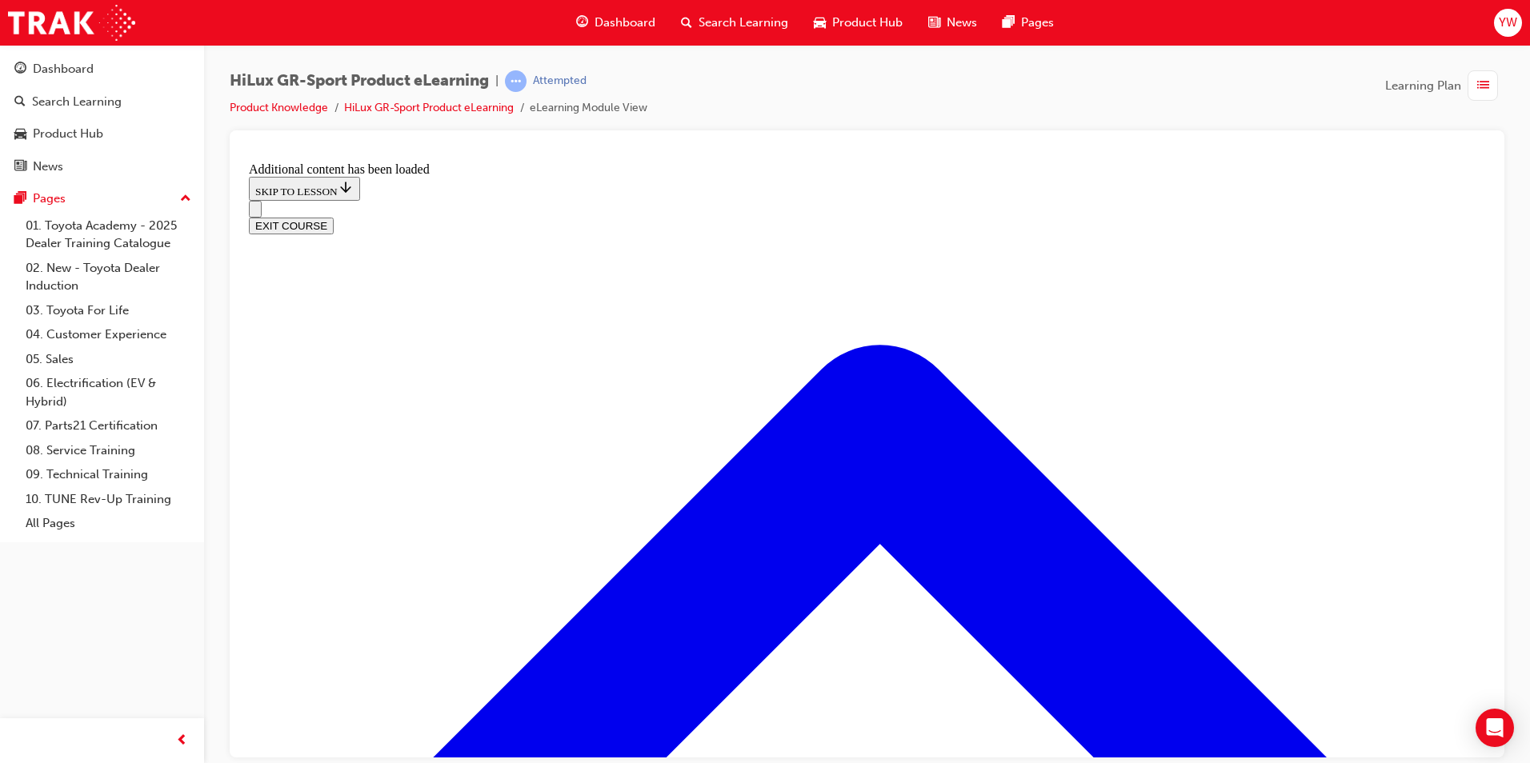
checkbox input "true"
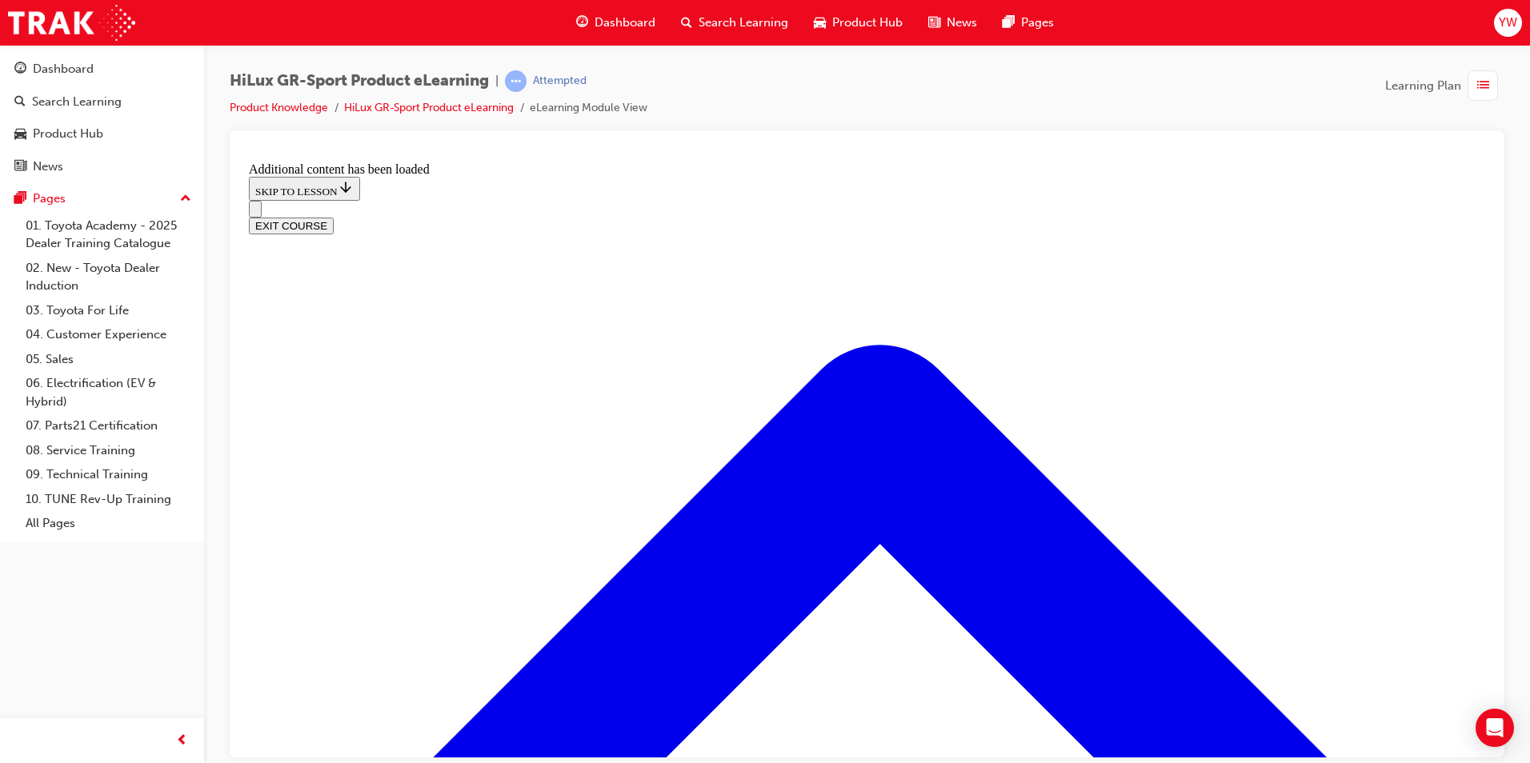
checkbox input "true"
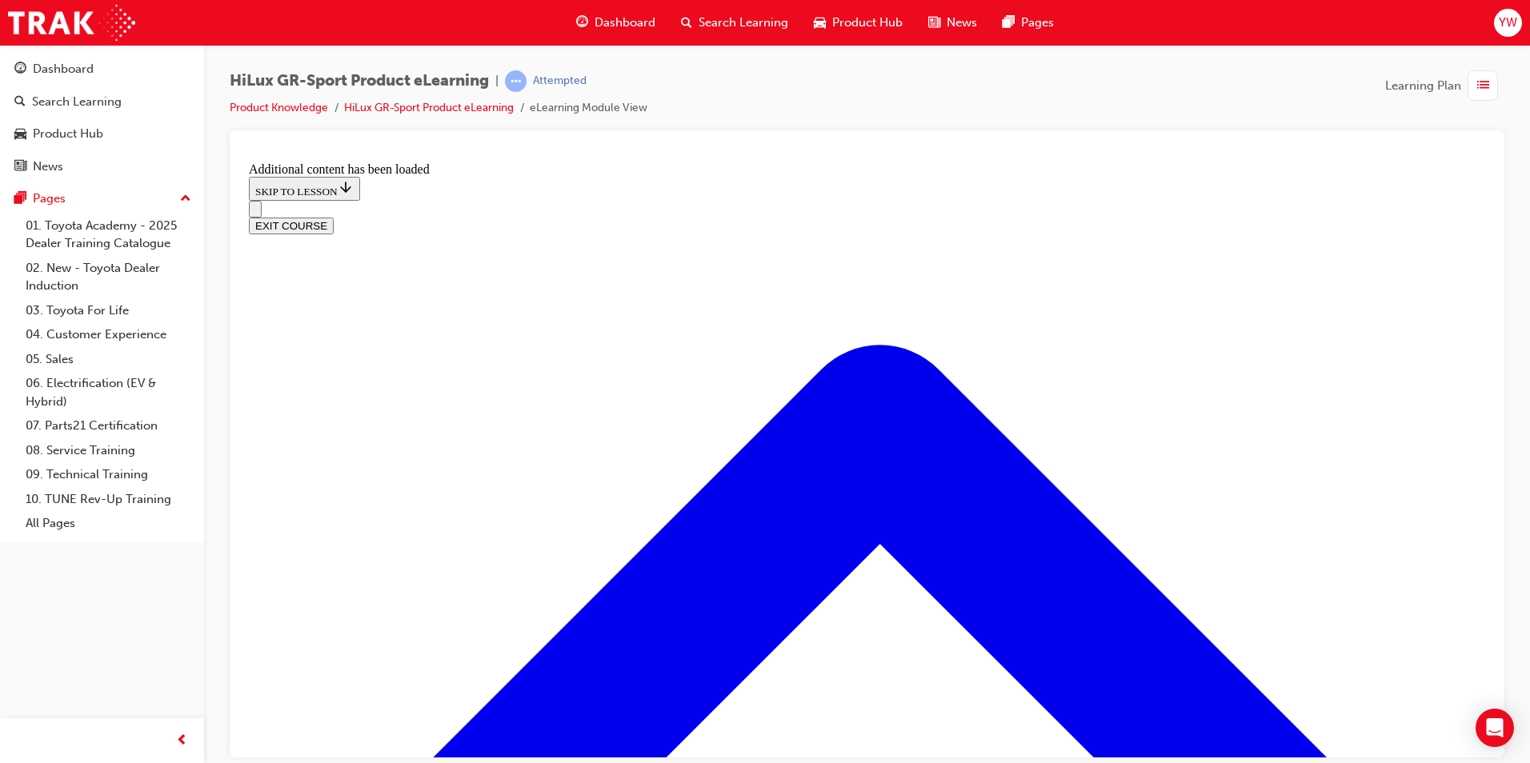
checkbox input "true"
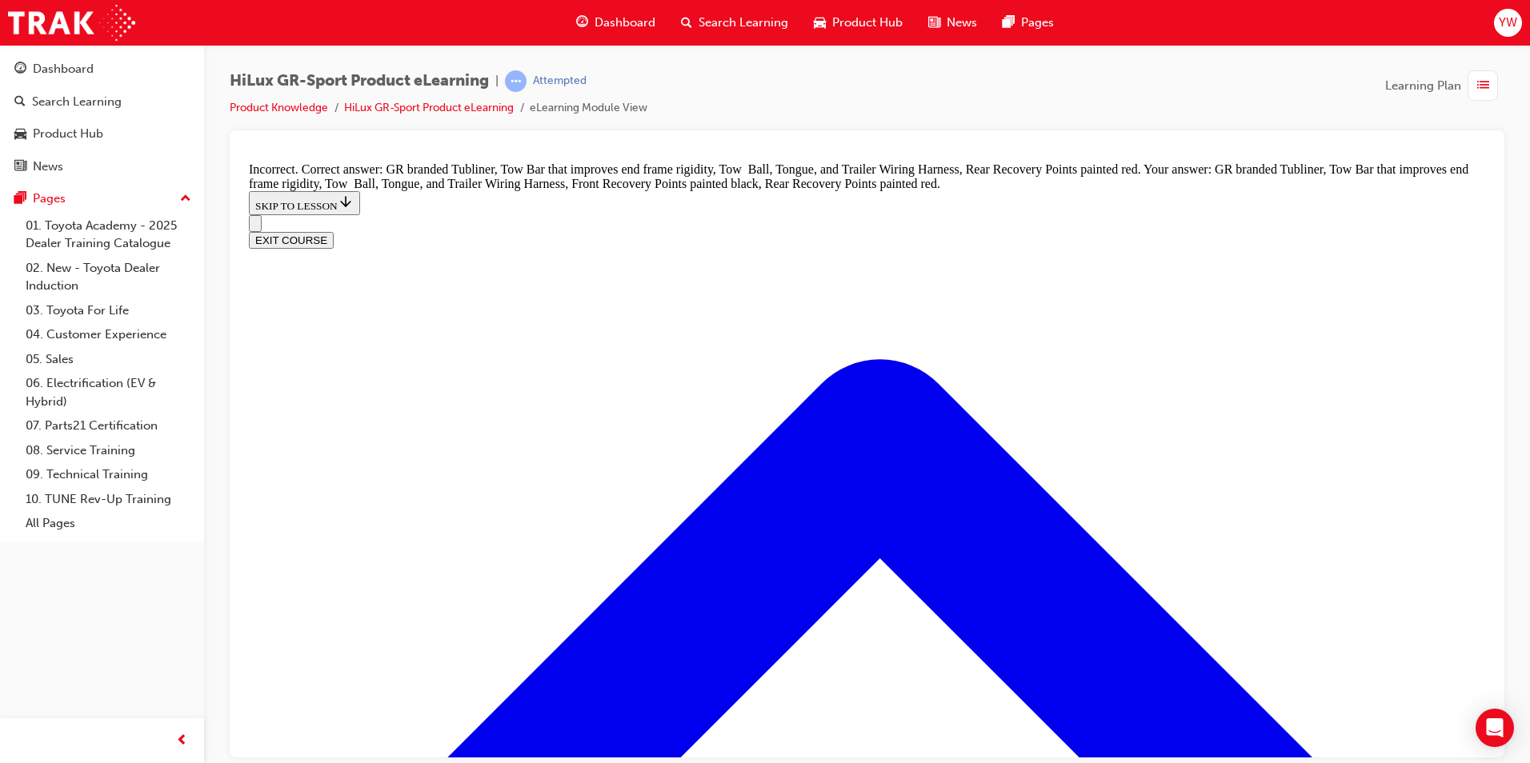
scroll to position [2215, 0]
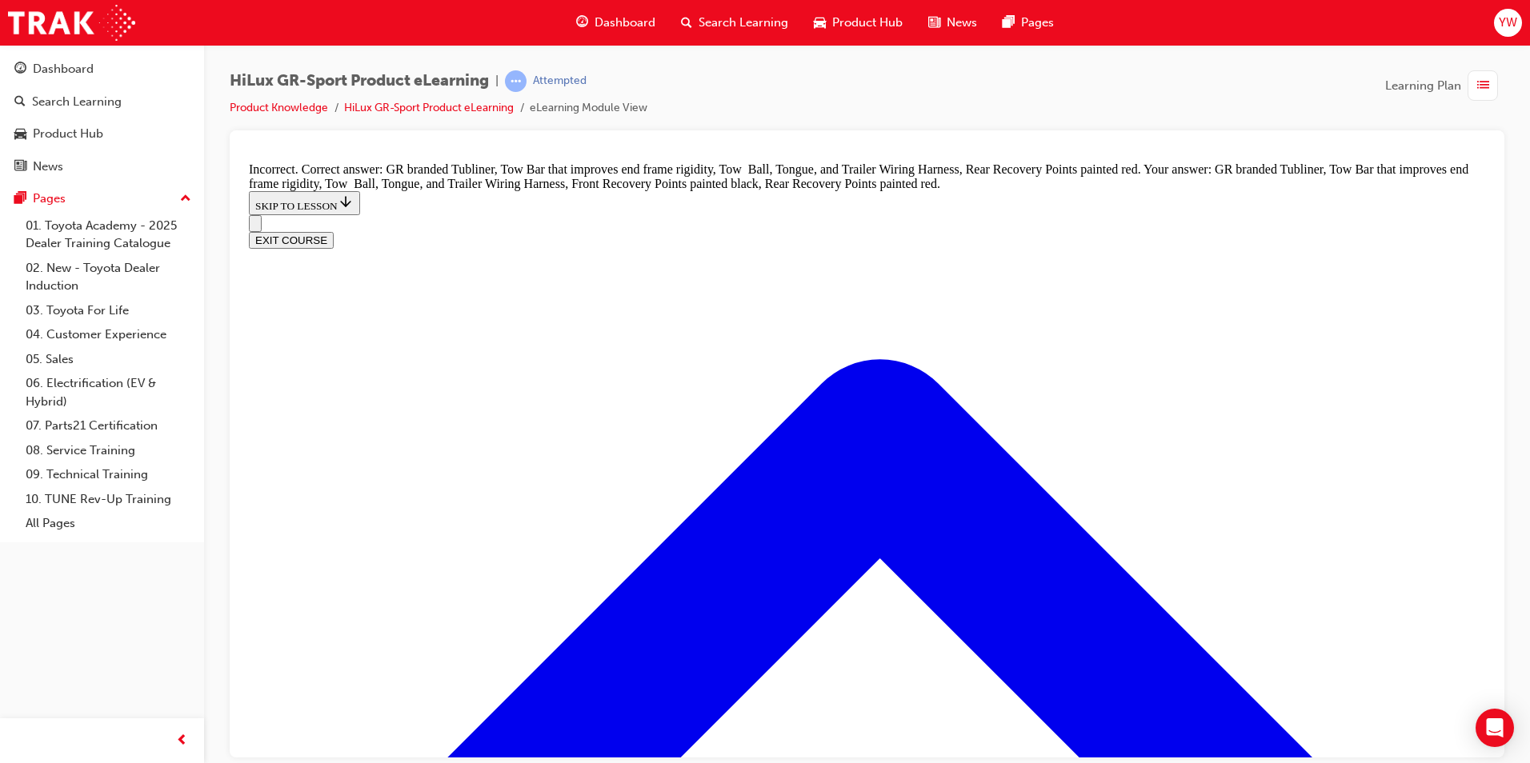
checkbox input "false"
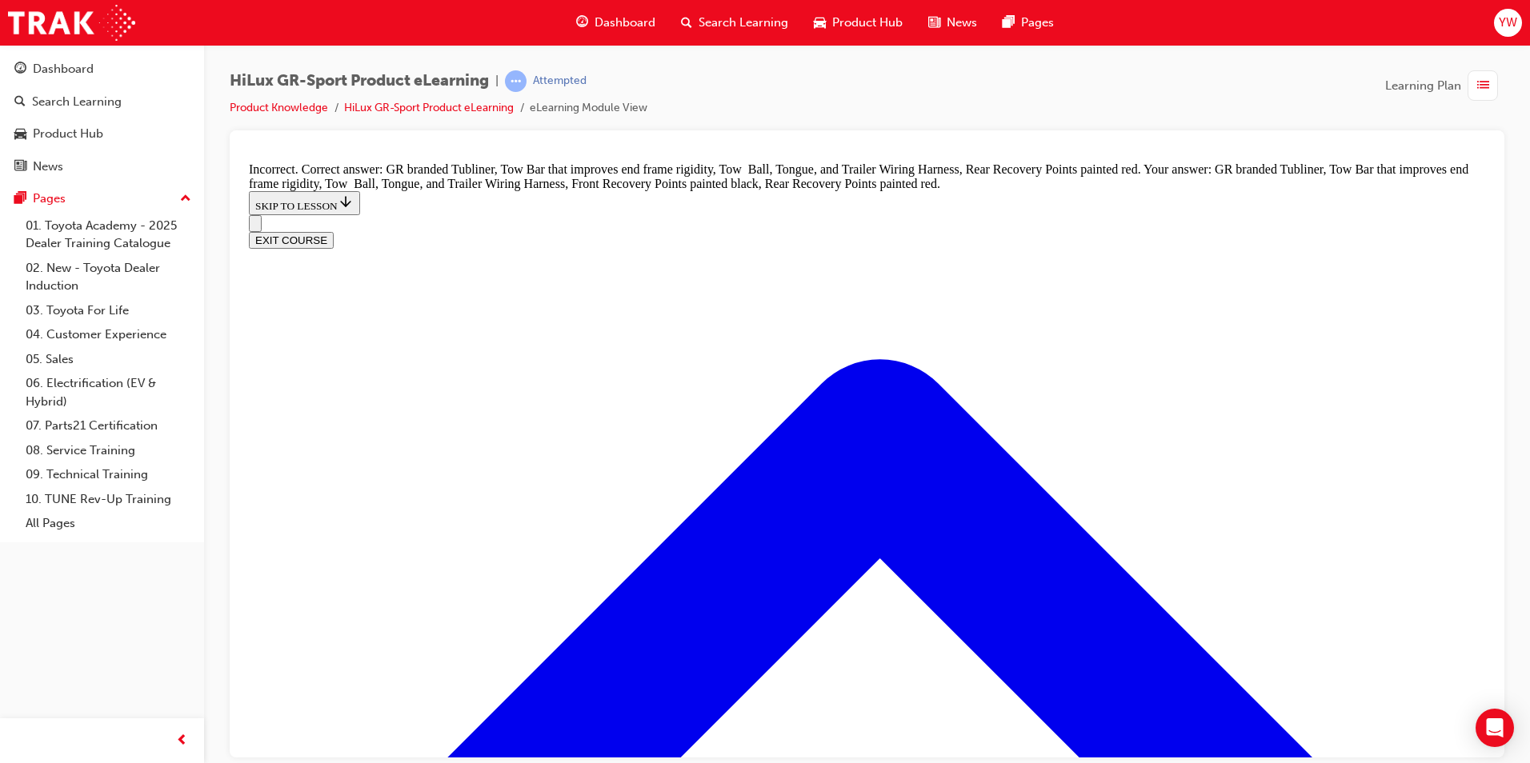
checkbox input "false"
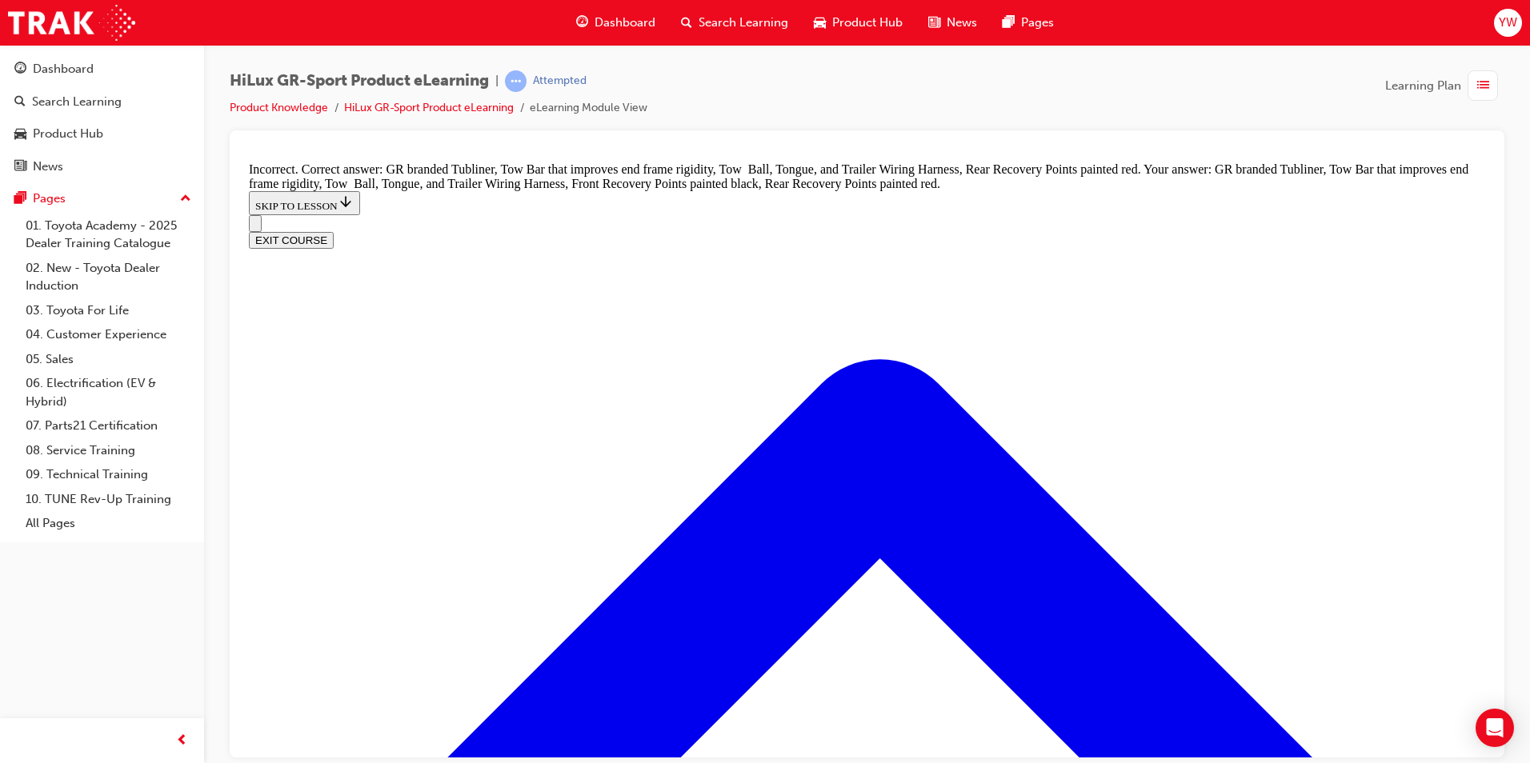
checkbox input "false"
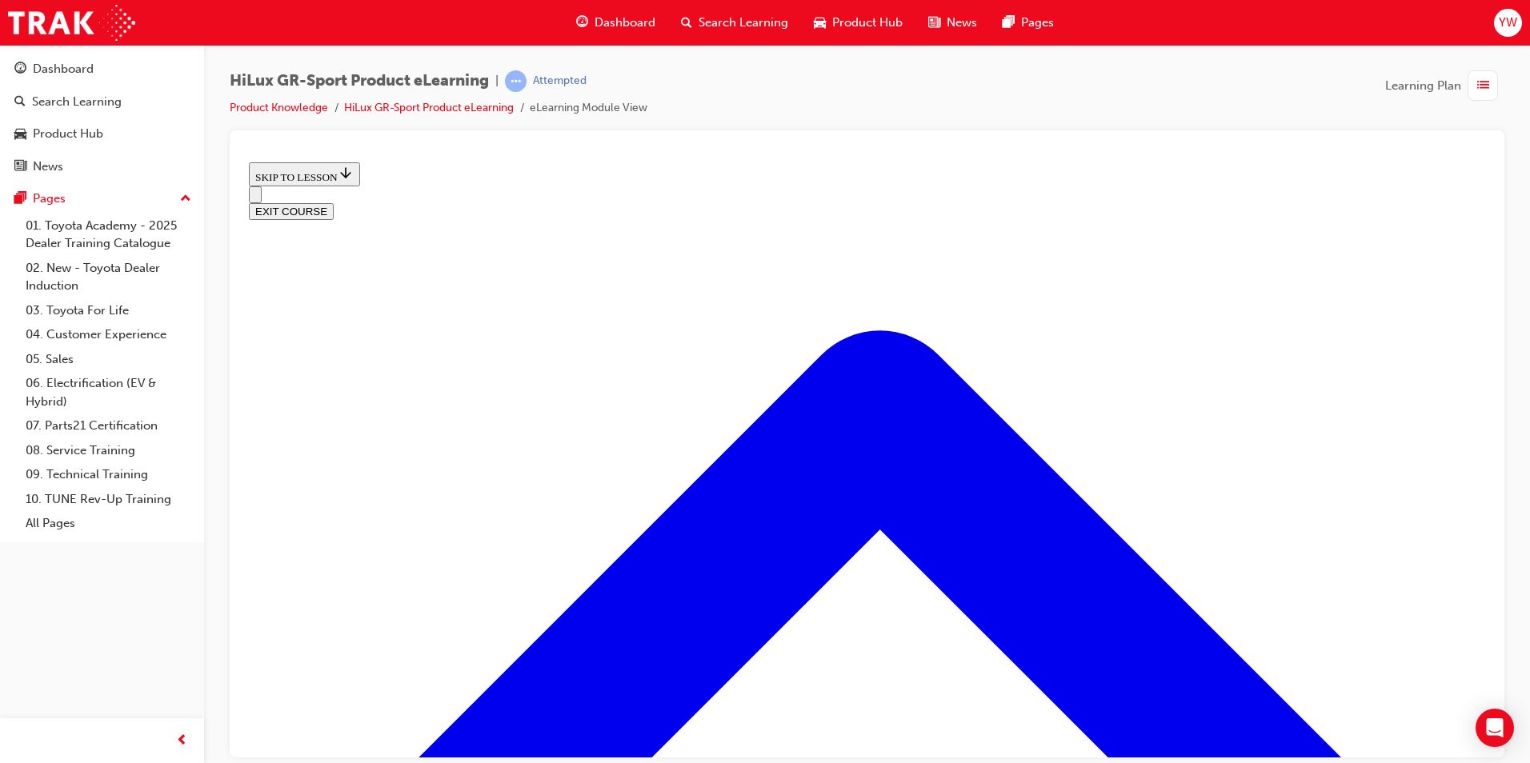
scroll to position [746, 0]
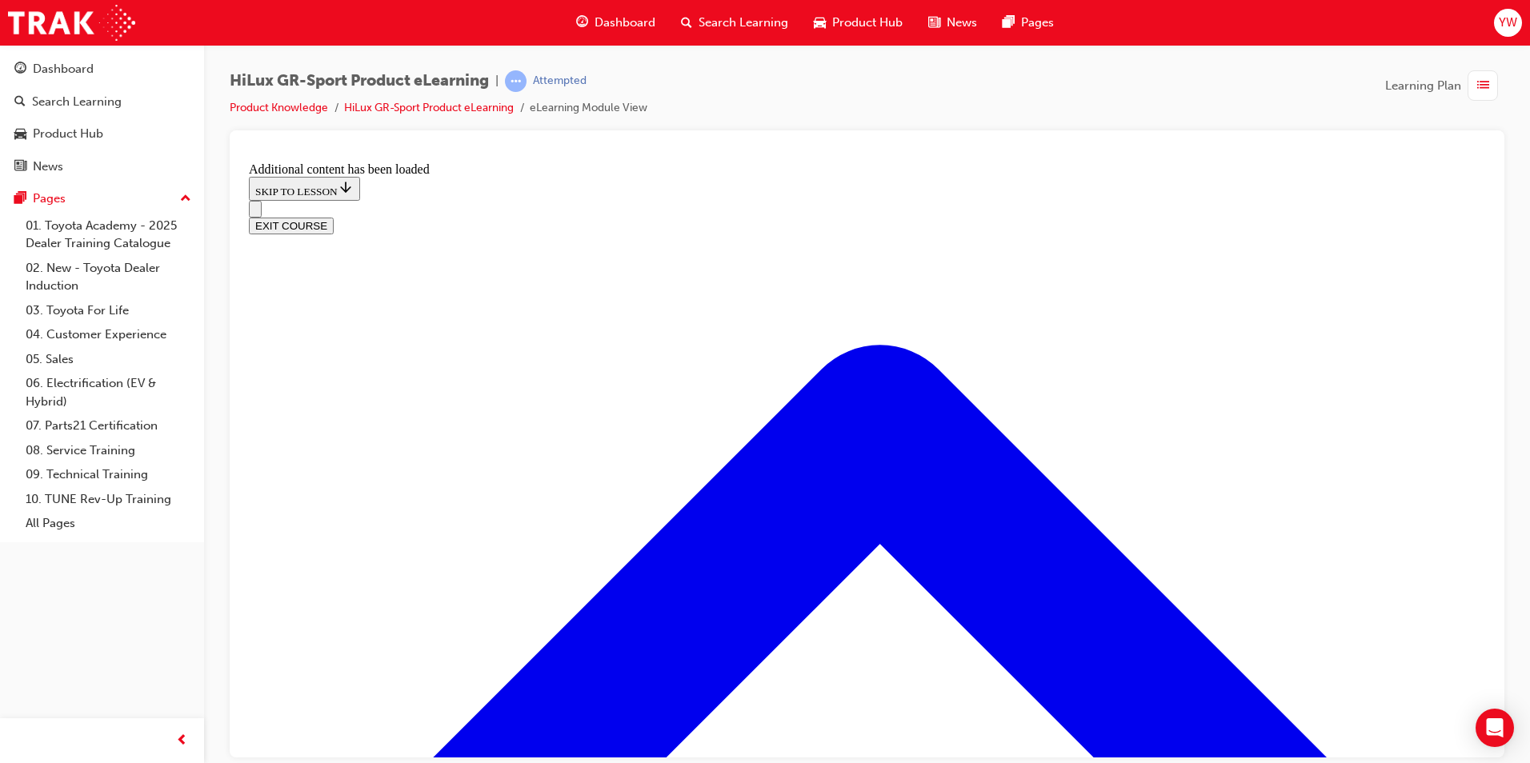
scroll to position [1355, 0]
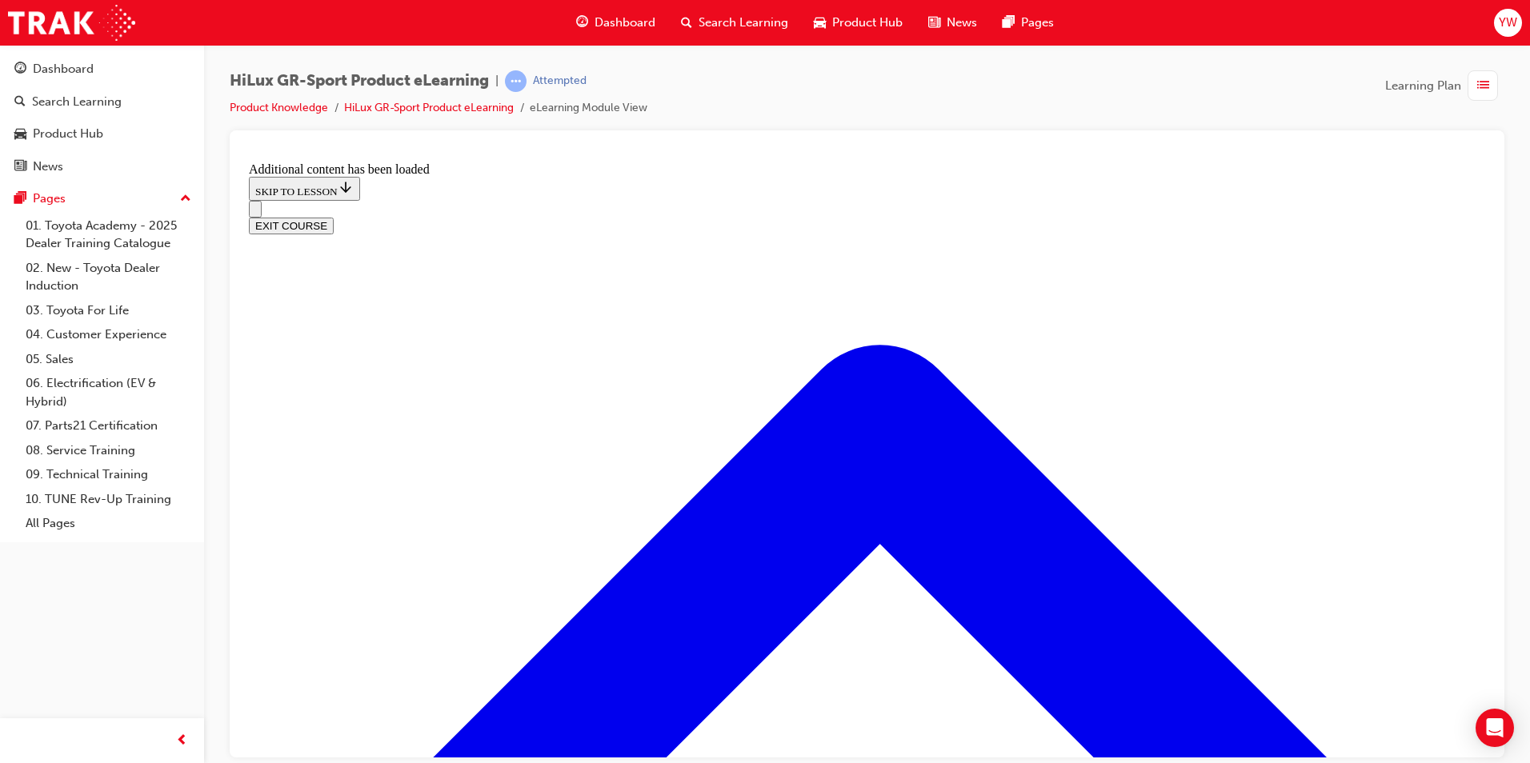
checkbox input "true"
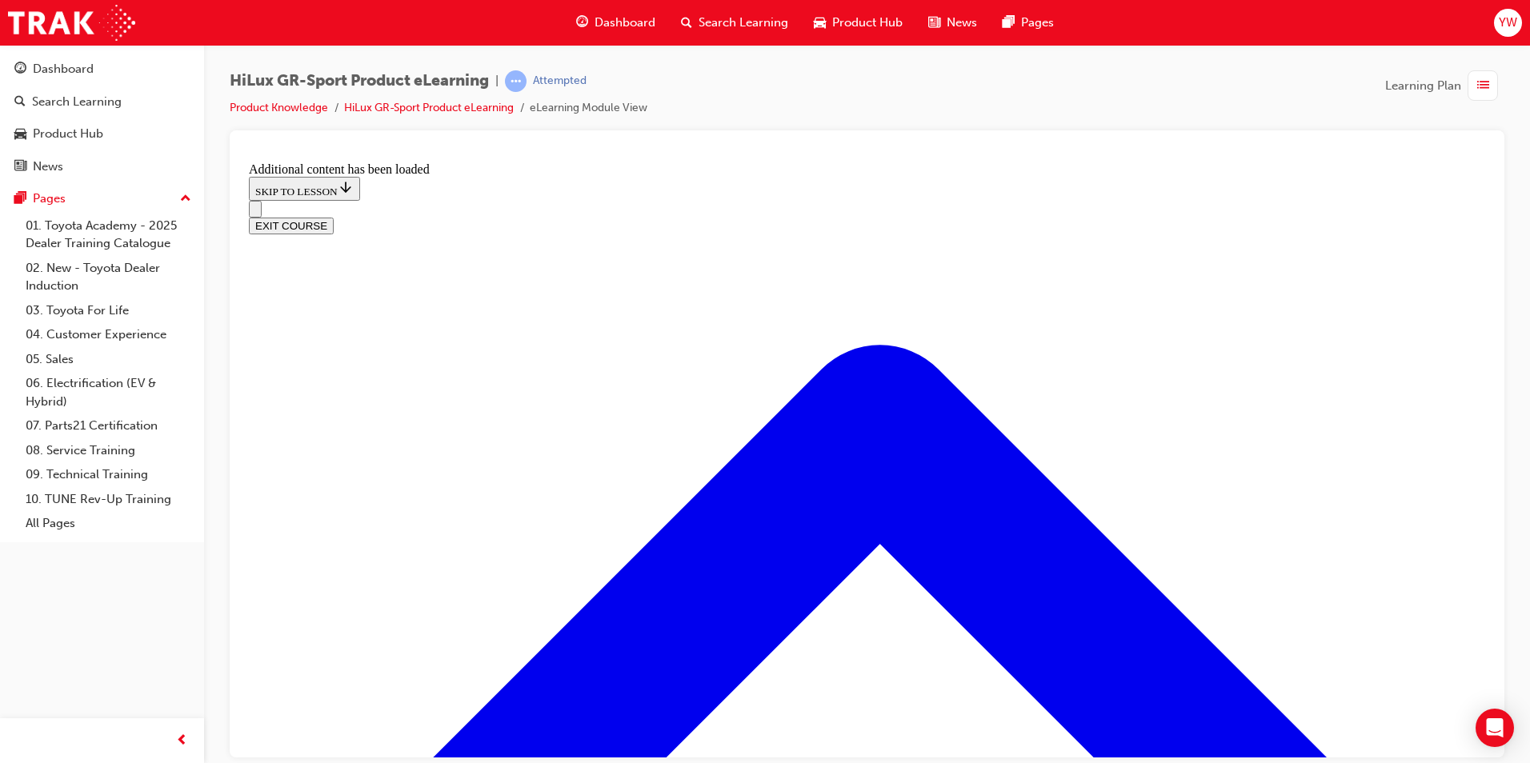
checkbox input "true"
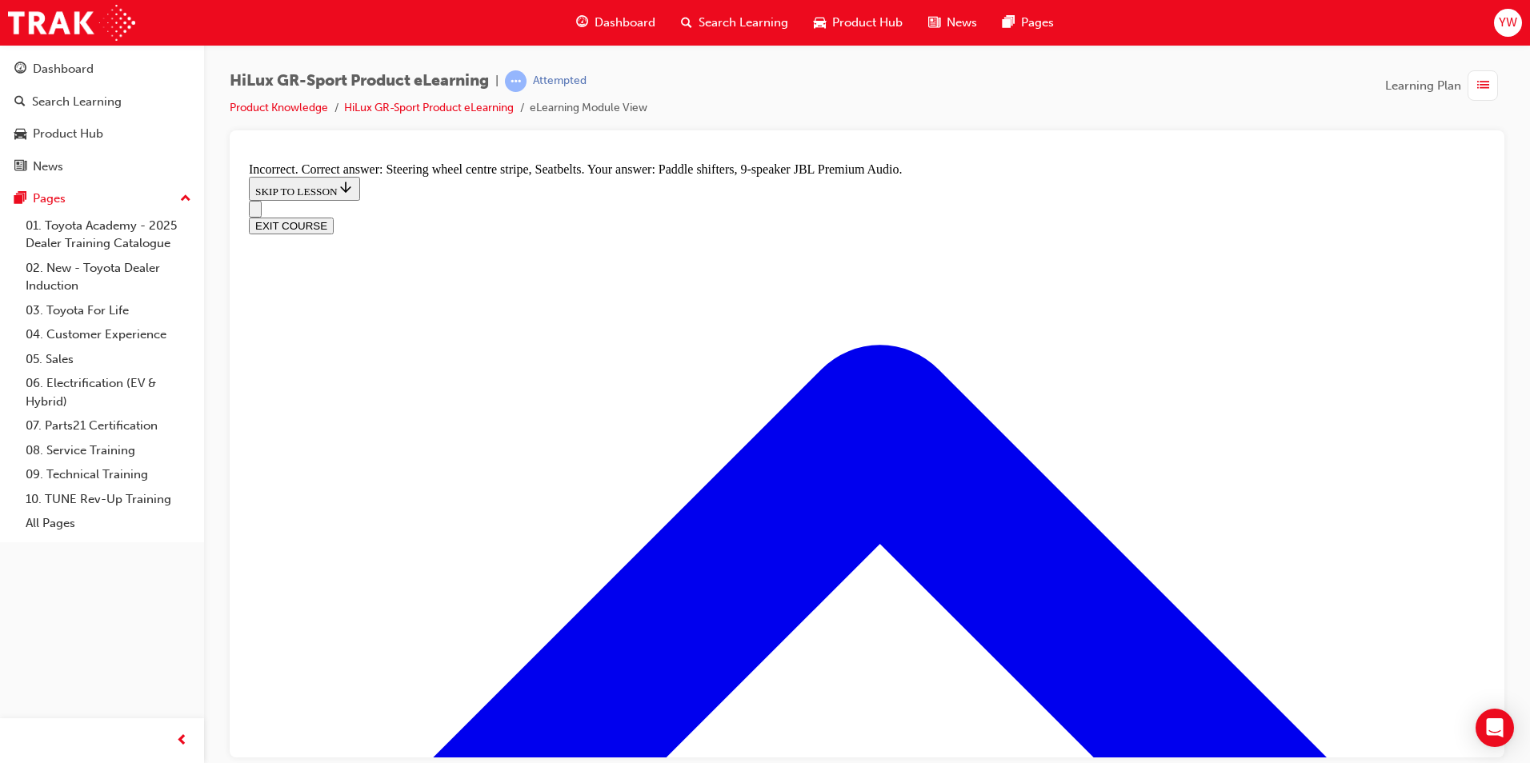
checkbox input "true"
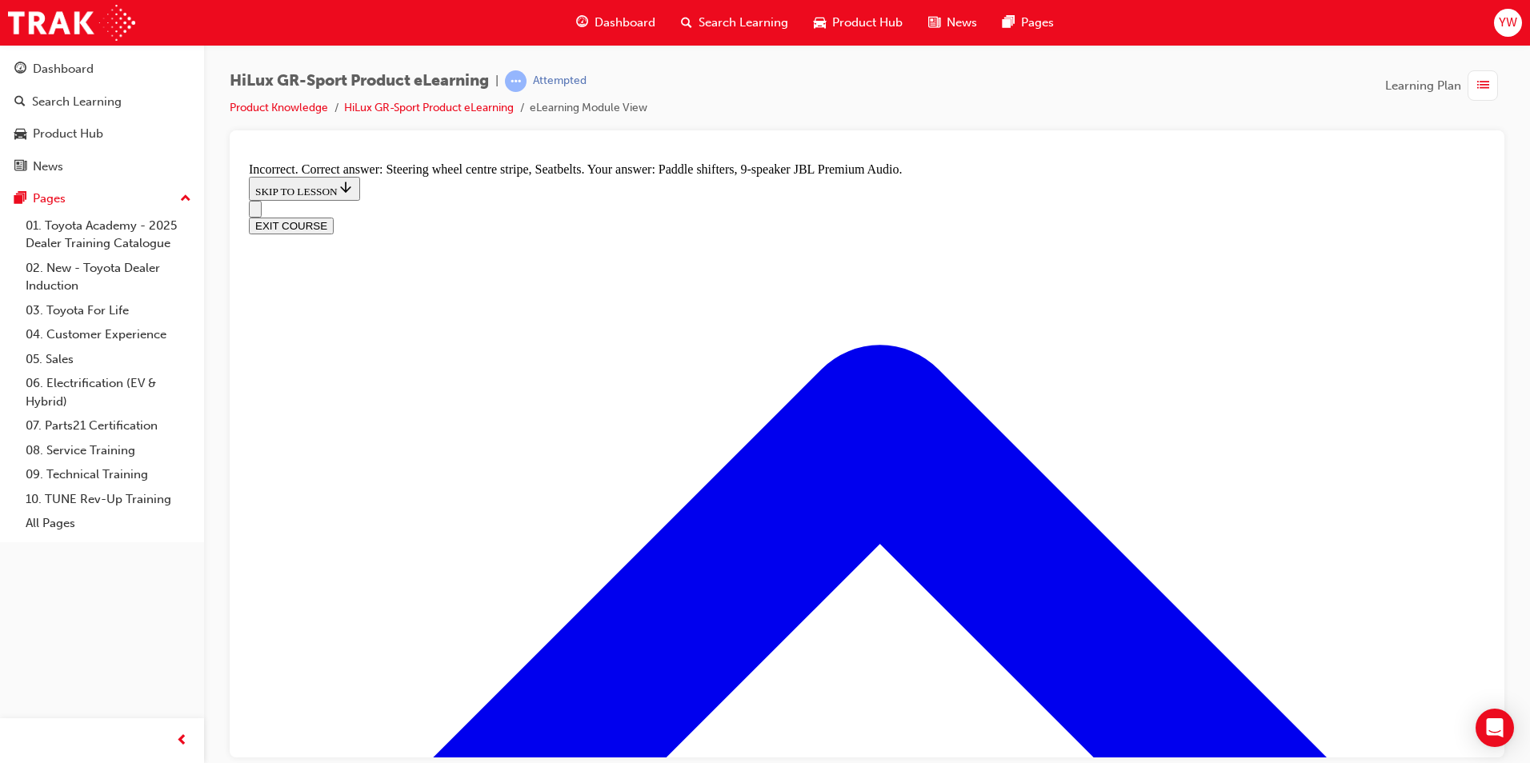
checkbox input "true"
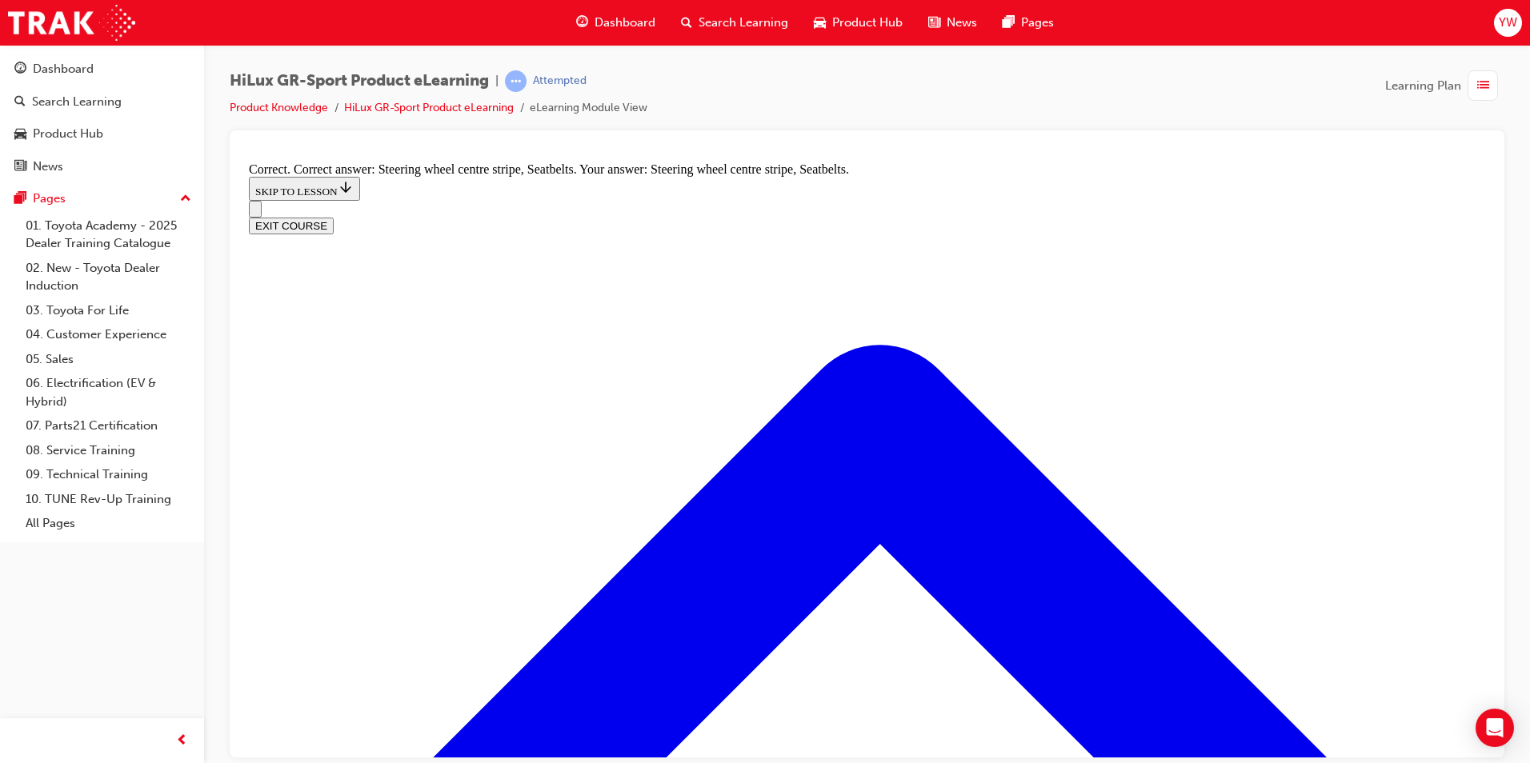
radio input "true"
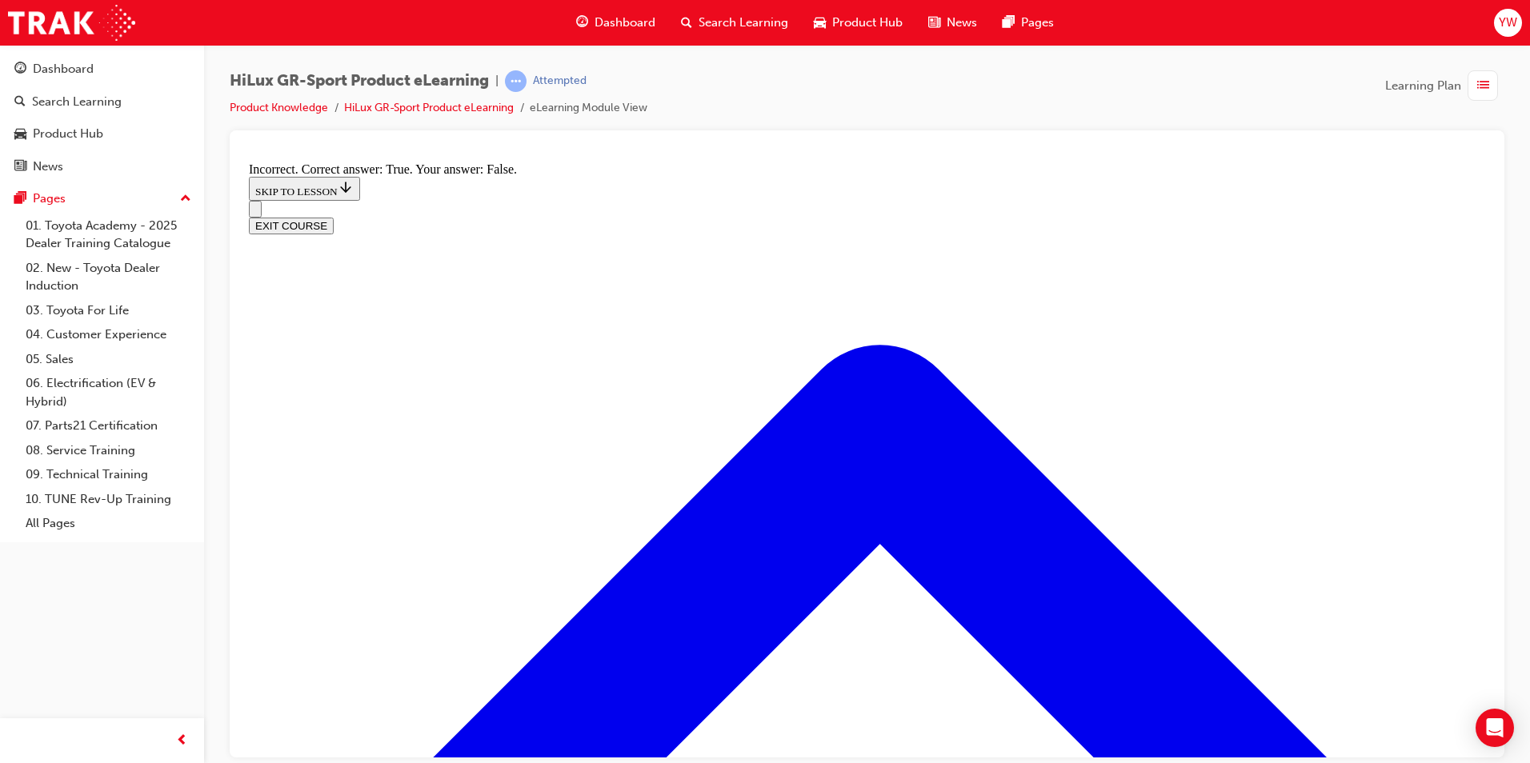
radio input "true"
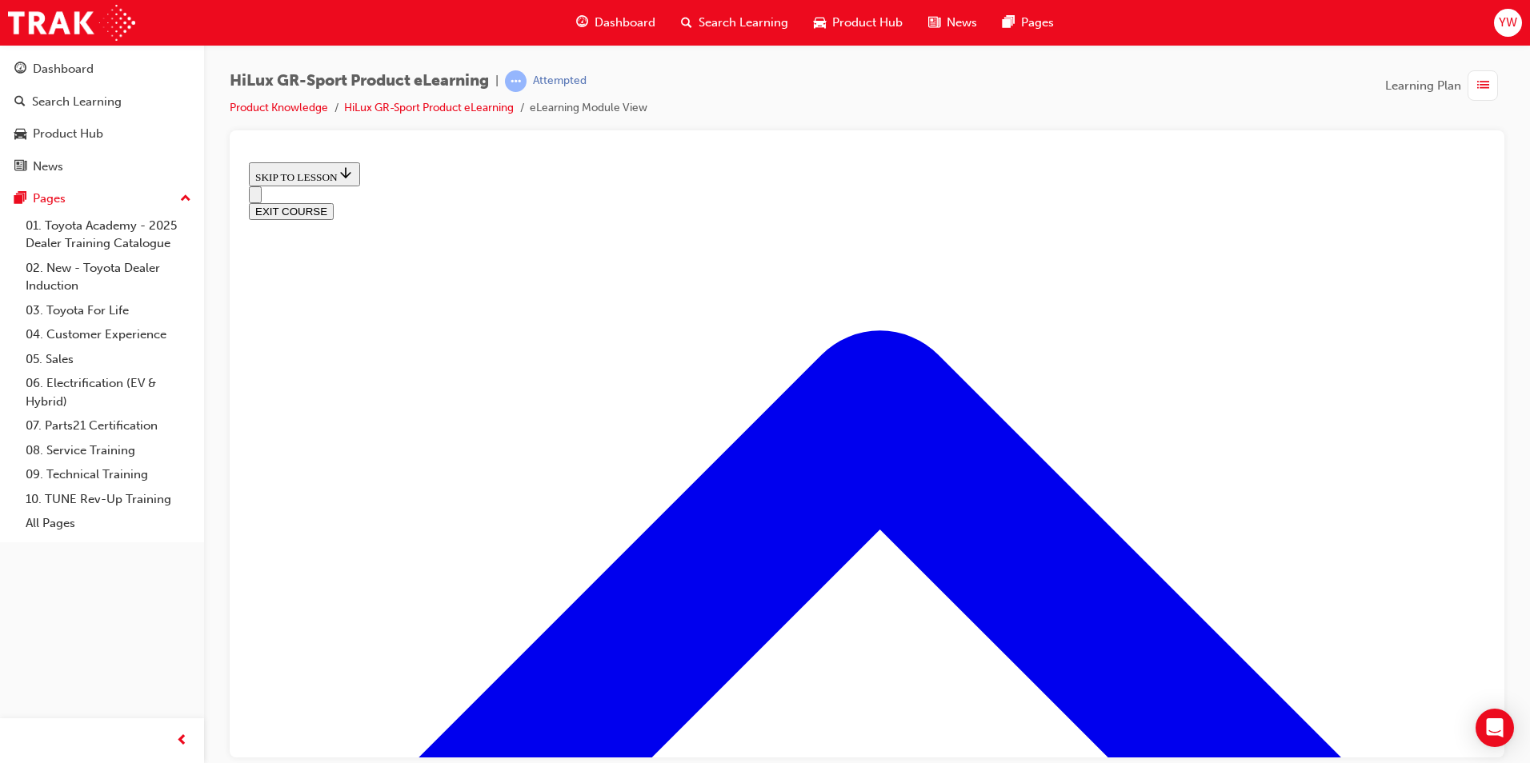
scroll to position [641, 0]
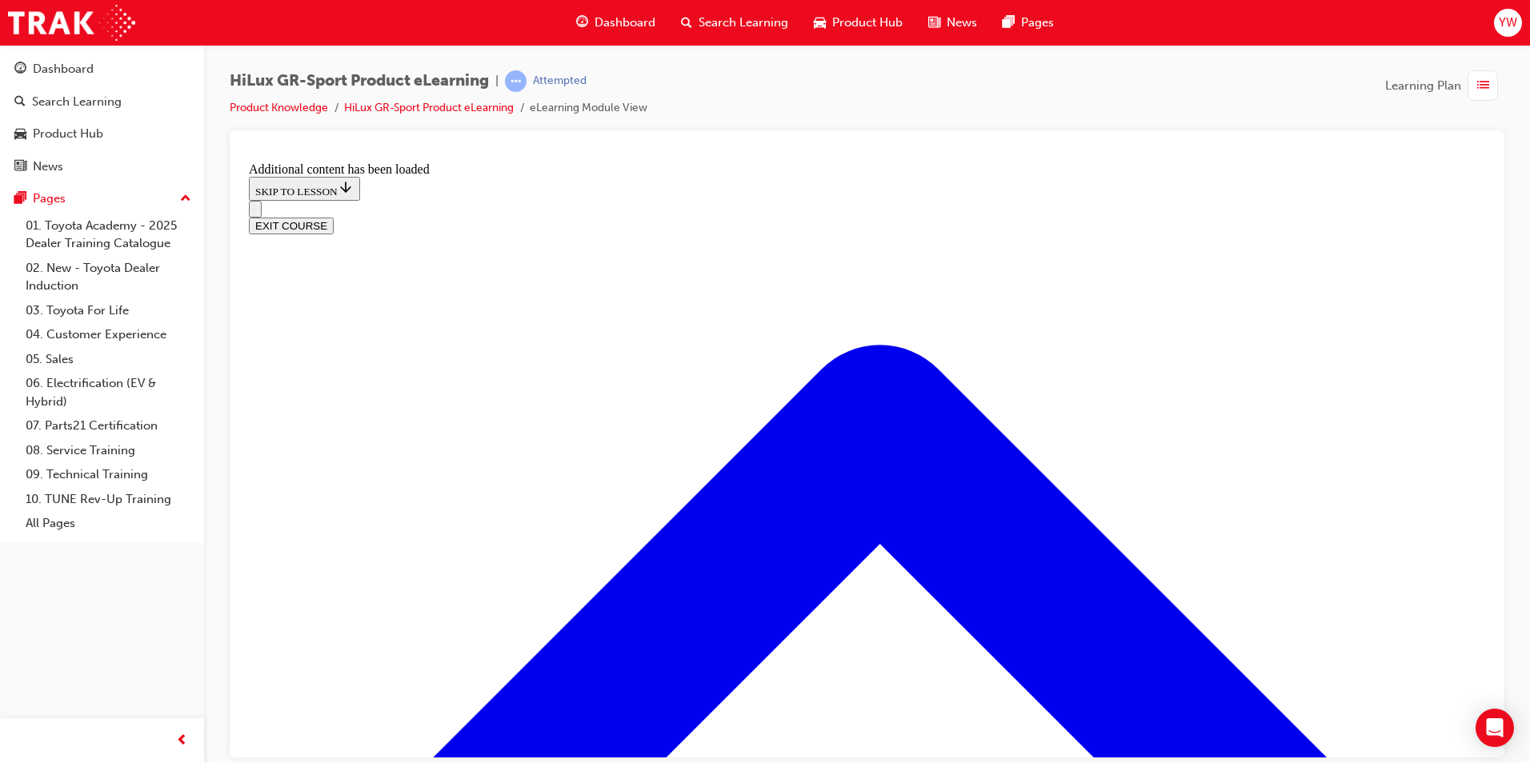
scroll to position [1089, 0]
radio input "true"
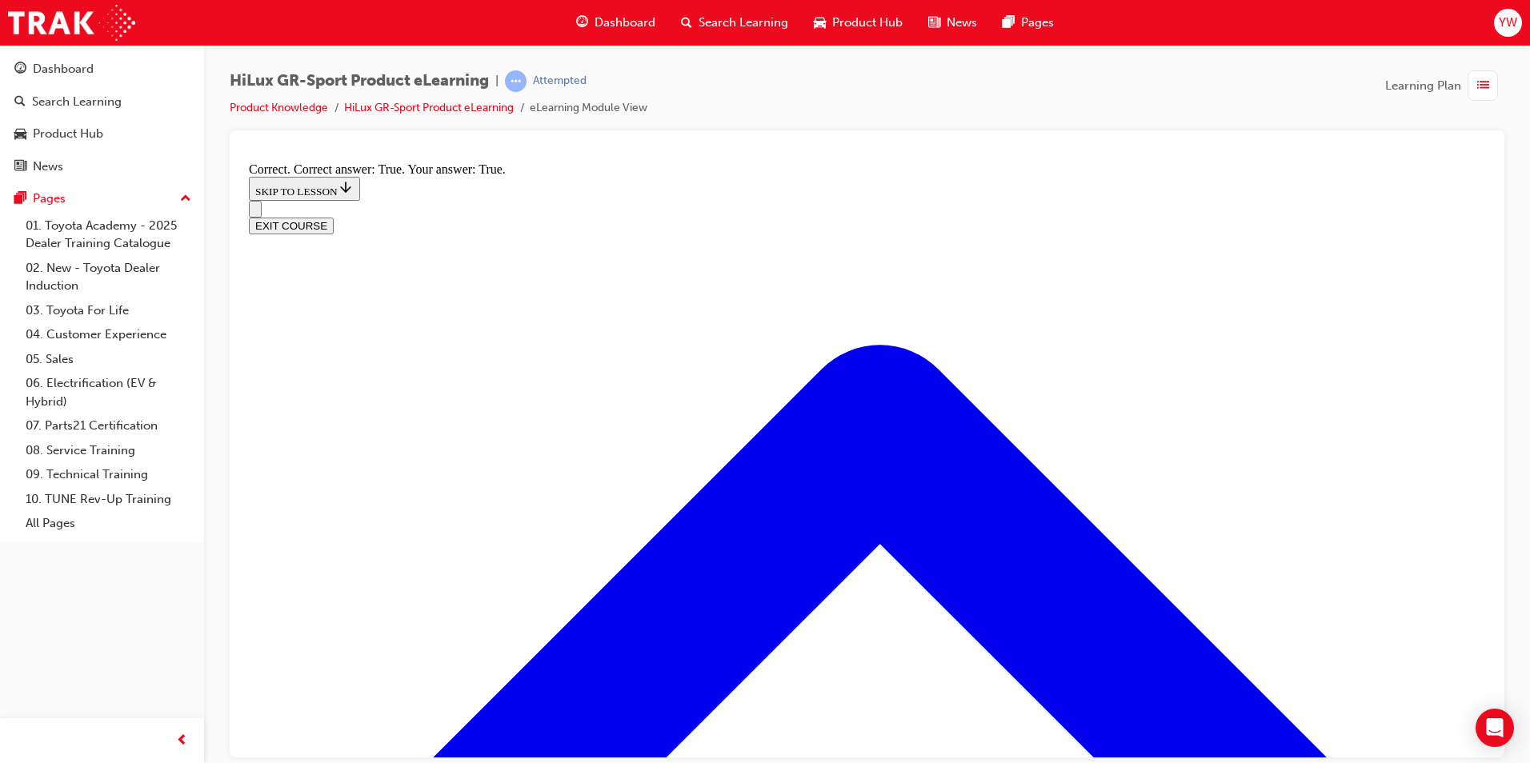
scroll to position [1255, 0]
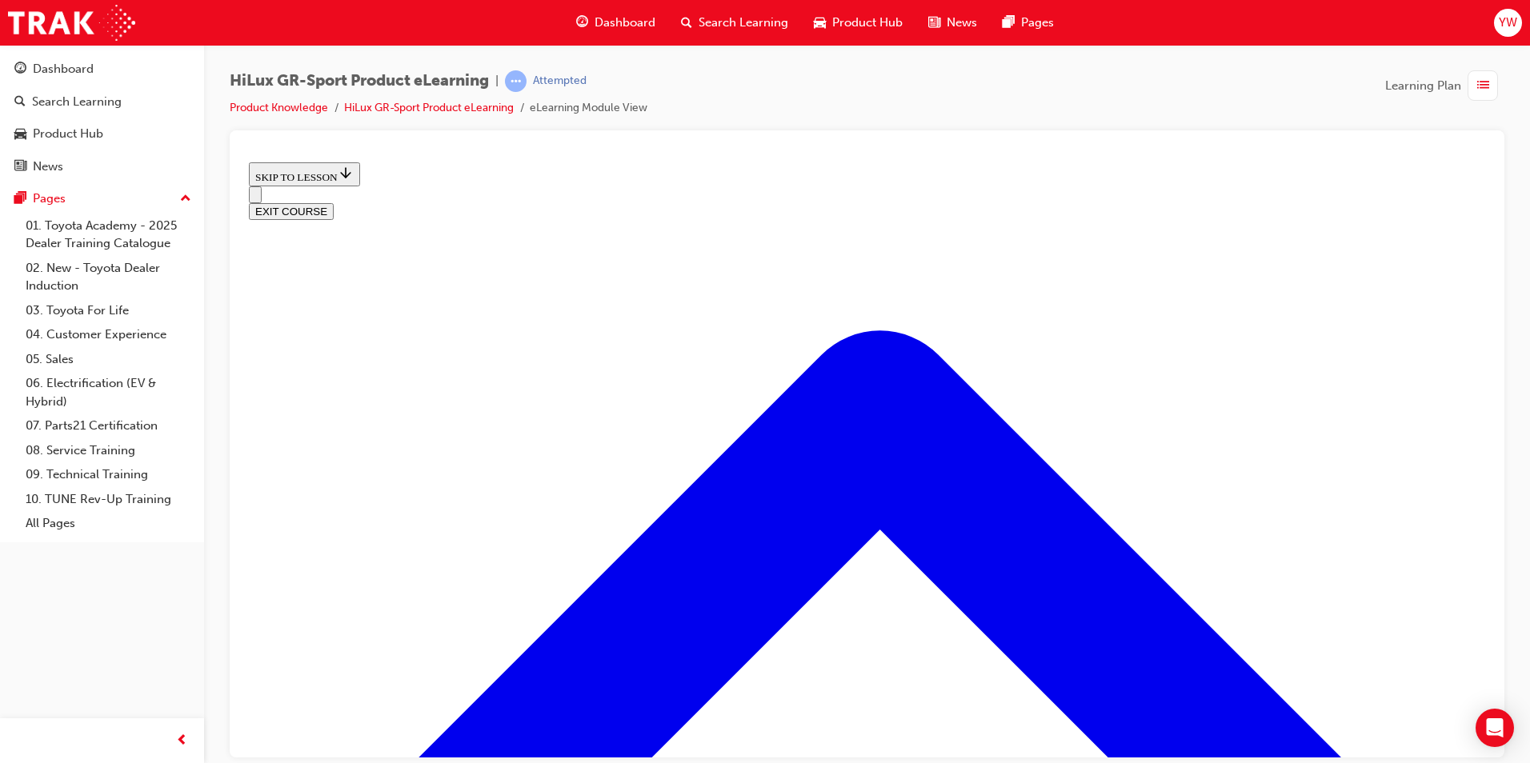
scroll to position [2054, 0]
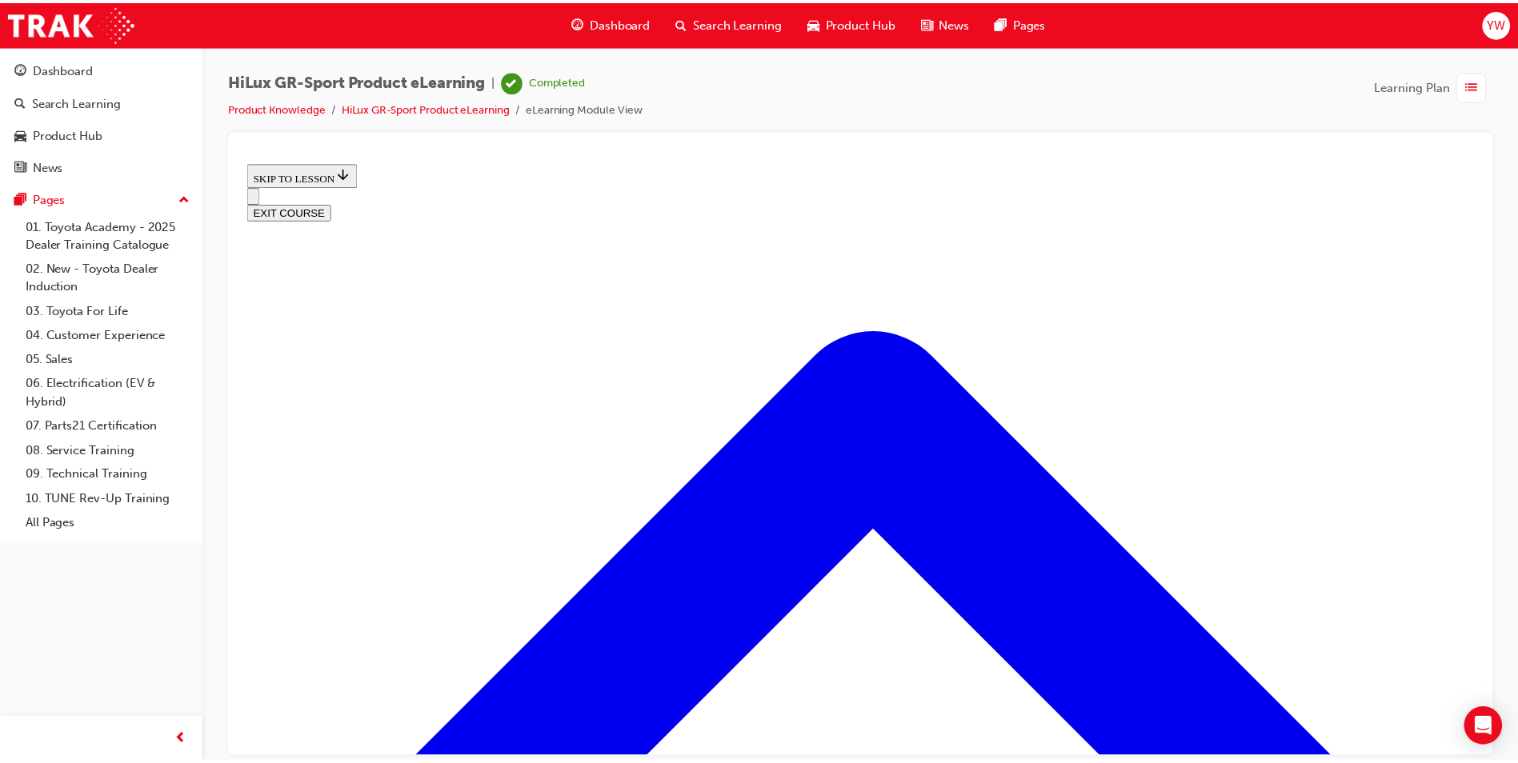
scroll to position [0, 0]
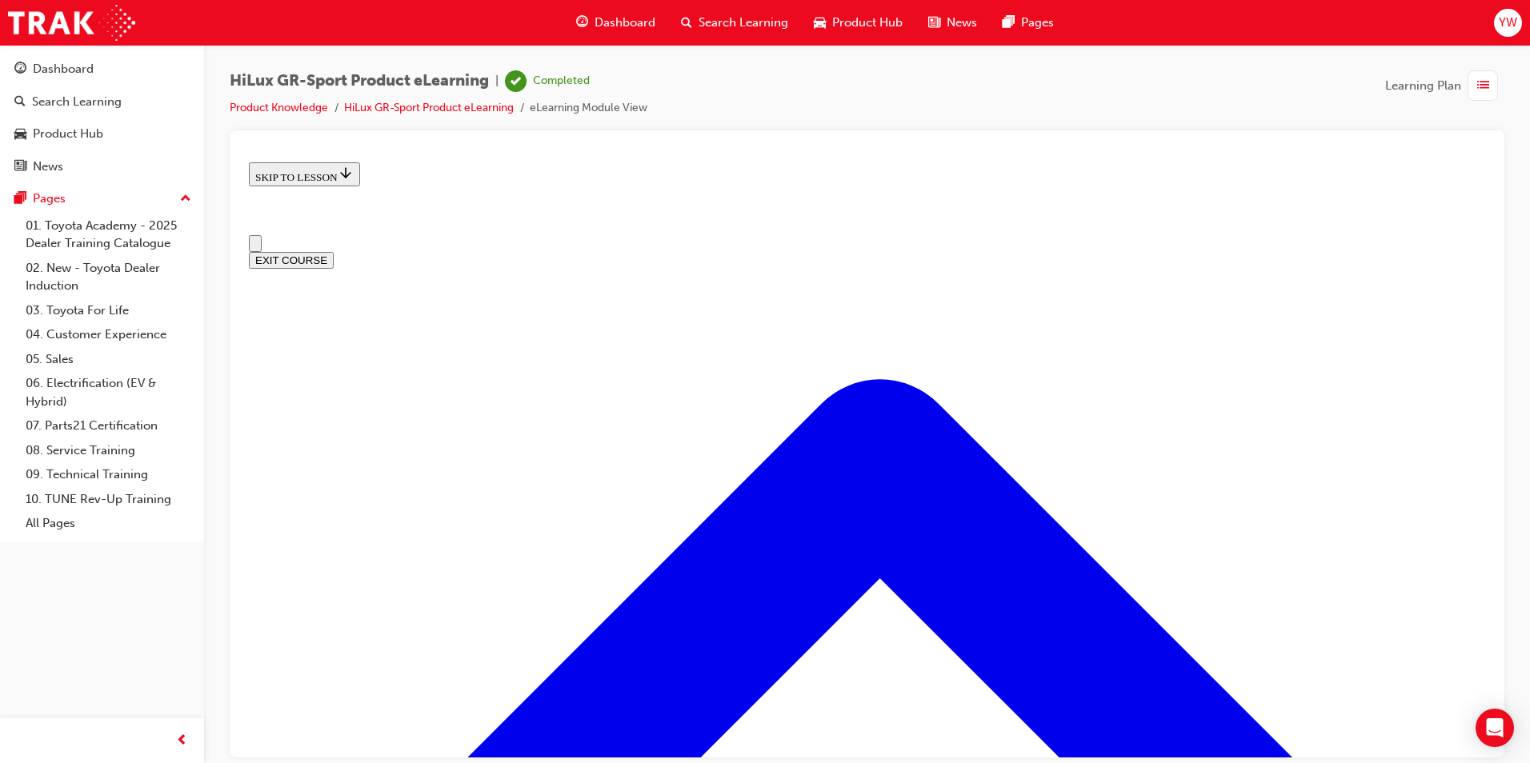
click at [620, 24] on span "Dashboard" at bounding box center [624, 23] width 61 height 18
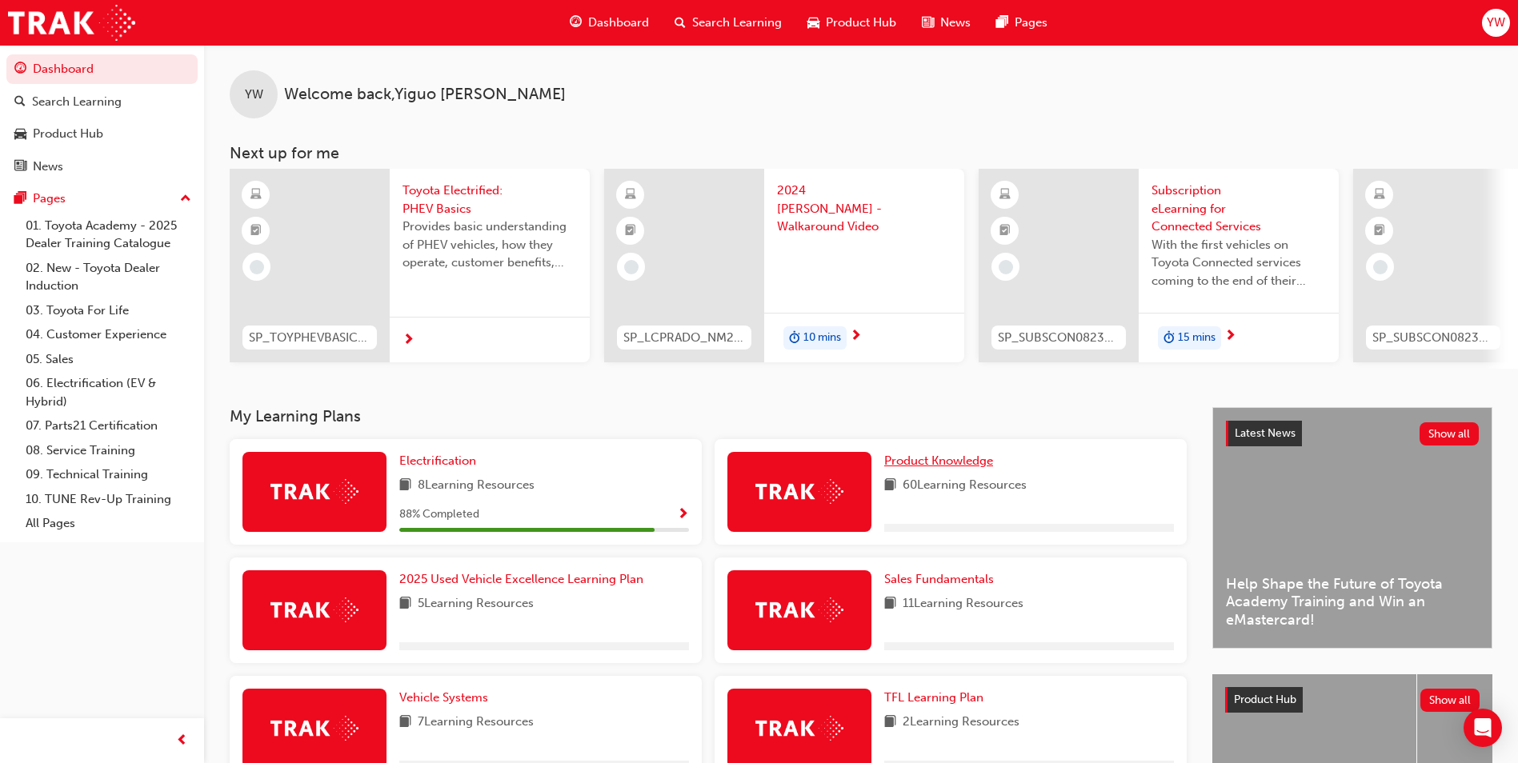
click at [924, 468] on span "Product Knowledge" at bounding box center [938, 461] width 109 height 14
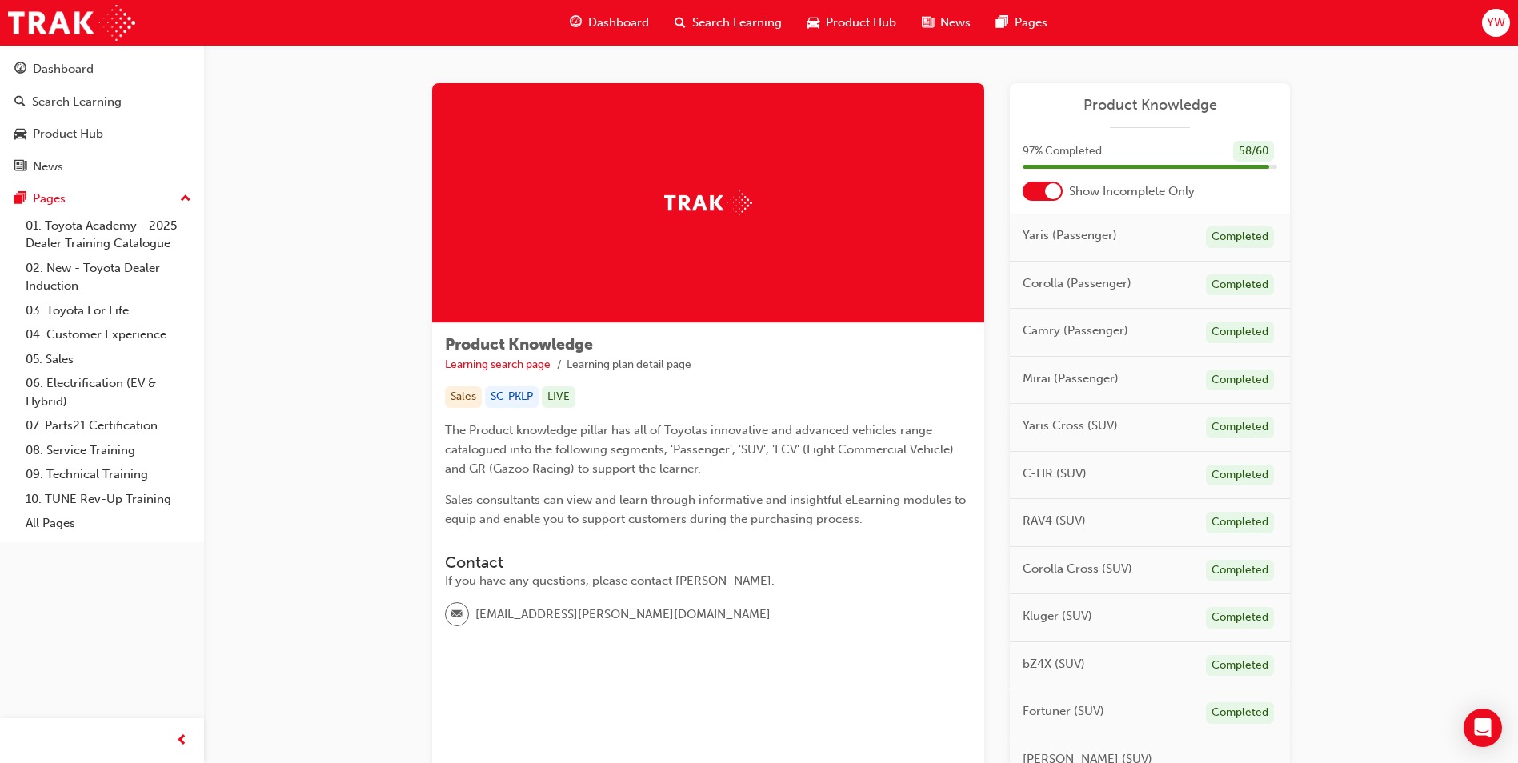
scroll to position [374, 0]
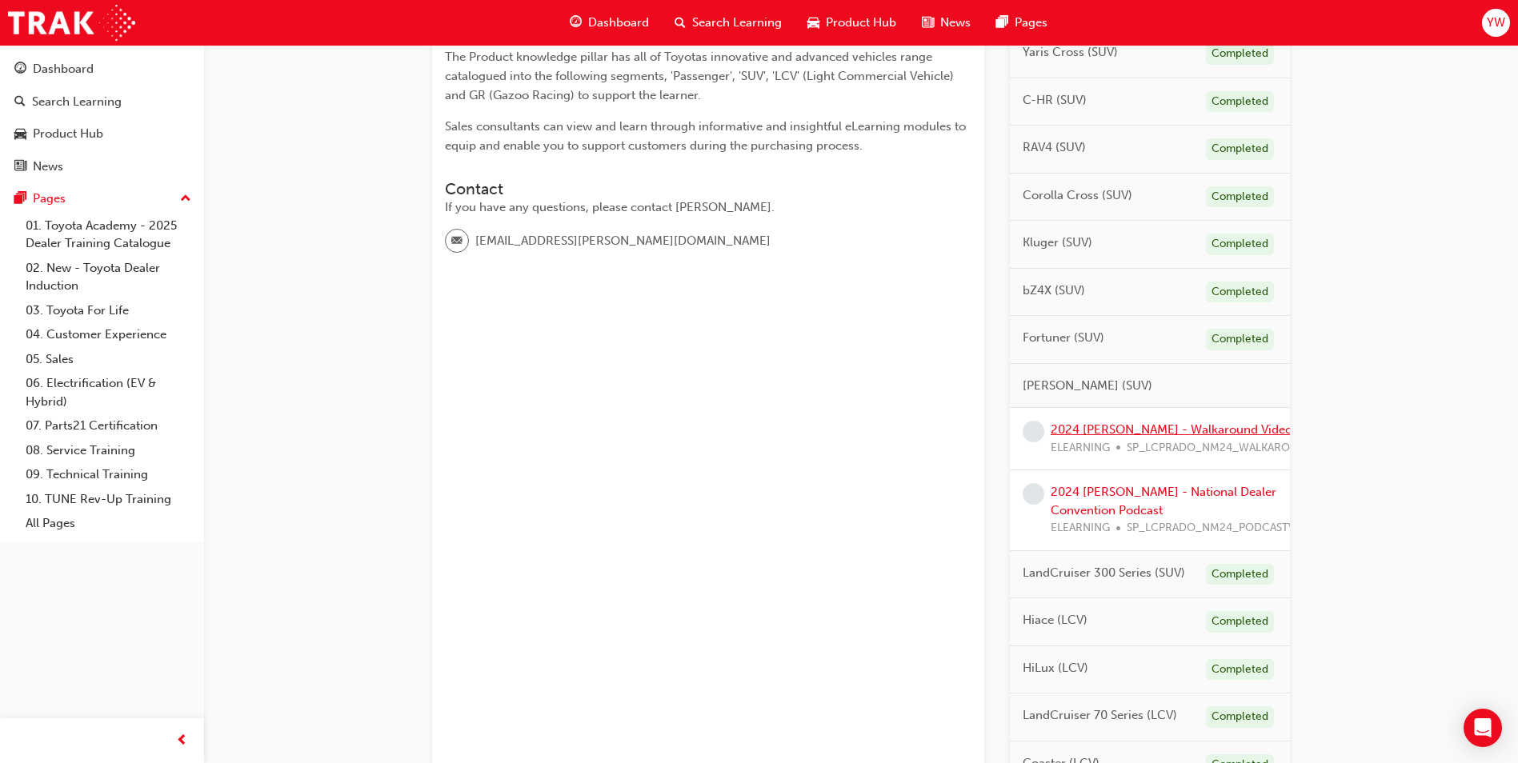
click at [1108, 430] on link "2024 [PERSON_NAME] - Walkaround Video" at bounding box center [1171, 429] width 242 height 14
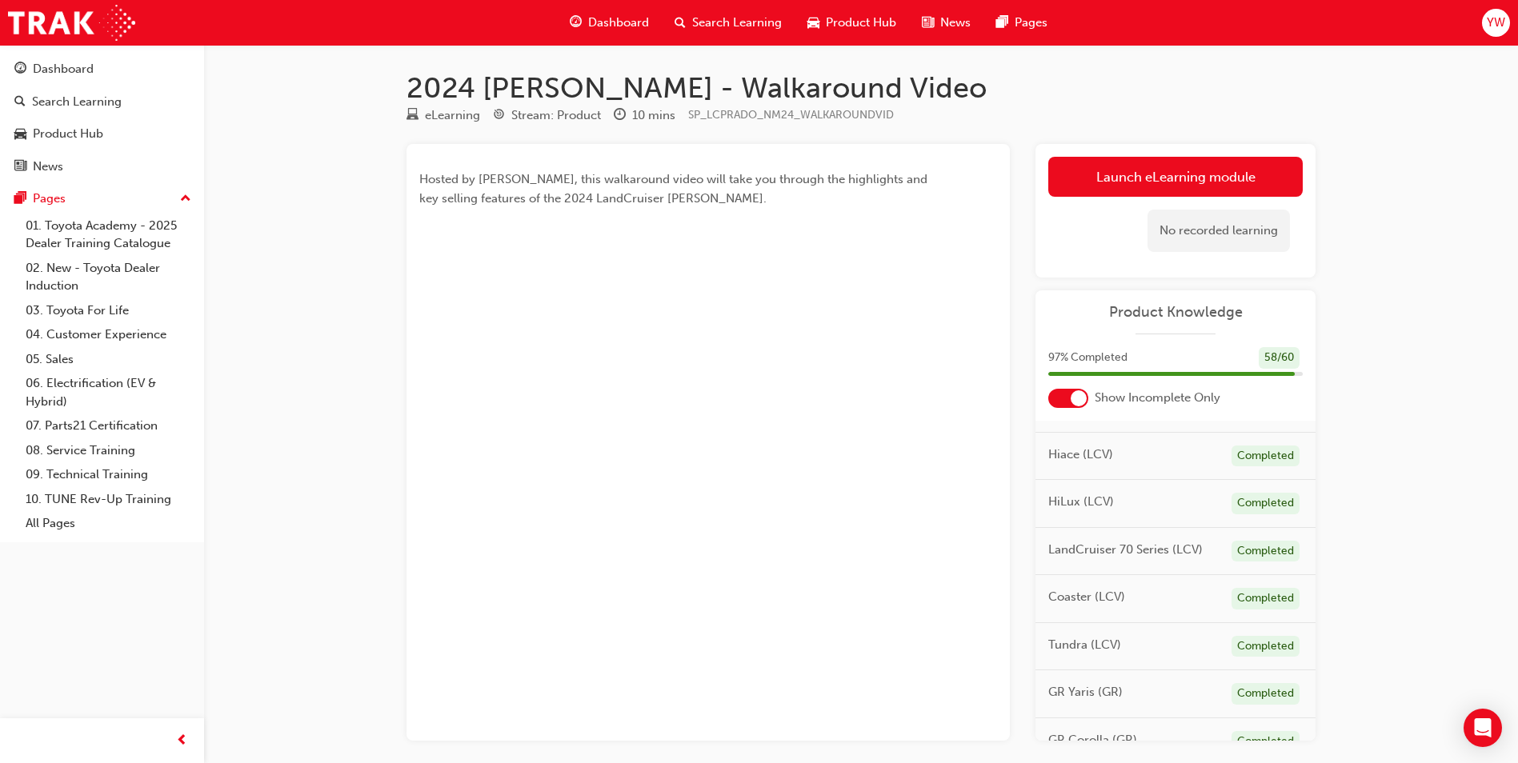
scroll to position [374, 0]
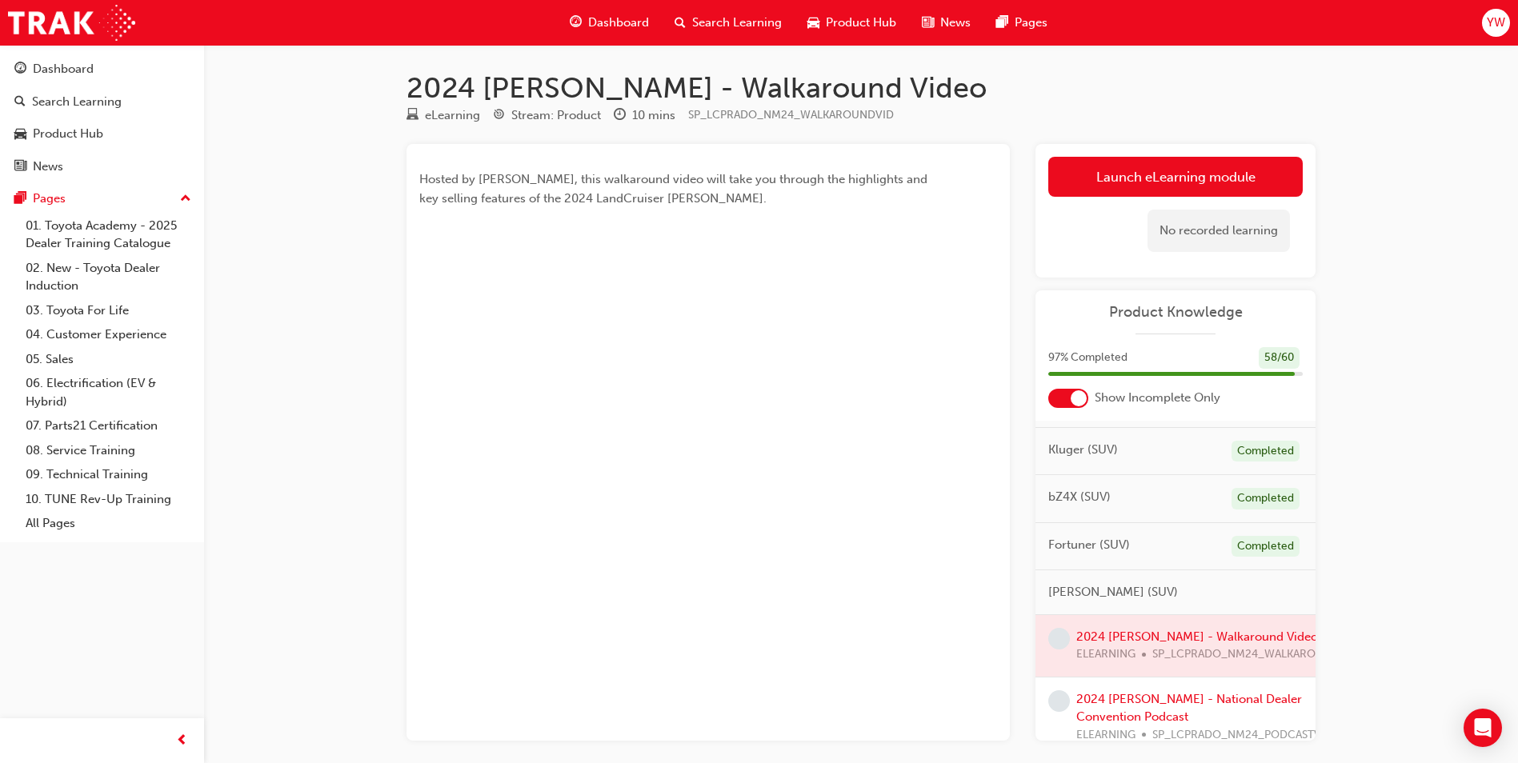
click at [1185, 638] on div at bounding box center [1175, 646] width 280 height 62
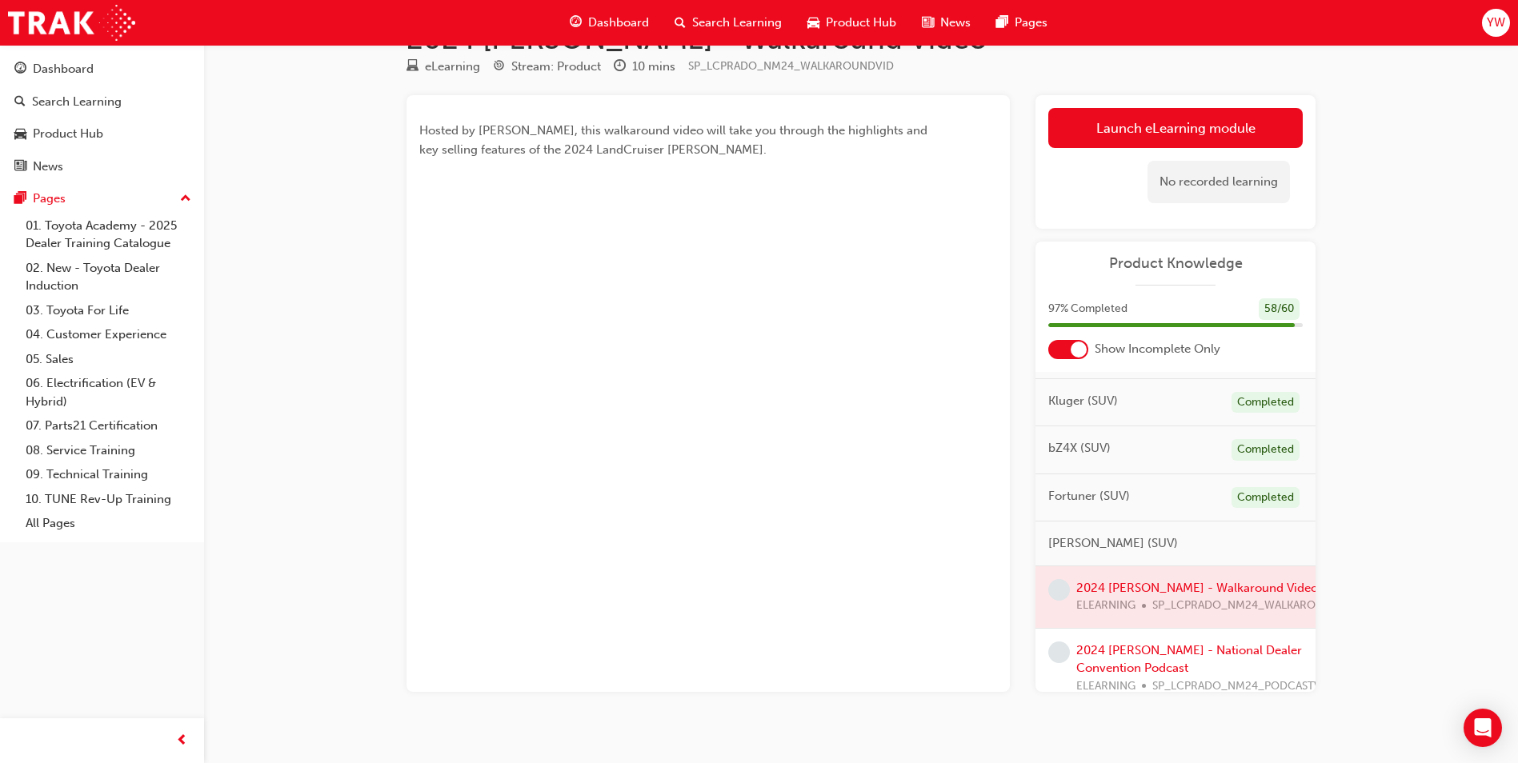
scroll to position [69, 0]
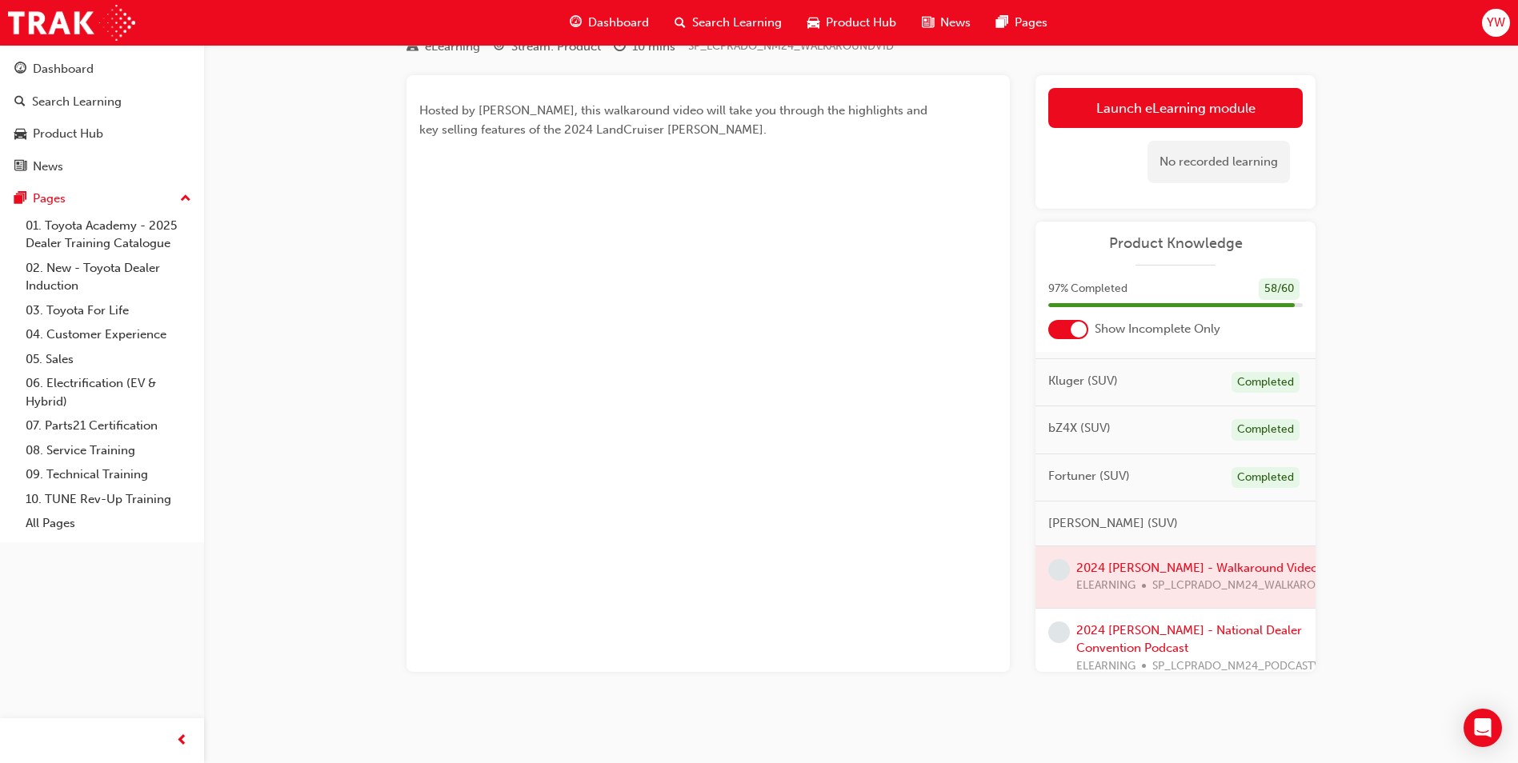
click at [1119, 563] on div at bounding box center [1175, 577] width 280 height 62
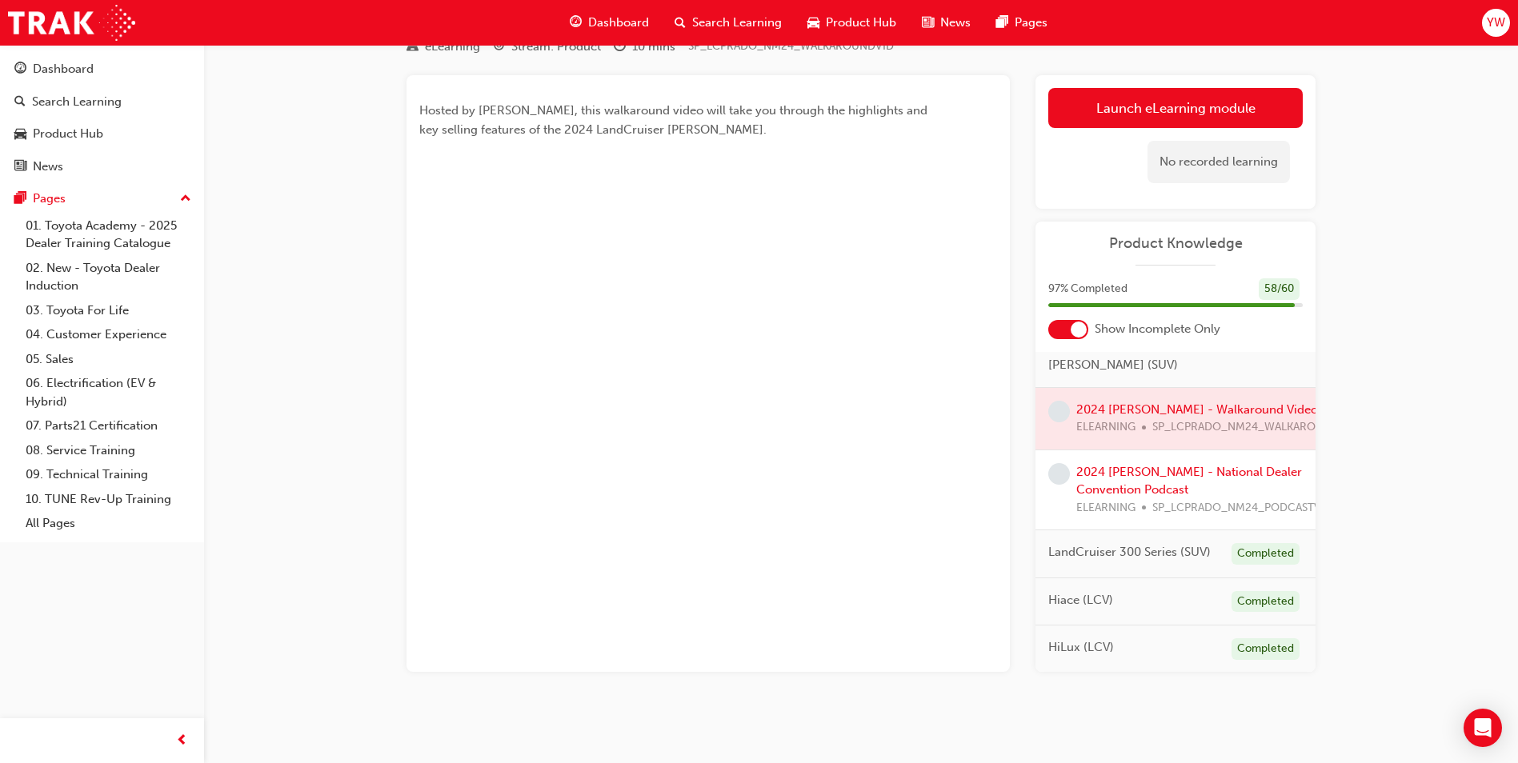
scroll to position [510, 0]
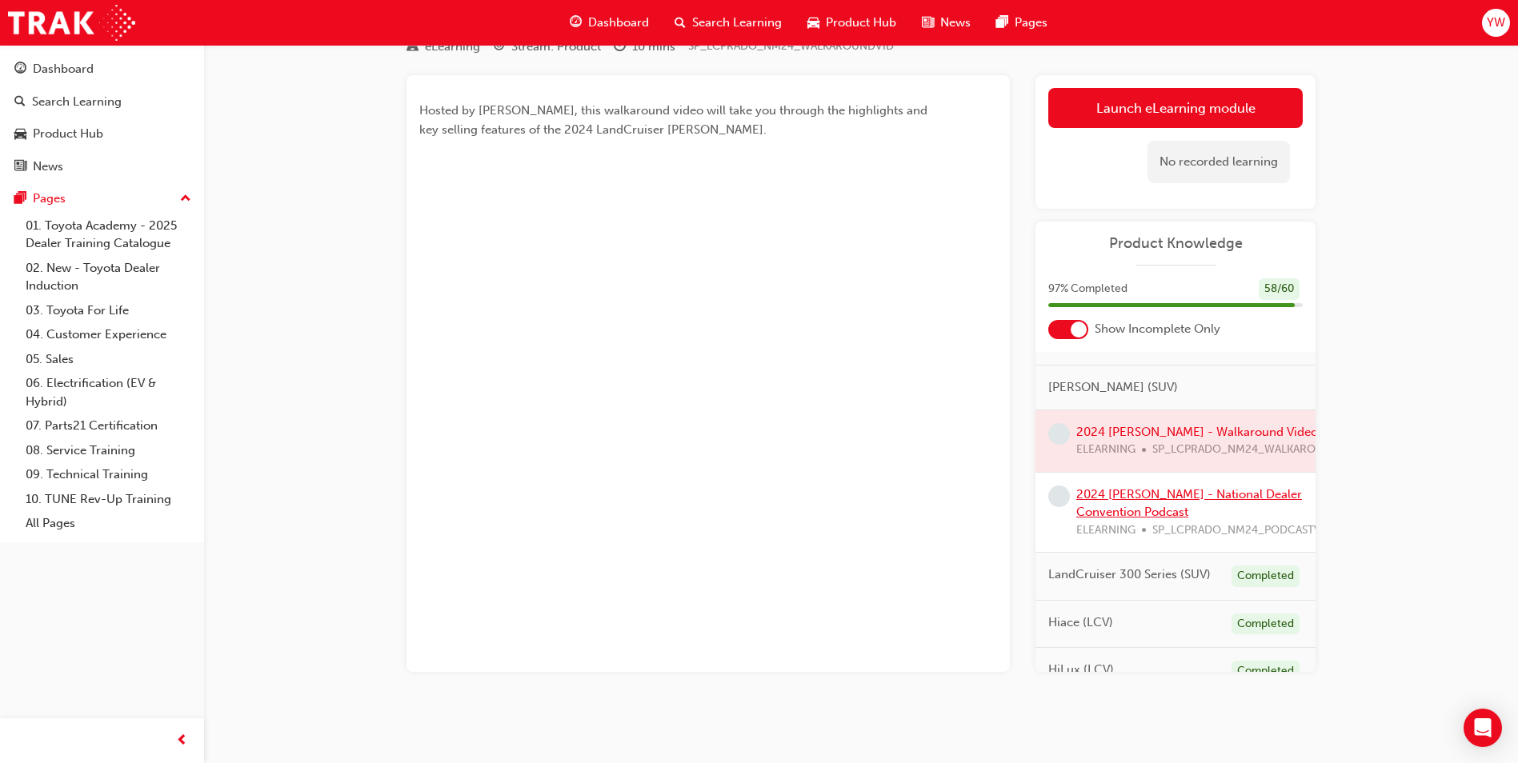
click at [1222, 499] on link "2024 [PERSON_NAME] - National Dealer Convention Podcast" at bounding box center [1189, 503] width 226 height 33
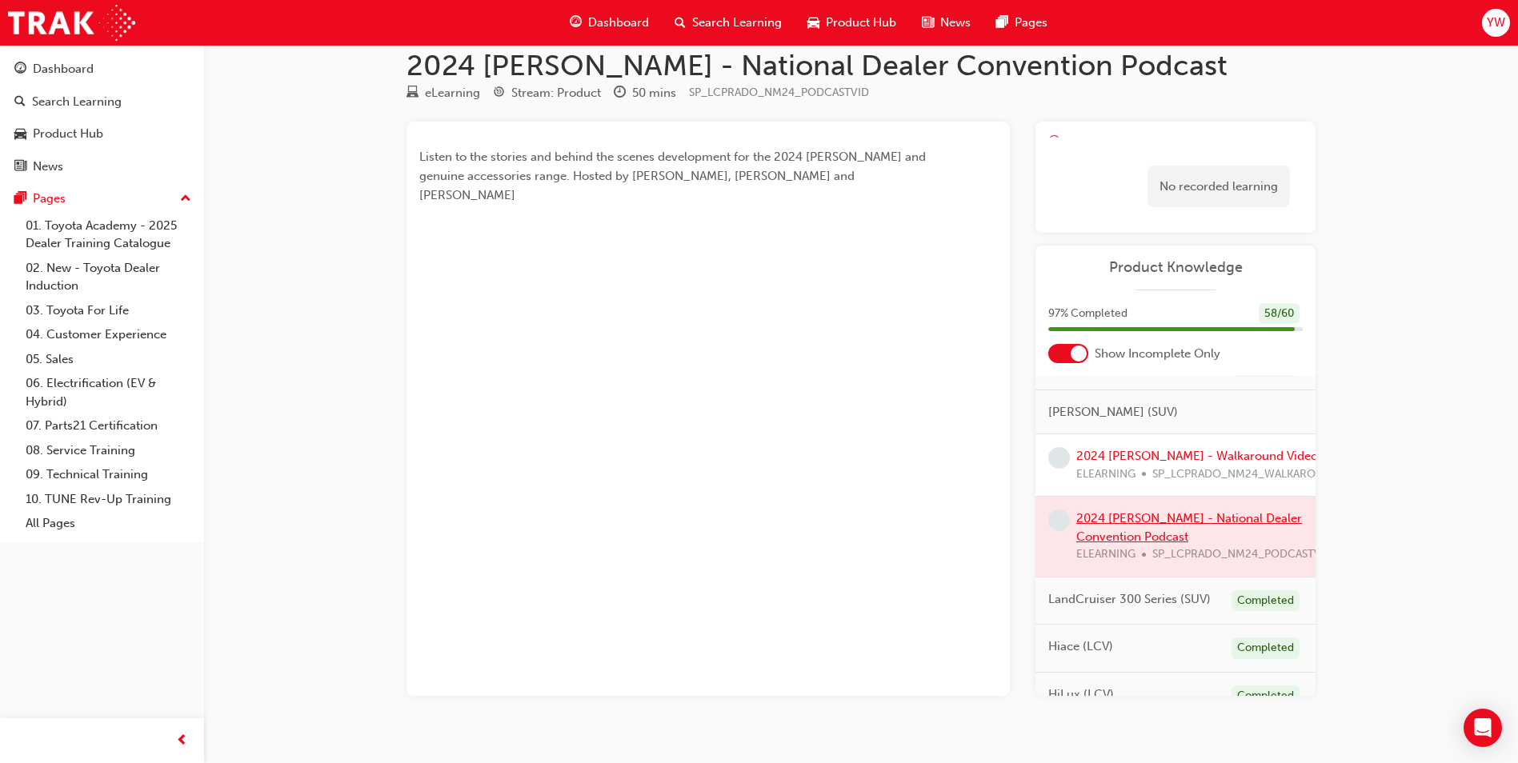
scroll to position [69, 0]
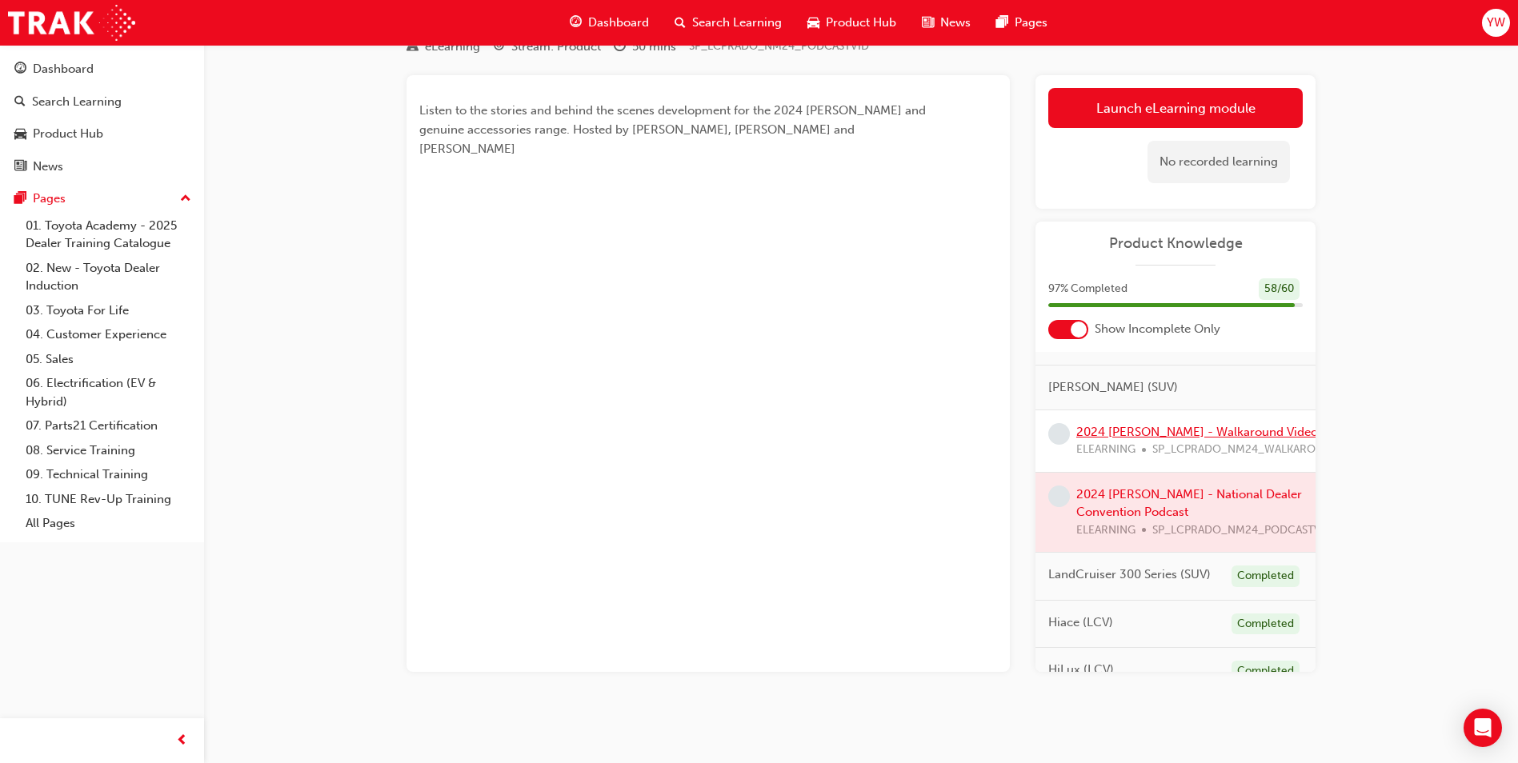
click at [1185, 428] on link "2024 [PERSON_NAME] - Walkaround Video" at bounding box center [1197, 432] width 242 height 14
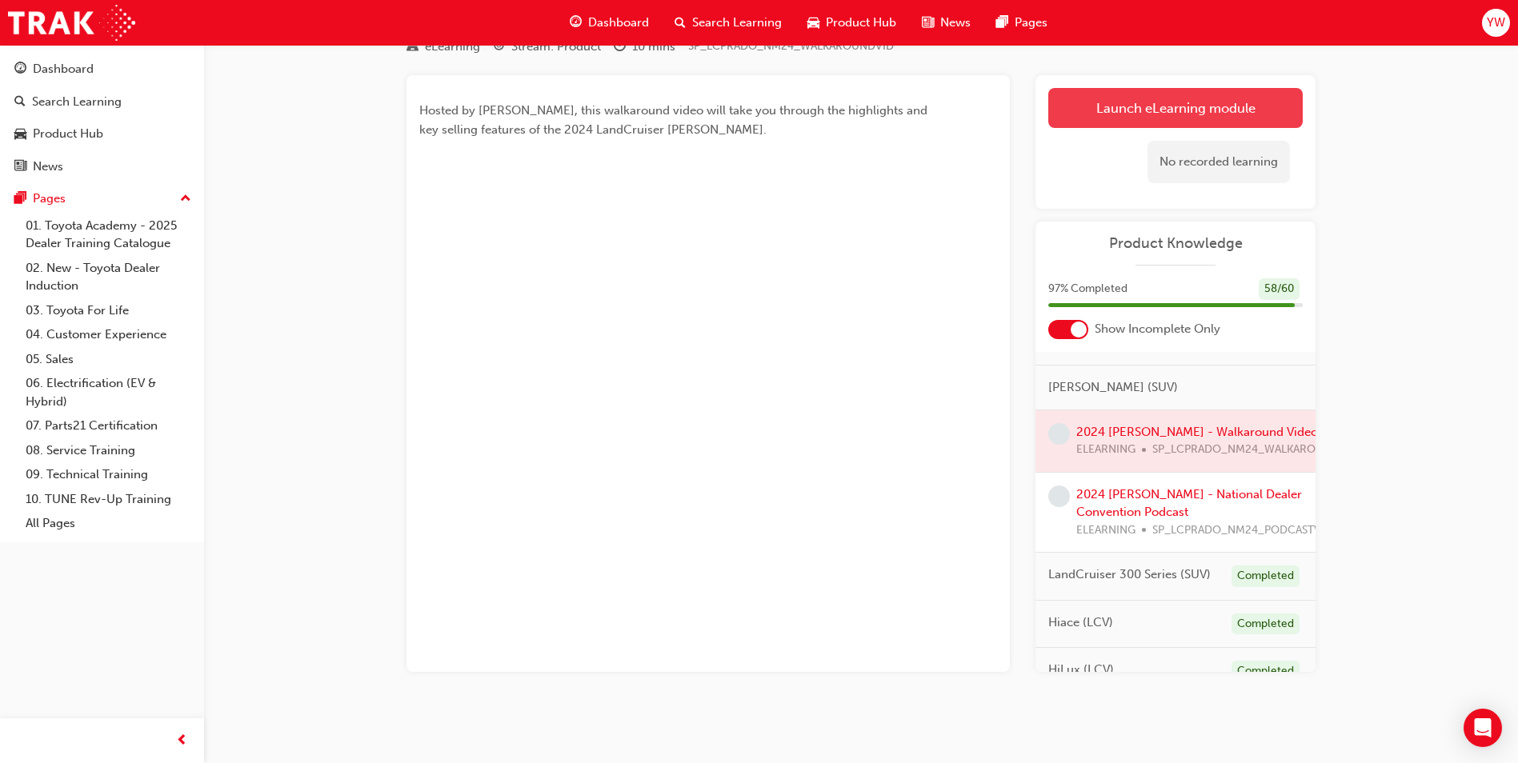
click at [1168, 107] on link "Launch eLearning module" at bounding box center [1175, 108] width 254 height 40
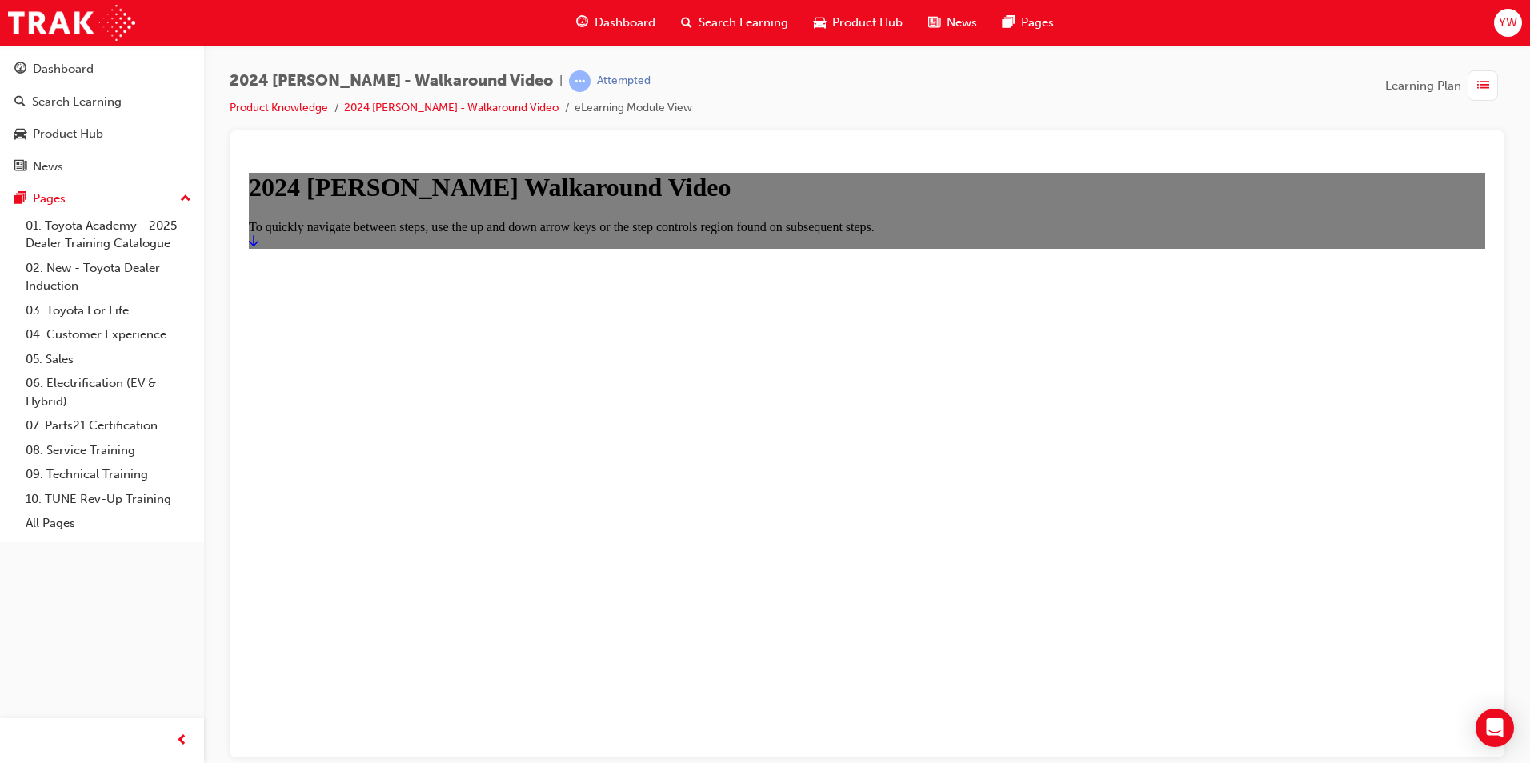
click at [258, 246] on icon "Start" at bounding box center [254, 239] width 10 height 11
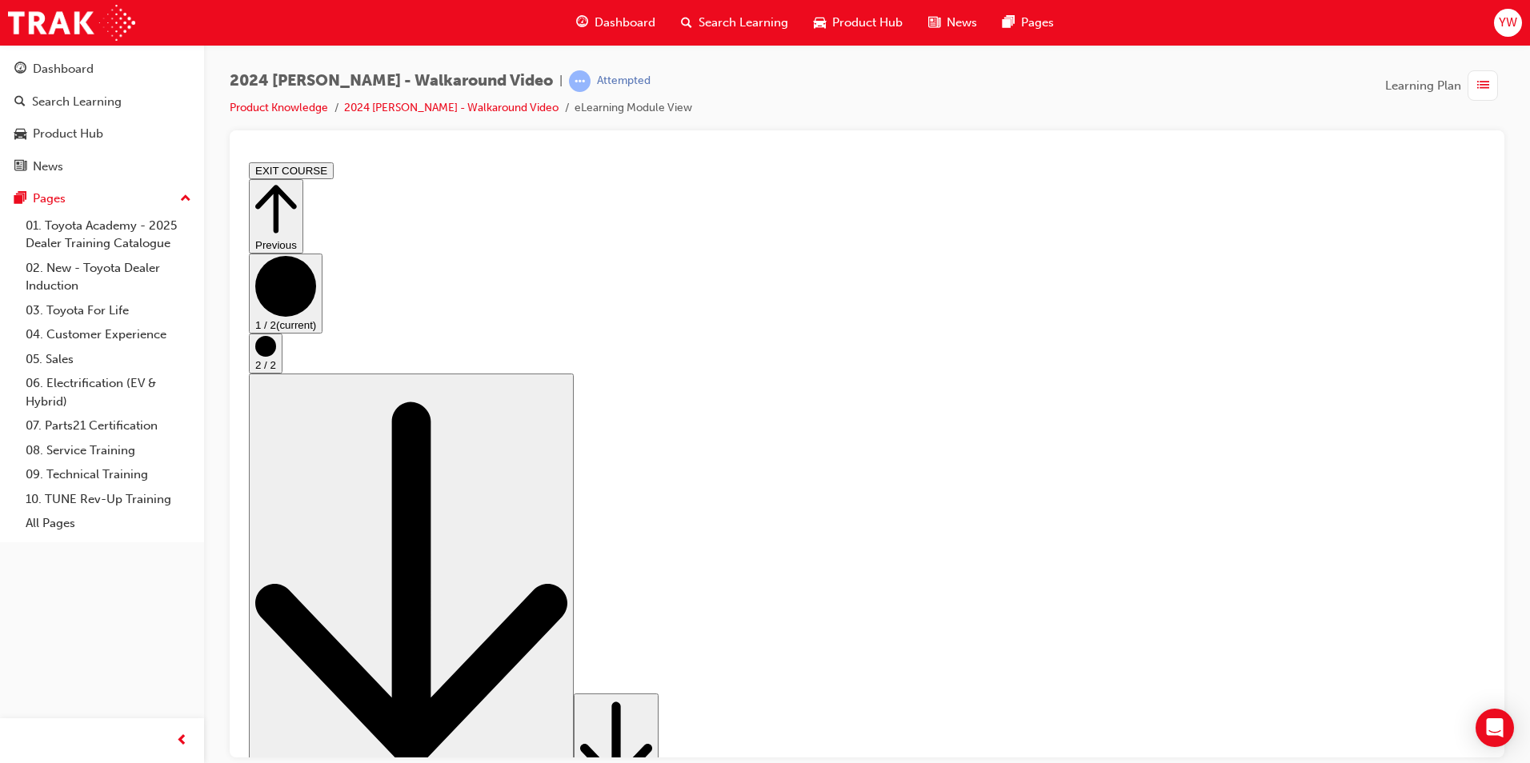
click at [1230, 117] on div "2024 [PERSON_NAME] - Walkaround Video | Attempted Product Knowledge 2024 [PERSO…" at bounding box center [867, 100] width 1274 height 60
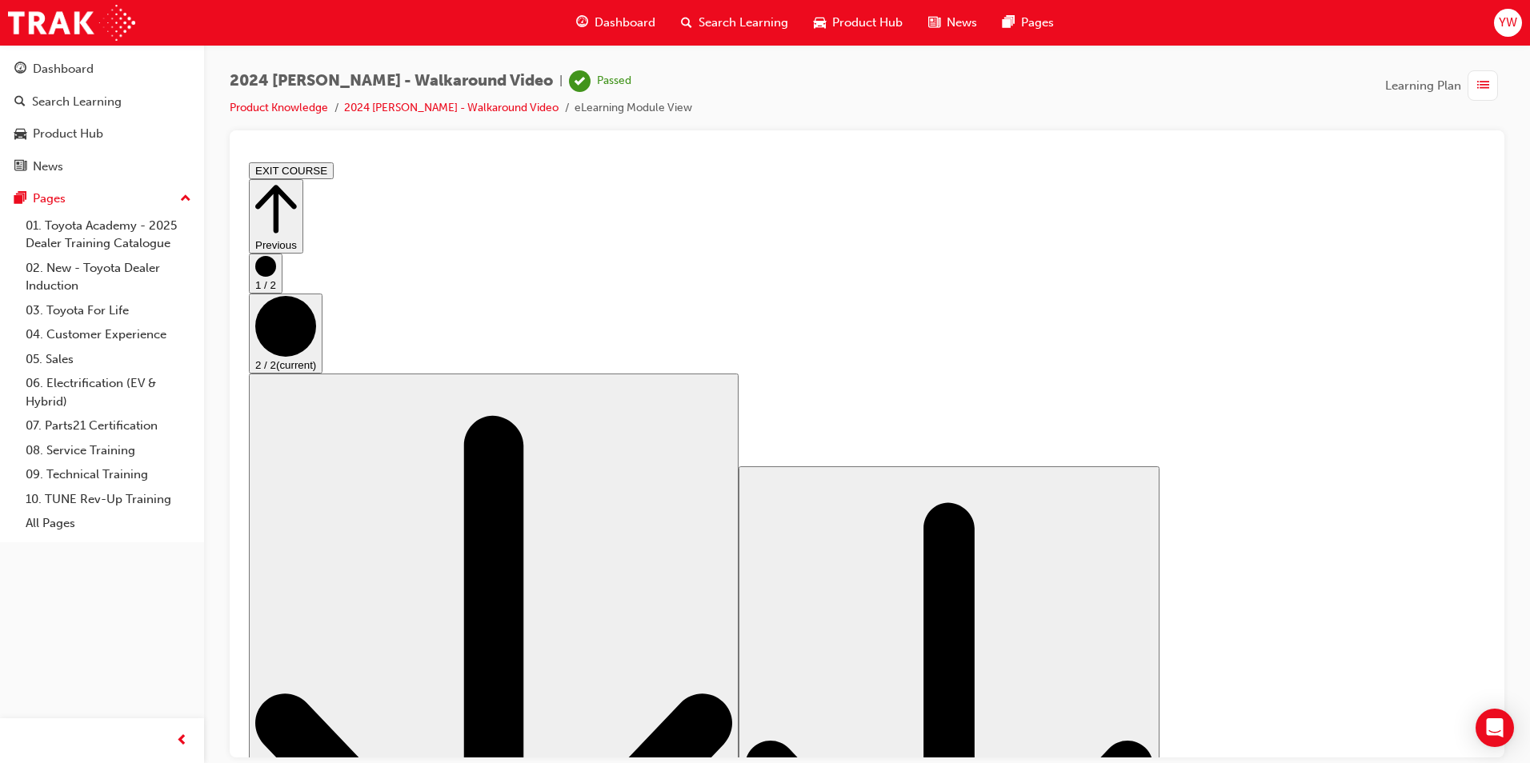
click at [657, 26] on div "Dashboard" at bounding box center [615, 22] width 105 height 33
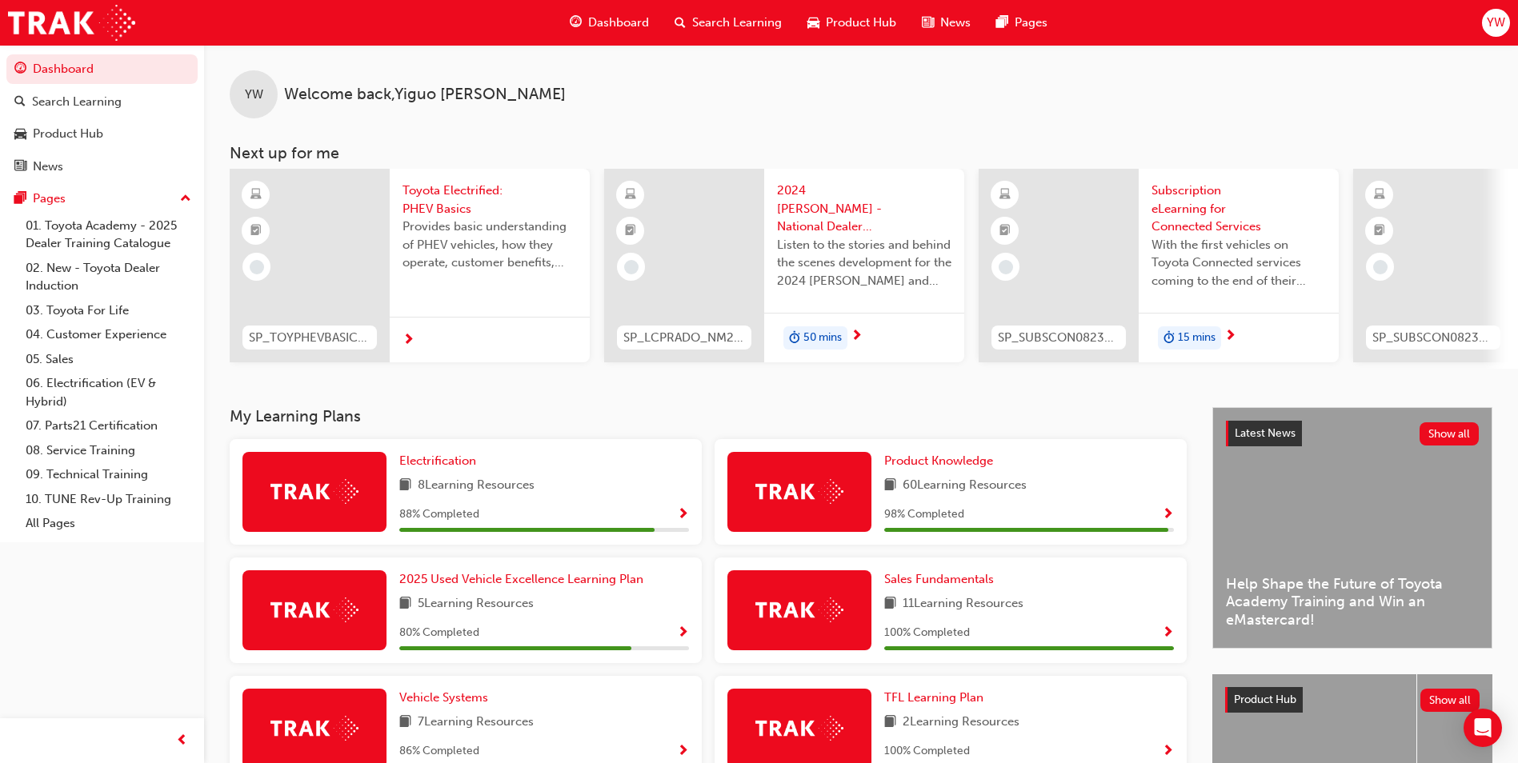
click at [793, 482] on div at bounding box center [799, 492] width 144 height 80
click at [794, 487] on img at bounding box center [799, 491] width 88 height 25
click at [834, 503] on img at bounding box center [799, 491] width 88 height 25
click at [1168, 512] on span "Show Progress" at bounding box center [1168, 515] width 12 height 14
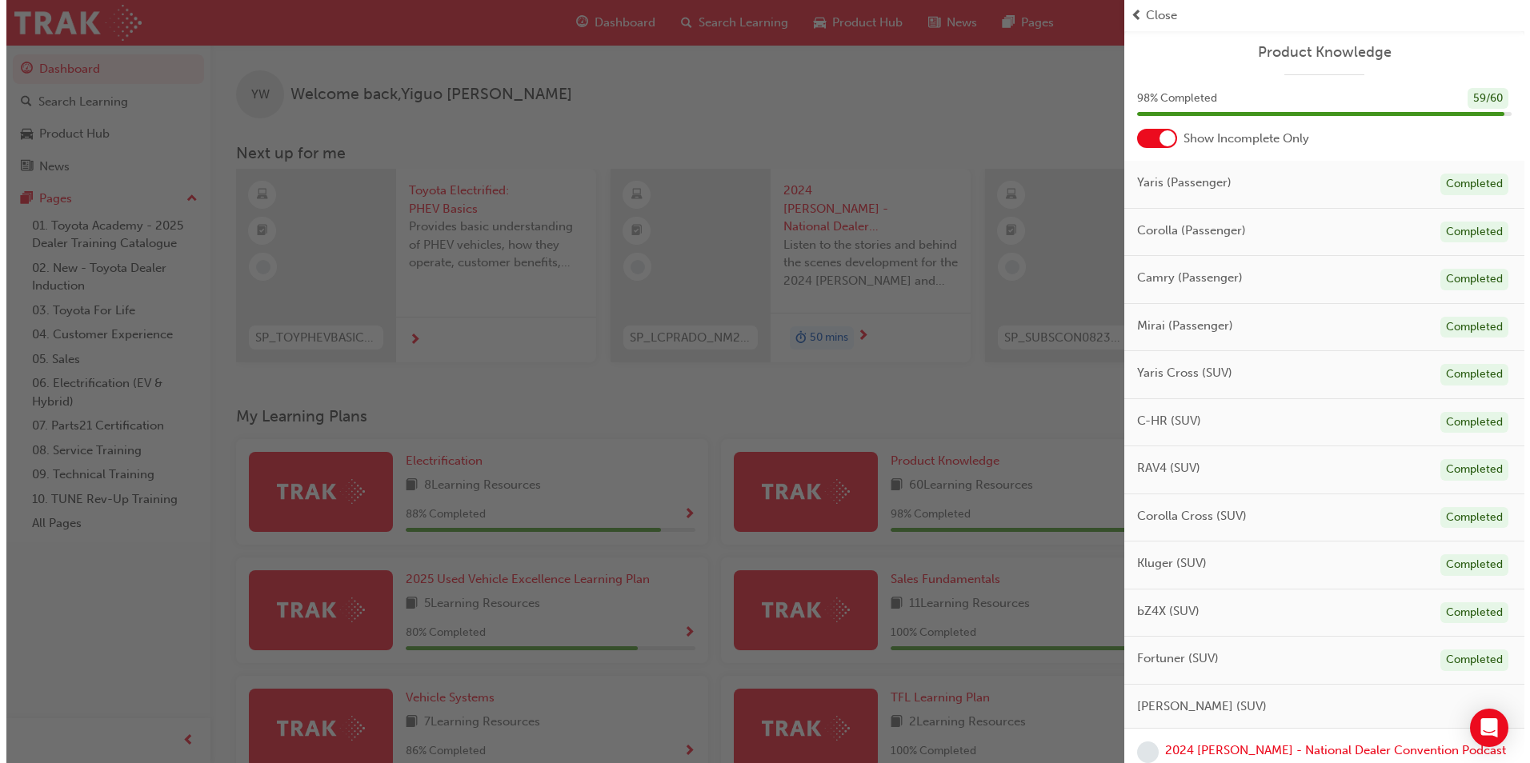
scroll to position [374, 0]
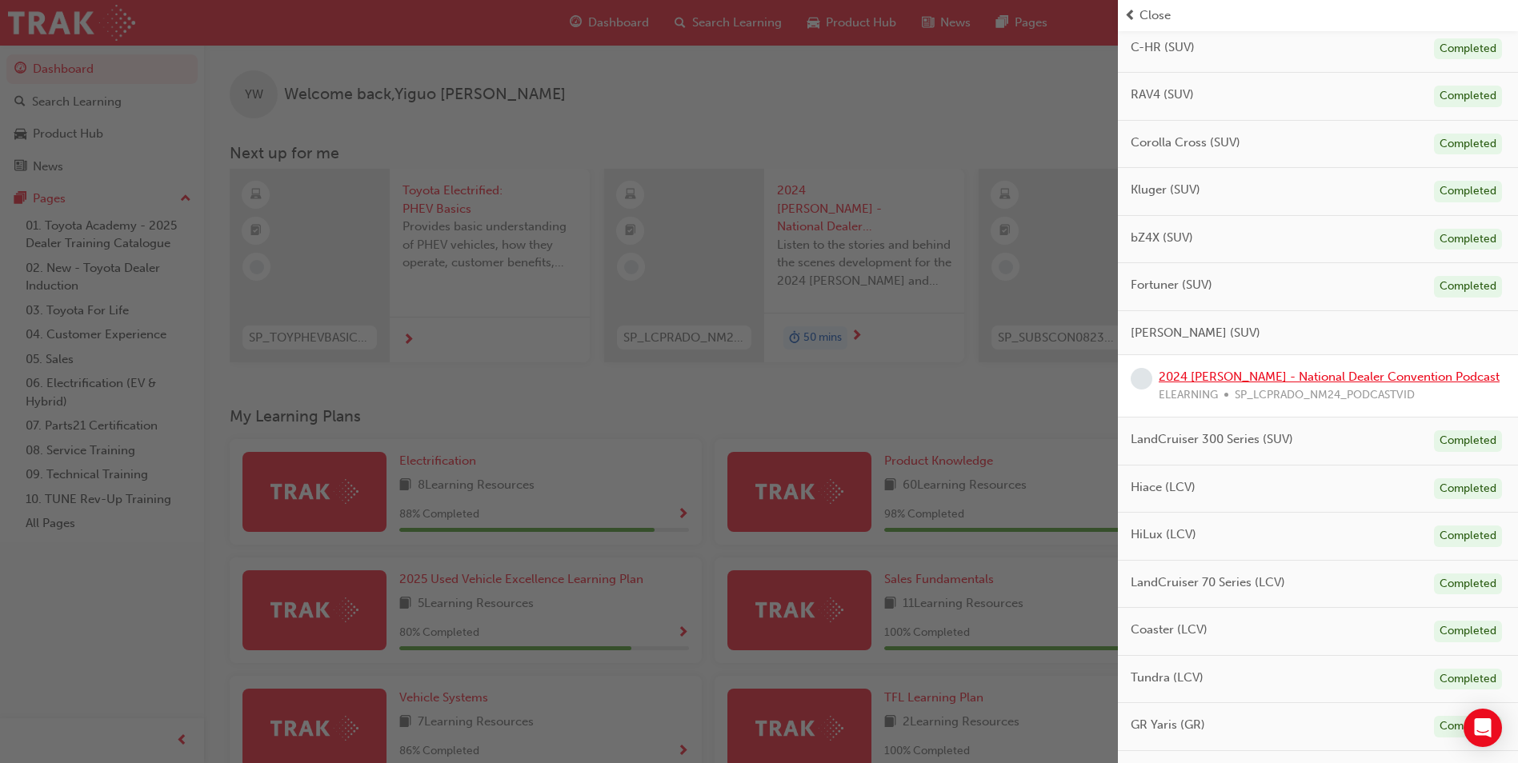
click at [1265, 371] on link "2024 [PERSON_NAME] - National Dealer Convention Podcast" at bounding box center [1328, 377] width 341 height 14
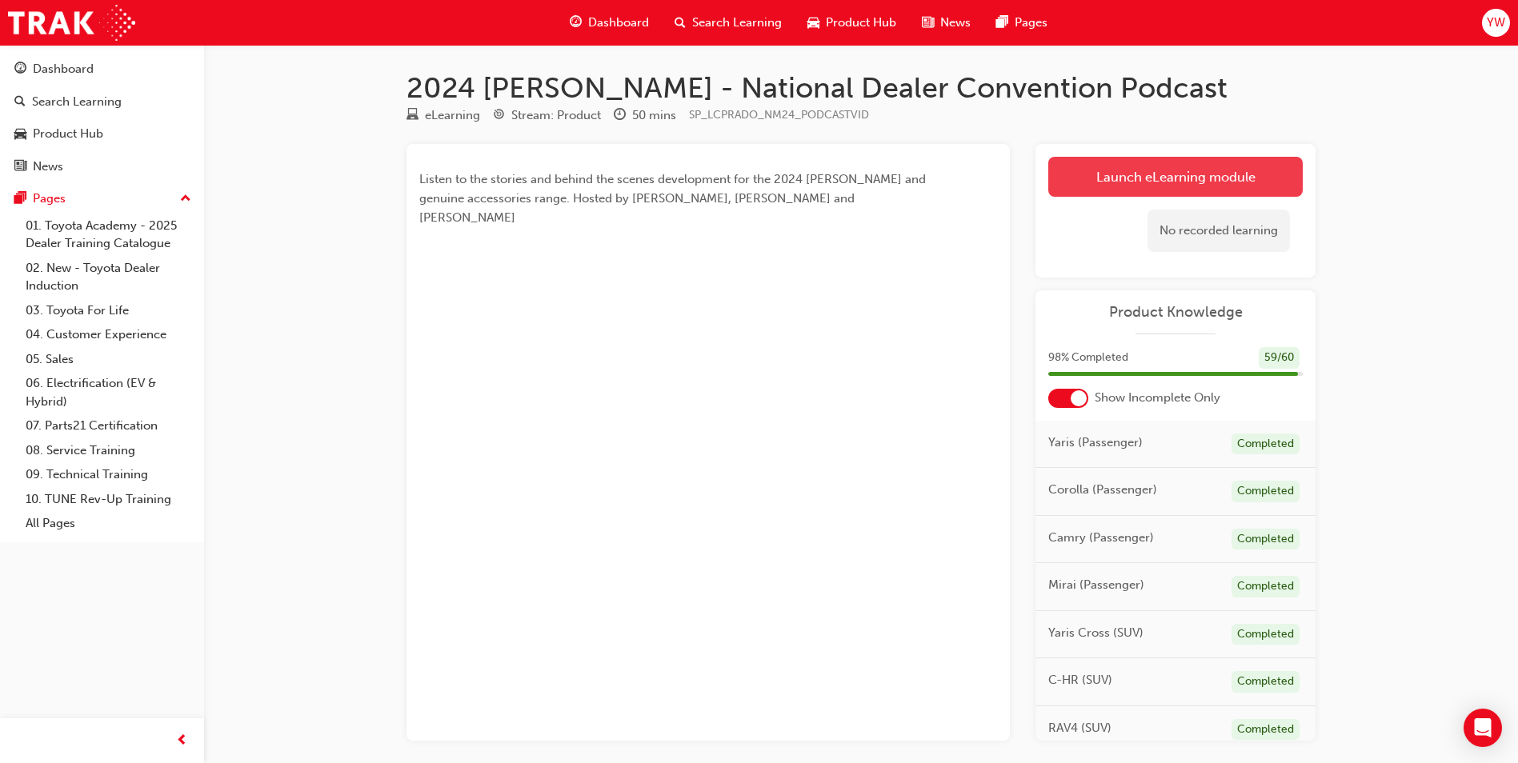
click at [1197, 180] on link "Launch eLearning module" at bounding box center [1175, 177] width 254 height 40
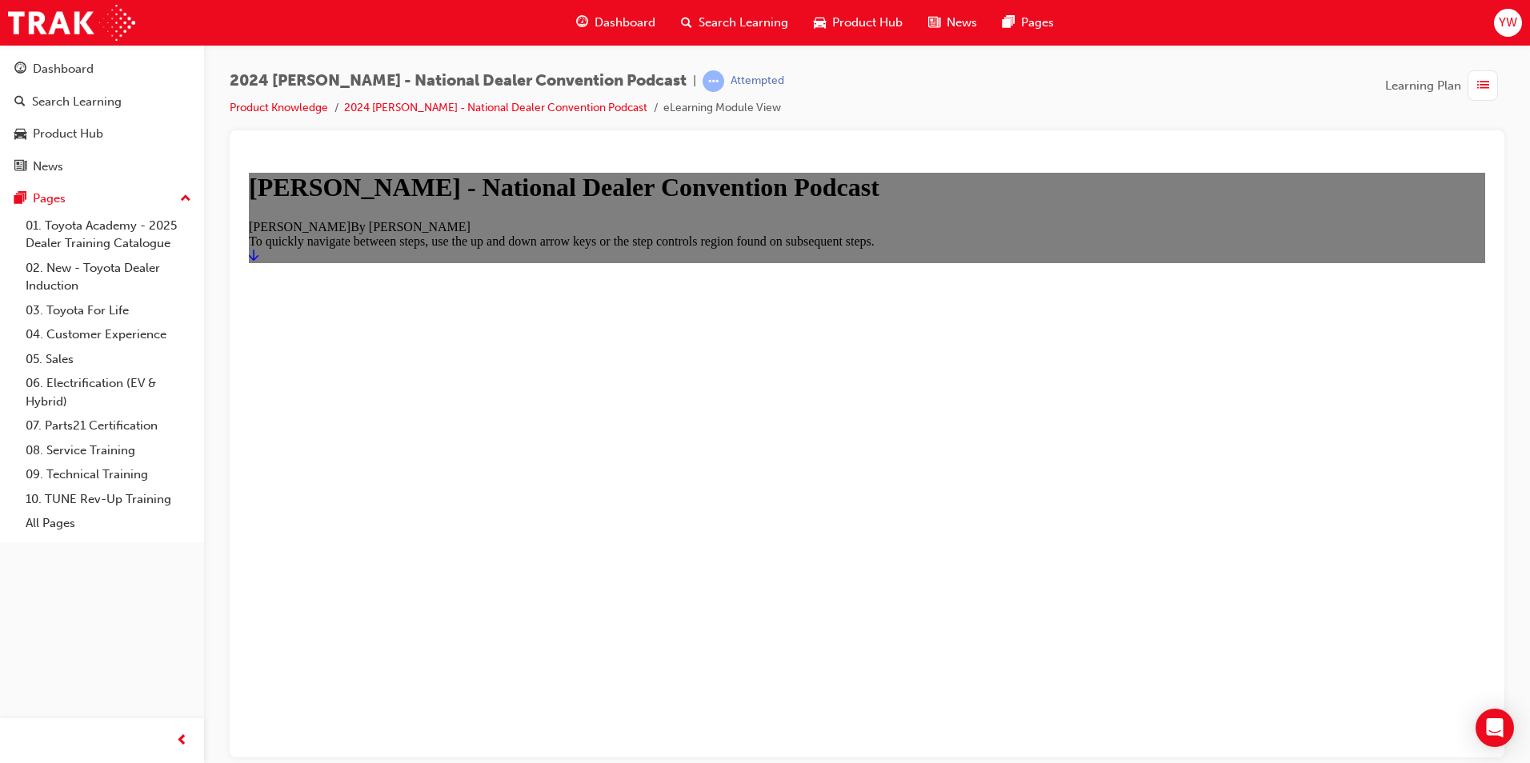
click at [258, 262] on link "Start" at bounding box center [254, 255] width 10 height 14
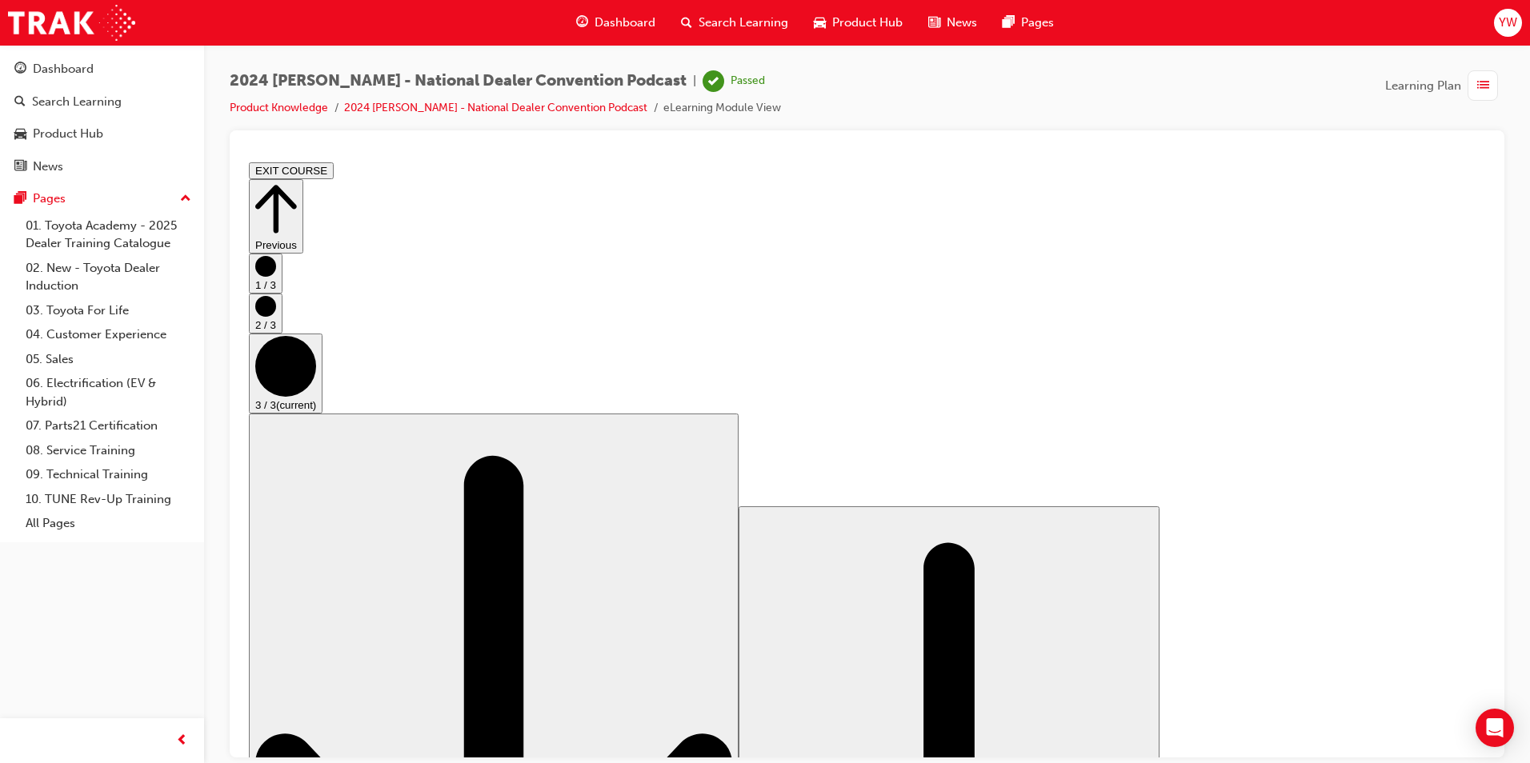
click at [622, 30] on span "Dashboard" at bounding box center [624, 23] width 61 height 18
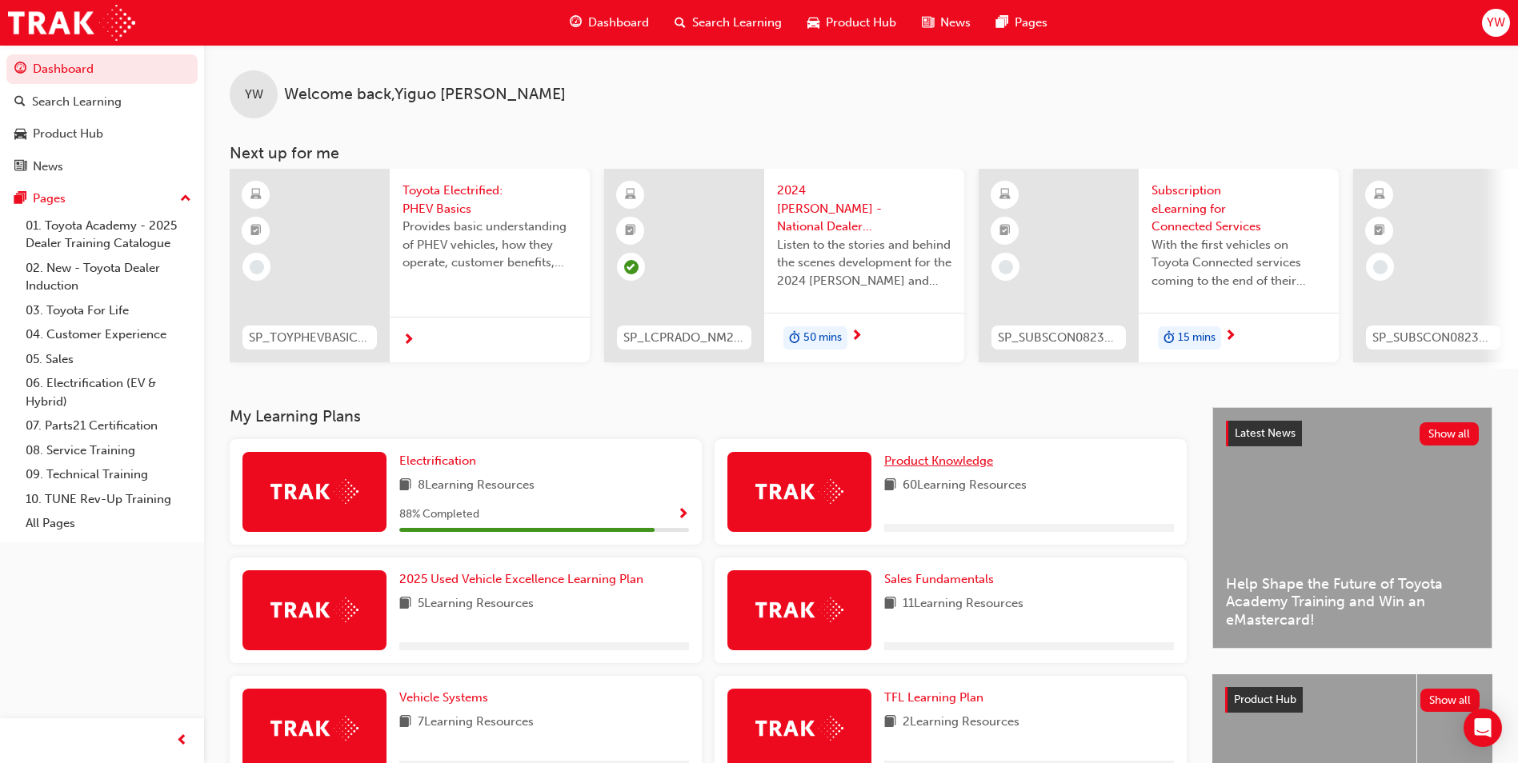
click at [936, 468] on span "Product Knowledge" at bounding box center [938, 461] width 109 height 14
